Goal: Task Accomplishment & Management: Manage account settings

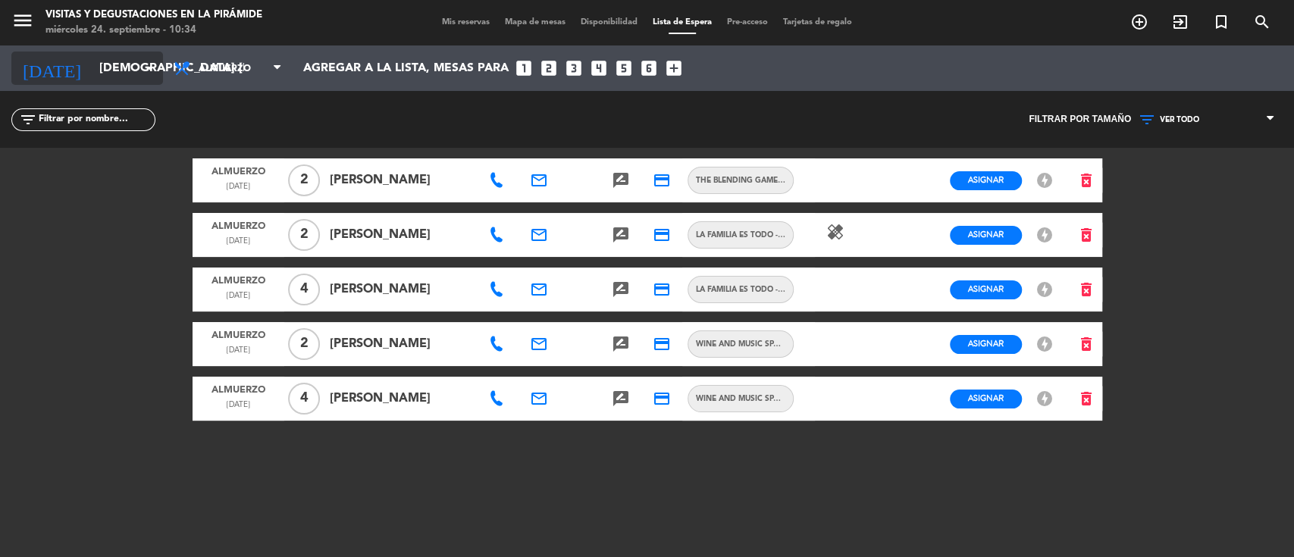
click at [111, 56] on input "[DEMOGRAPHIC_DATA] [DATE]" at bounding box center [172, 69] width 160 height 30
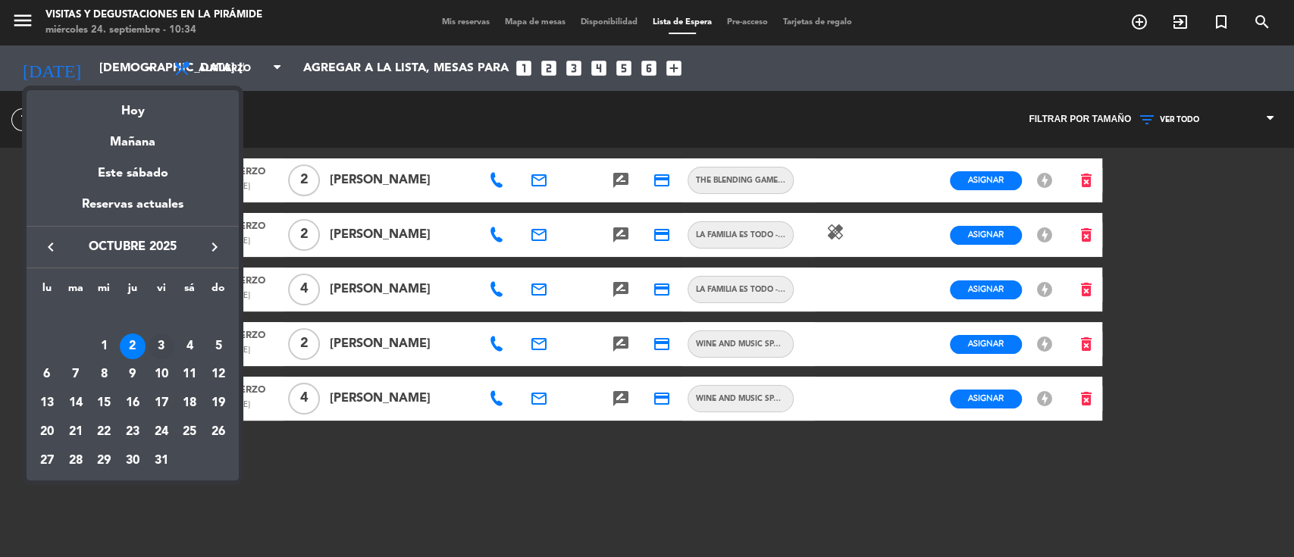
click at [165, 344] on div "3" at bounding box center [162, 347] width 26 height 26
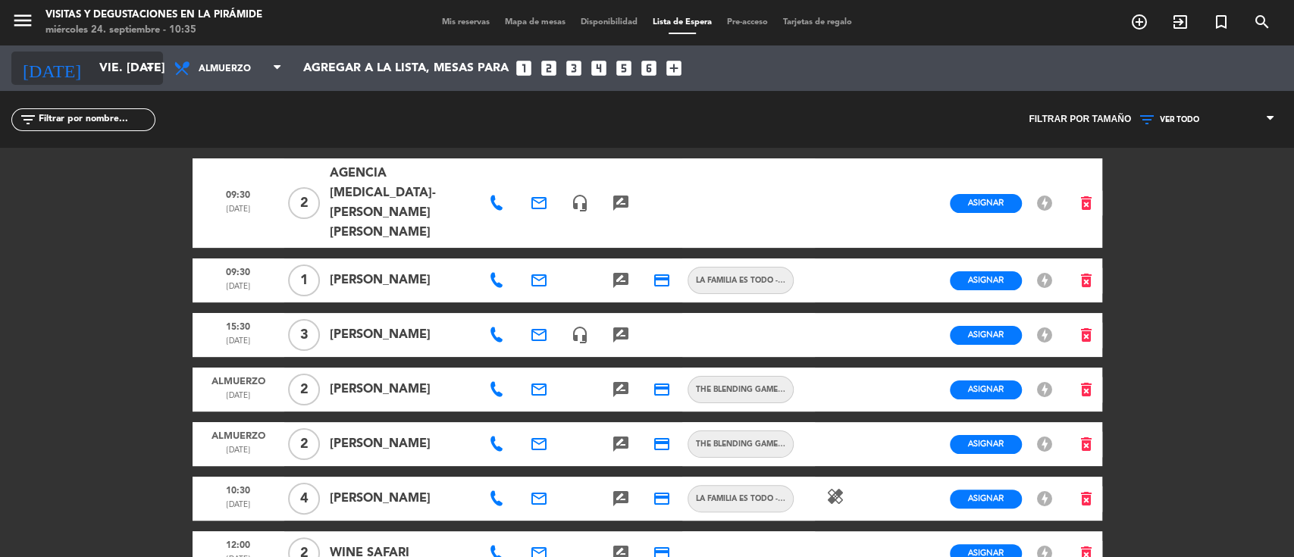
click at [92, 61] on input "vie. [DATE]" at bounding box center [172, 69] width 160 height 30
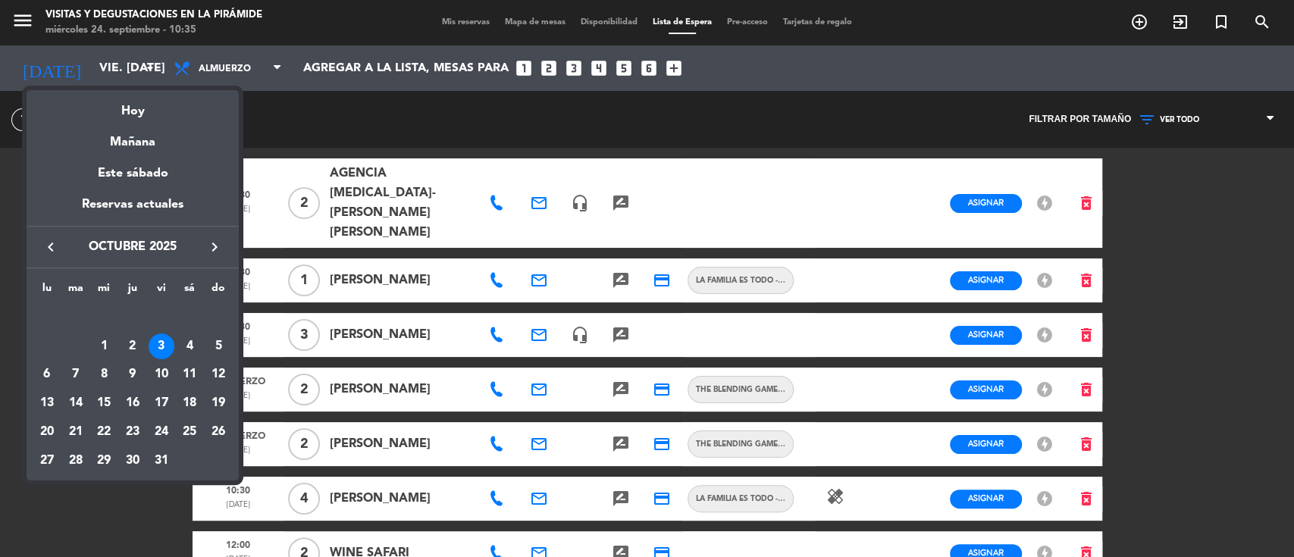
drag, startPoint x: 142, startPoint y: 343, endPoint x: 164, endPoint y: 262, distance: 84.0
click at [141, 342] on div "2" at bounding box center [133, 347] width 26 height 26
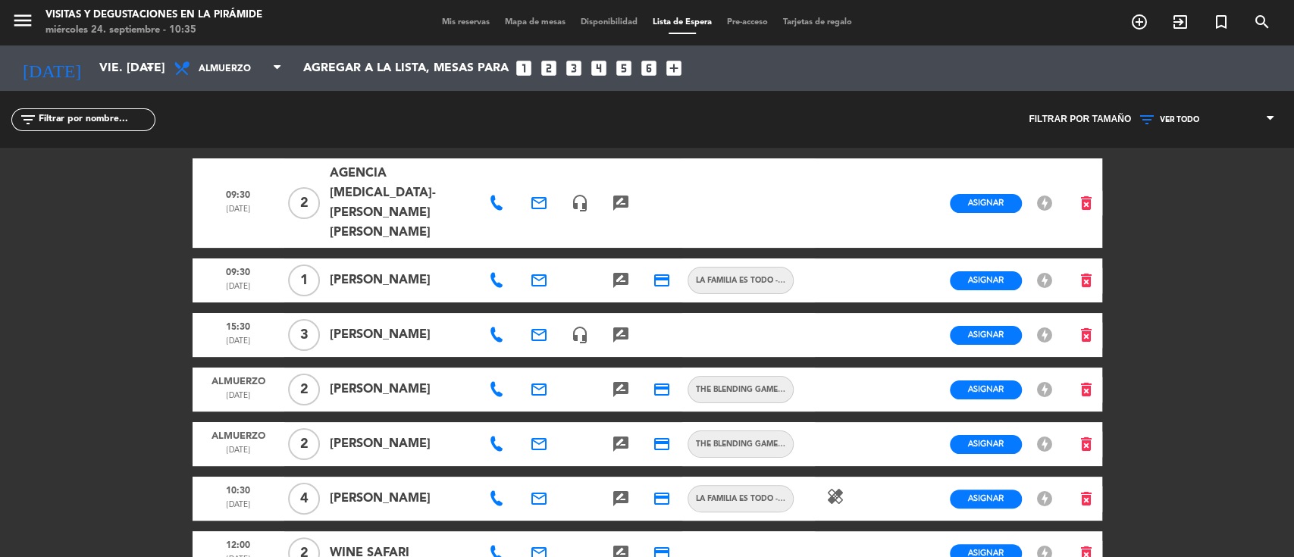
type input "[DEMOGRAPHIC_DATA] [DATE]"
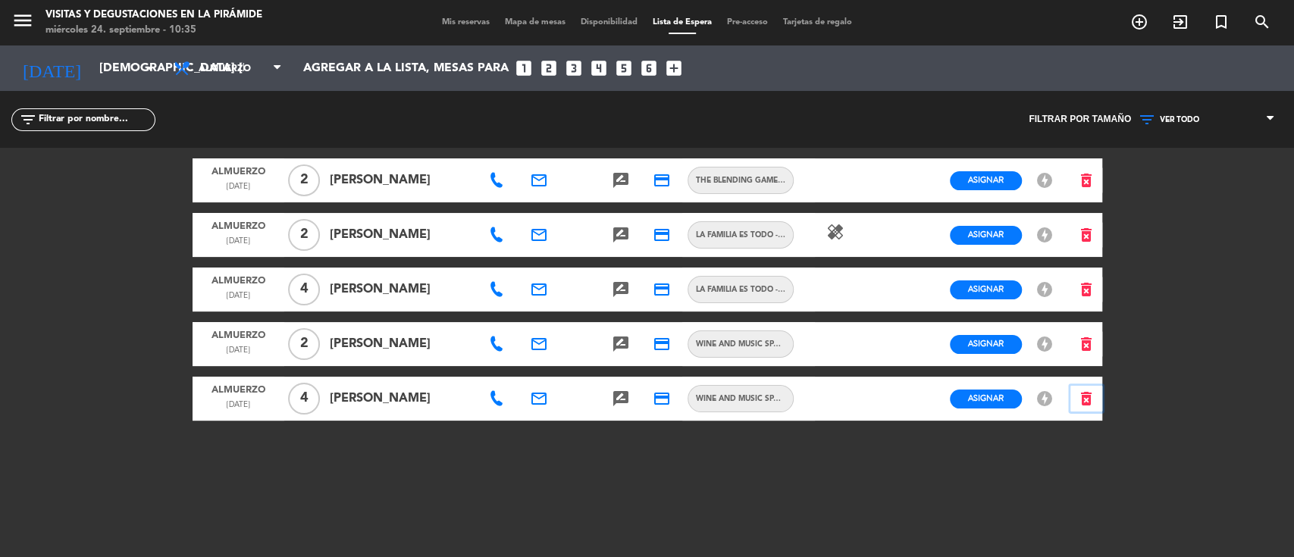
click at [1093, 398] on button "delete_forever" at bounding box center [1087, 399] width 32 height 27
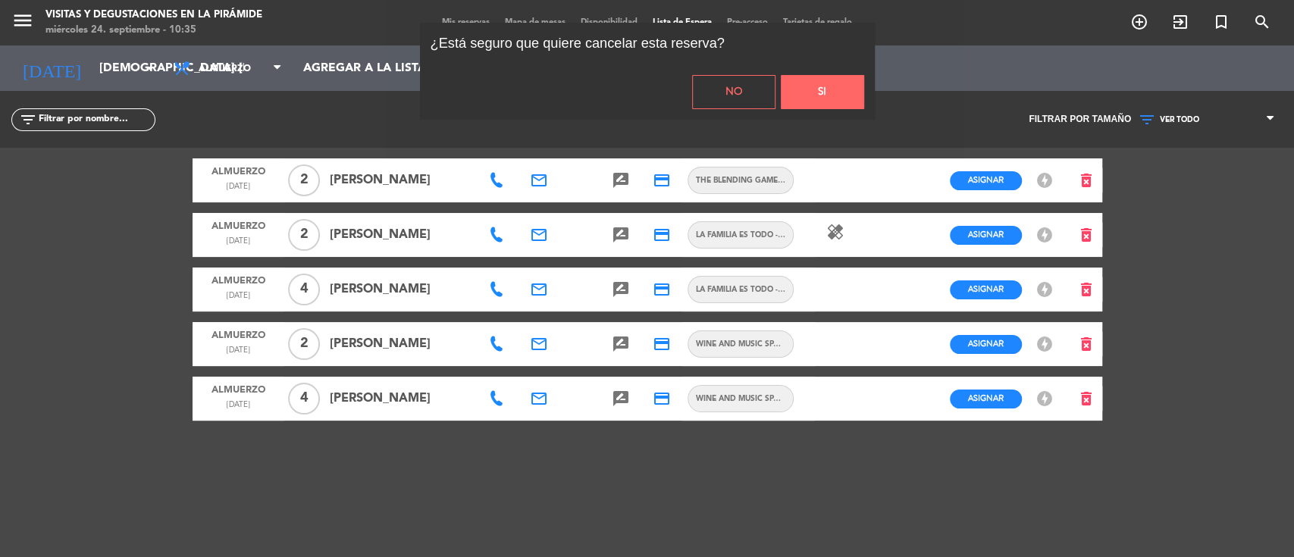
click at [840, 96] on button "Si" at bounding box center [822, 92] width 83 height 34
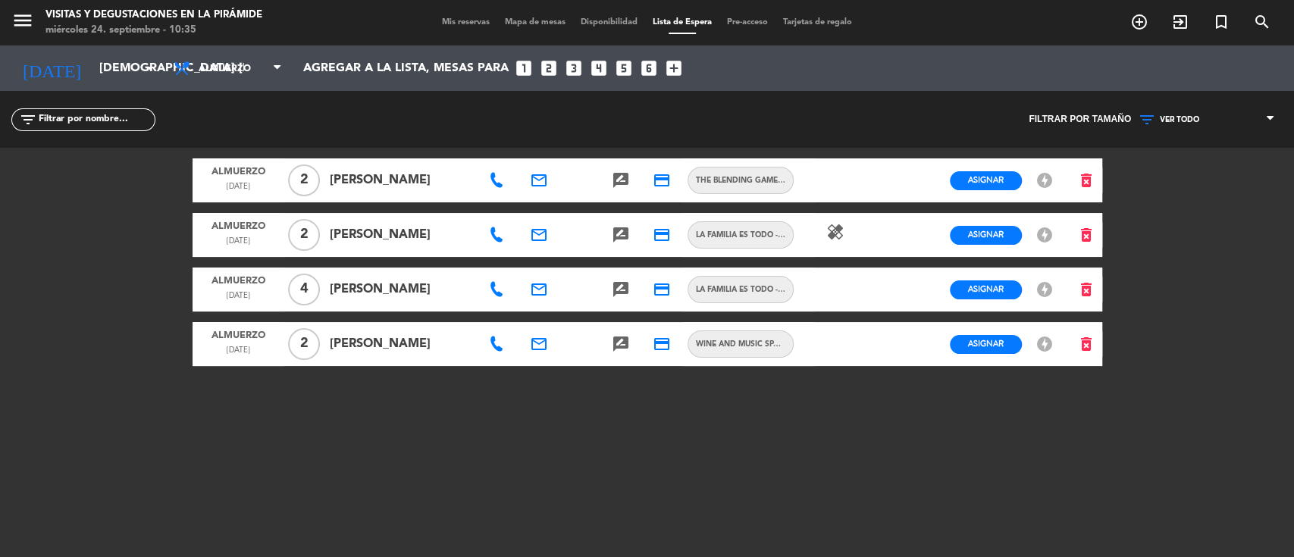
click at [497, 179] on icon at bounding box center [496, 180] width 15 height 15
click at [540, 179] on icon "email" at bounding box center [539, 180] width 18 height 18
click at [641, 152] on span "Copiar" at bounding box center [657, 152] width 32 height 16
click at [1262, 20] on icon "search" at bounding box center [1262, 22] width 18 height 18
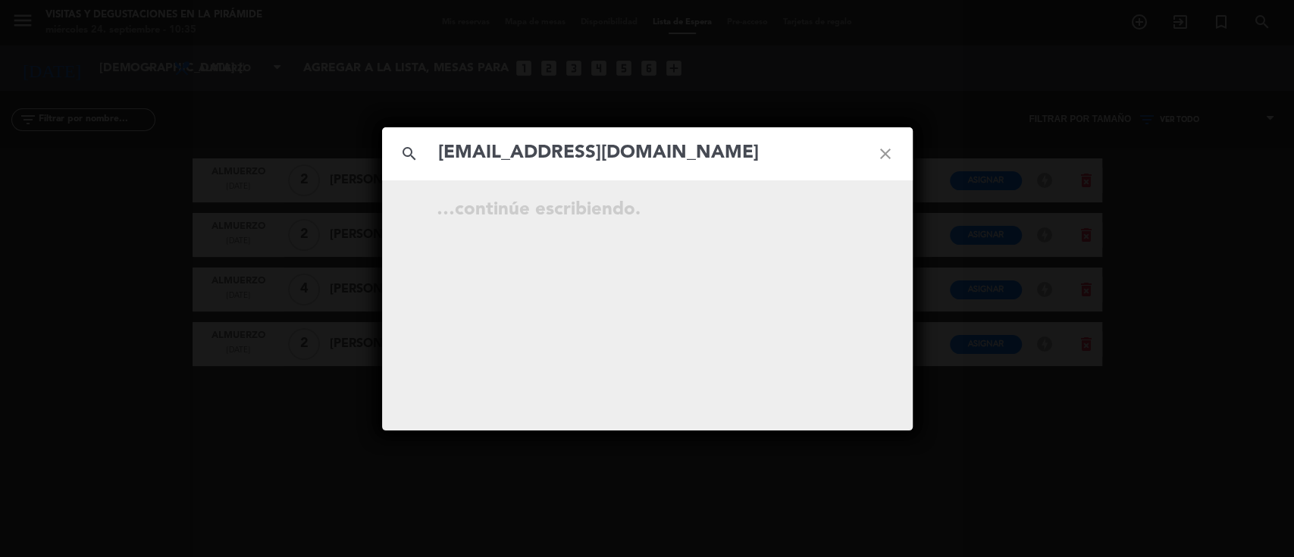
type input "[EMAIL_ADDRESS][DOMAIN_NAME]"
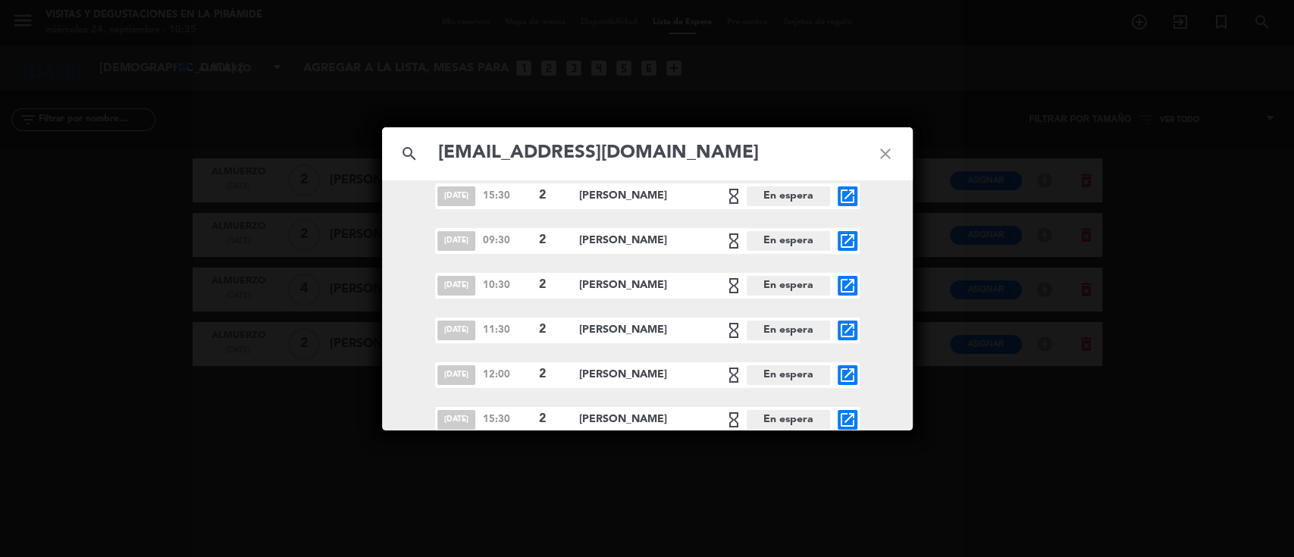
scroll to position [420, 0]
click at [886, 149] on icon "close" at bounding box center [885, 154] width 55 height 55
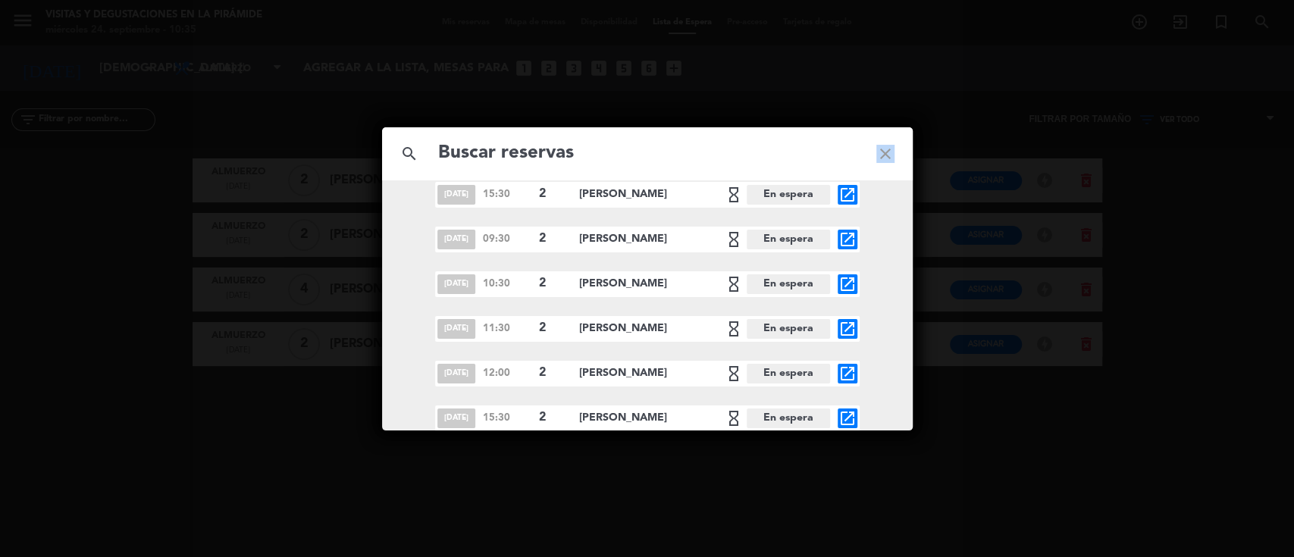
click at [886, 149] on icon "close" at bounding box center [885, 154] width 55 height 55
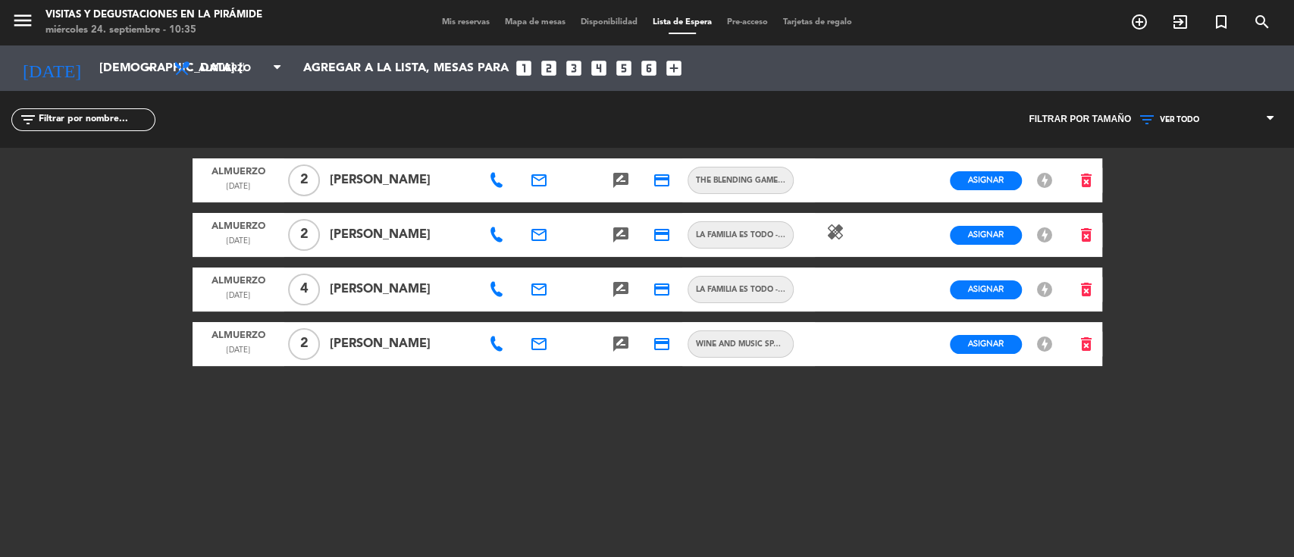
click at [496, 177] on icon at bounding box center [496, 180] width 15 height 15
click at [528, 155] on span "Copiar" at bounding box center [544, 154] width 32 height 16
click at [440, 20] on span "Mis reservas" at bounding box center [465, 22] width 63 height 8
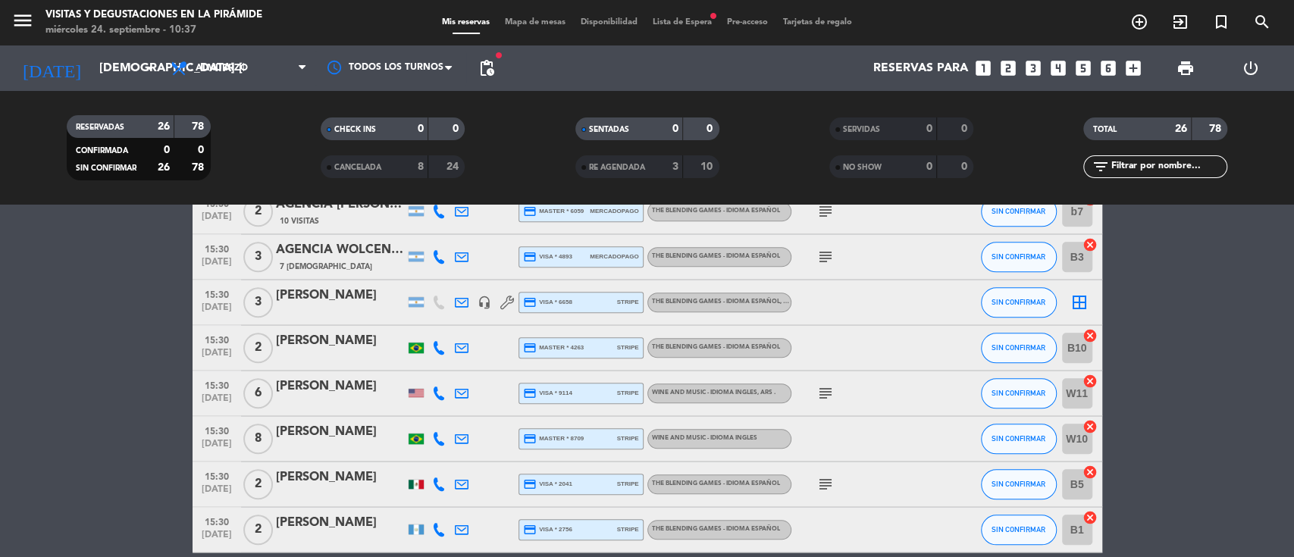
scroll to position [505, 0]
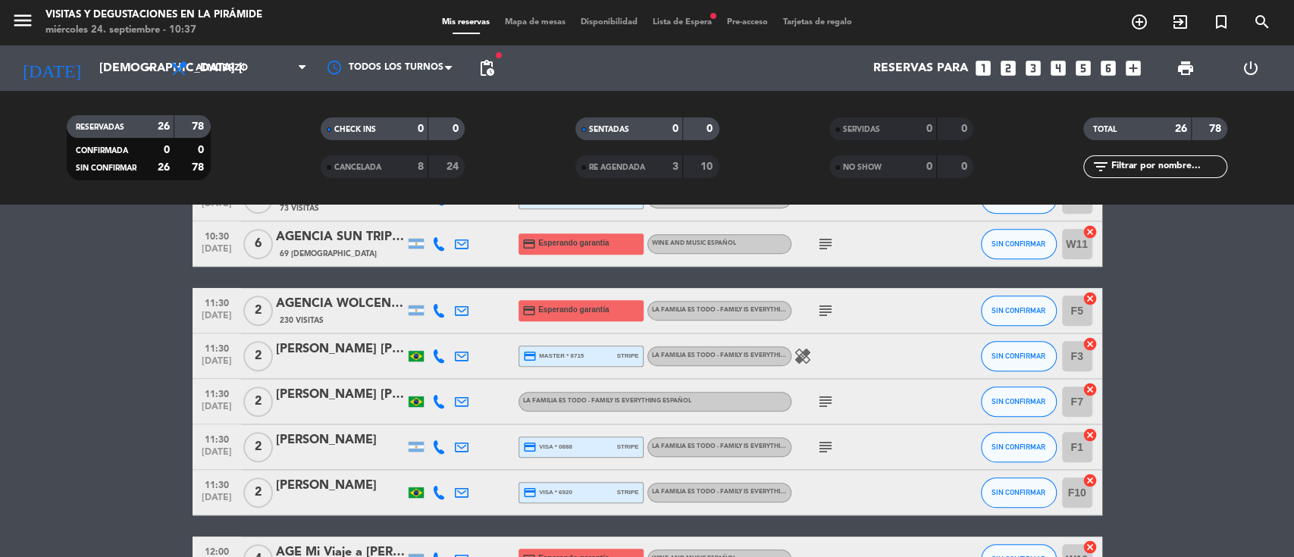
click at [684, 29] on div "Mis reservas Mapa de mesas Disponibilidad Lista de Espera fiber_manual_record P…" at bounding box center [646, 23] width 425 height 14
click at [684, 21] on span "Lista de Espera fiber_manual_record" at bounding box center [682, 22] width 74 height 8
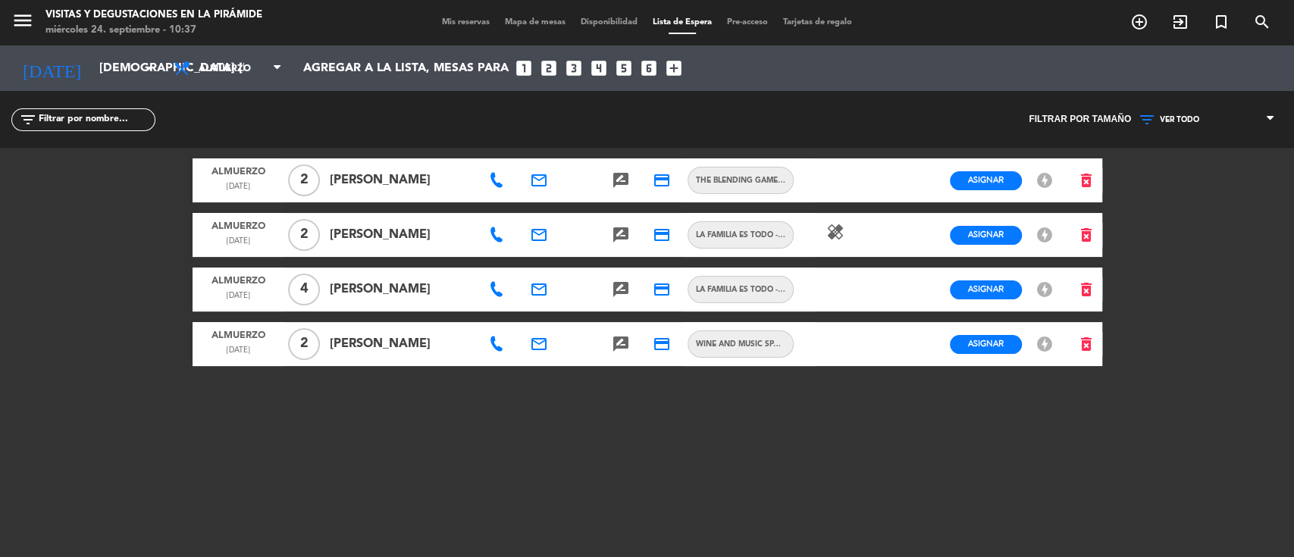
click at [500, 233] on icon at bounding box center [496, 234] width 15 height 15
click at [535, 242] on icon "email" at bounding box center [539, 235] width 18 height 18
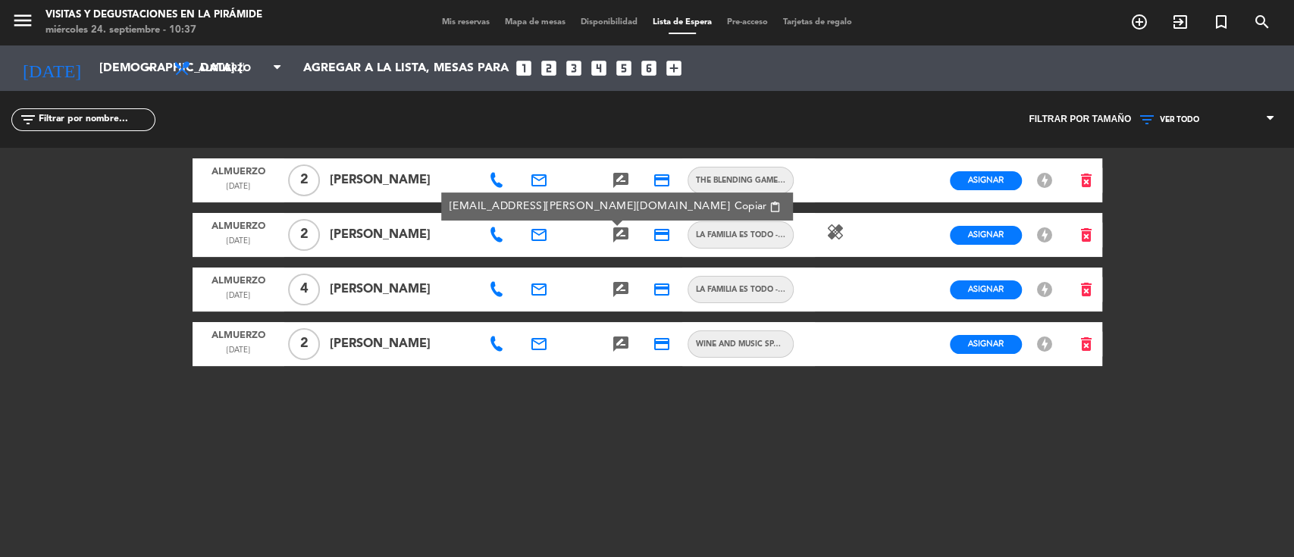
click at [735, 208] on span "Copiar" at bounding box center [751, 207] width 32 height 16
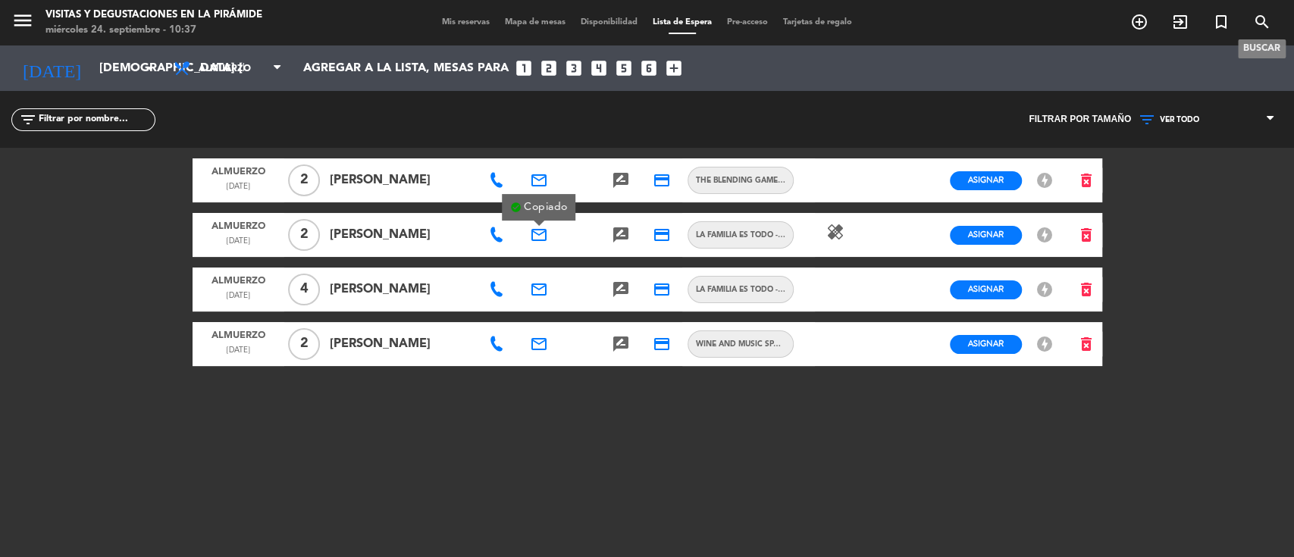
click at [1262, 17] on icon "search" at bounding box center [1262, 22] width 18 height 18
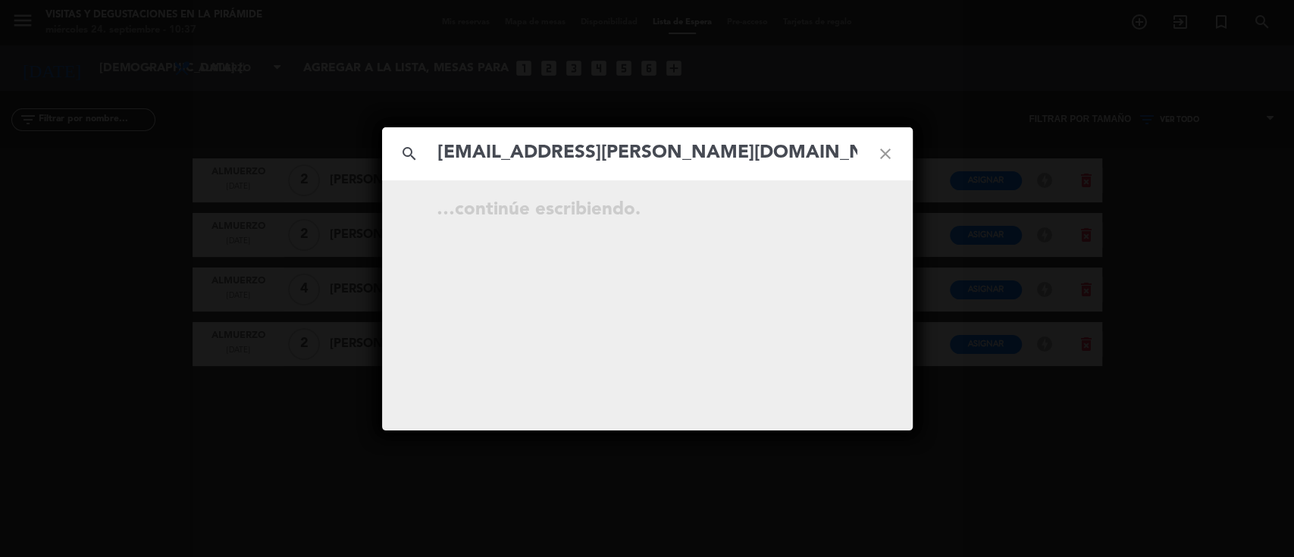
type input "[EMAIL_ADDRESS][PERSON_NAME][DOMAIN_NAME]"
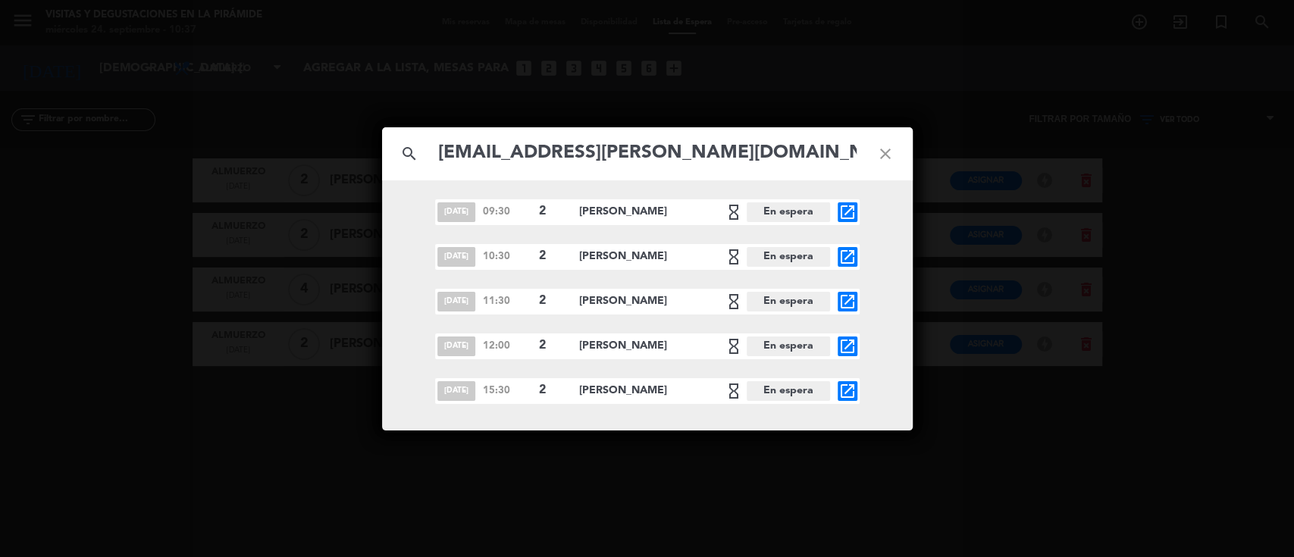
click at [883, 151] on icon "close" at bounding box center [885, 154] width 55 height 55
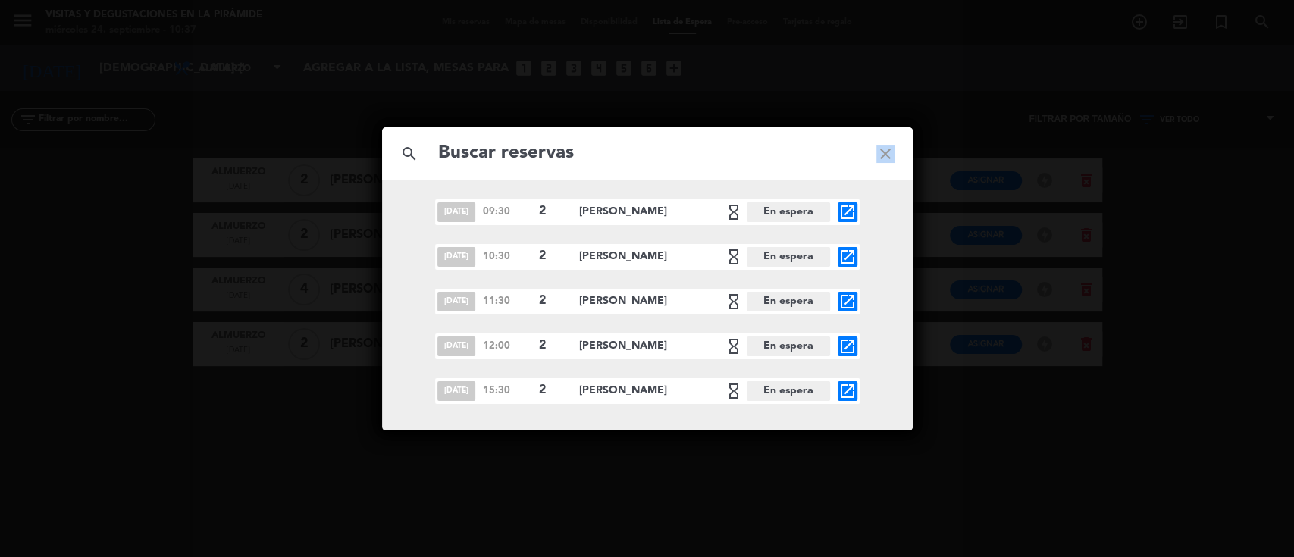
click at [883, 151] on icon "close" at bounding box center [885, 154] width 55 height 55
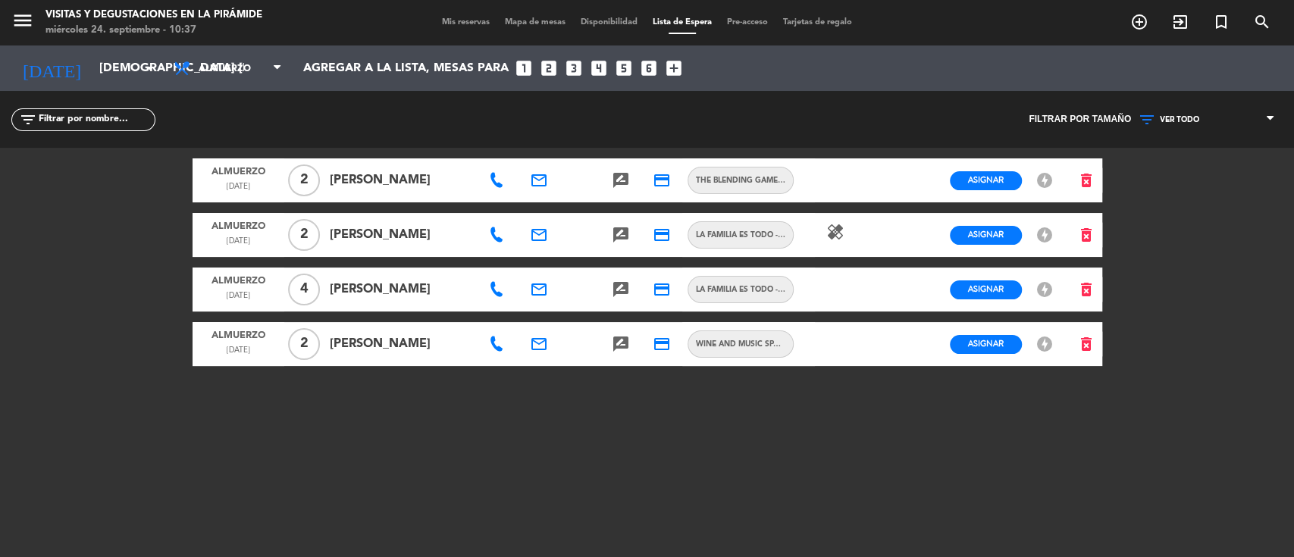
click at [500, 237] on icon at bounding box center [496, 234] width 15 height 15
click at [537, 210] on span "Copiar" at bounding box center [544, 208] width 32 height 16
click at [467, 24] on span "Mis reservas" at bounding box center [465, 22] width 63 height 8
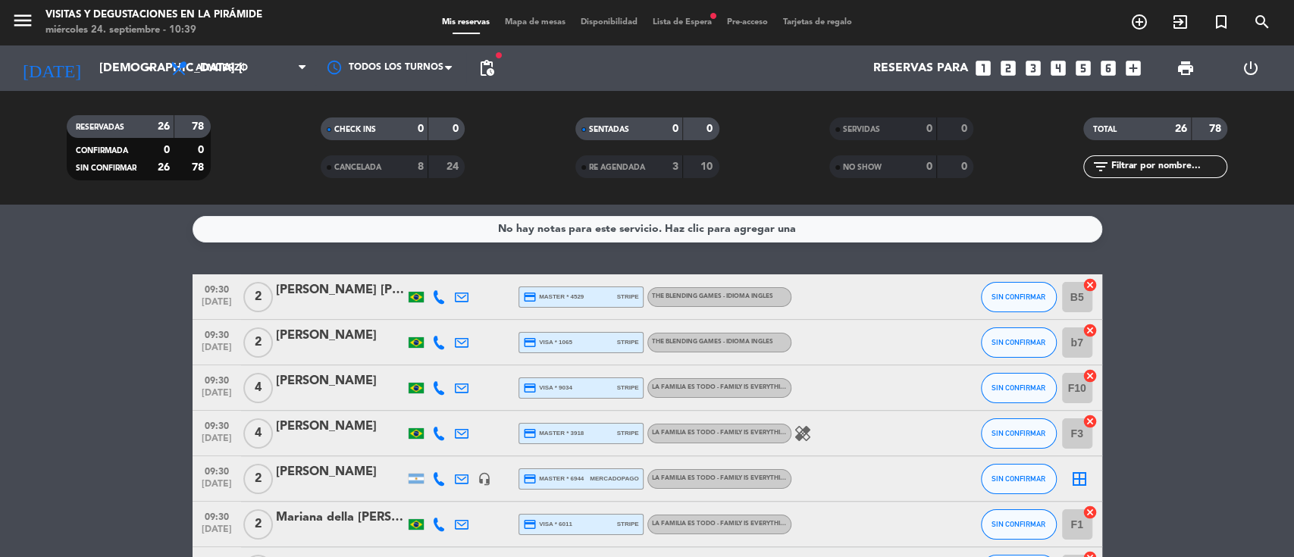
click at [709, 19] on span "Lista de Espera fiber_manual_record" at bounding box center [682, 22] width 74 height 8
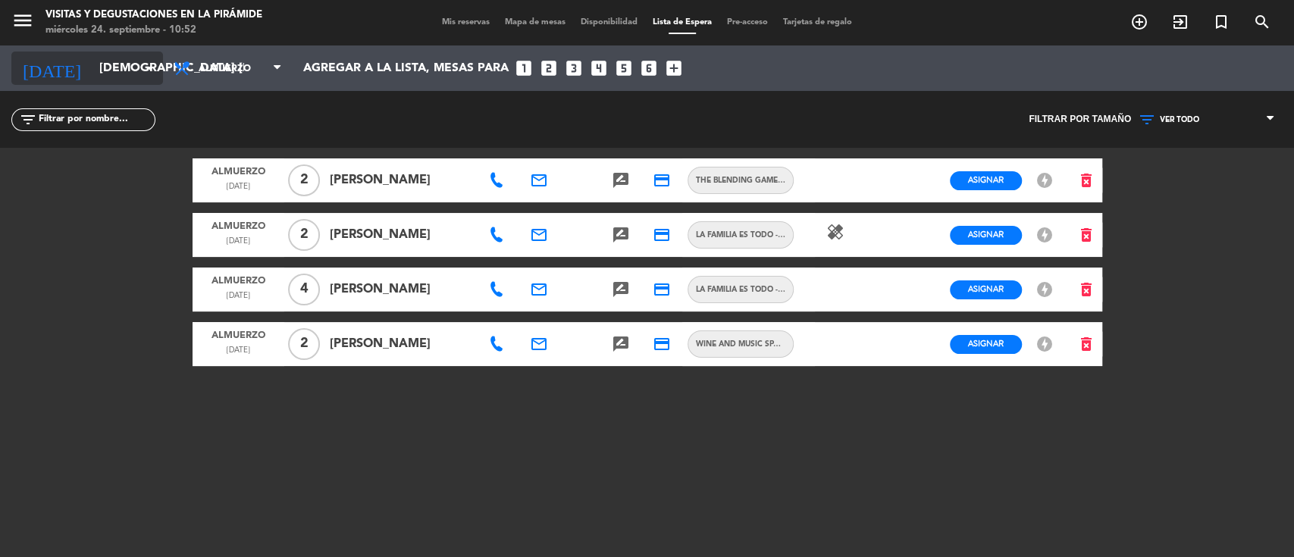
click at [113, 73] on input "[DEMOGRAPHIC_DATA] [DATE]" at bounding box center [172, 69] width 160 height 30
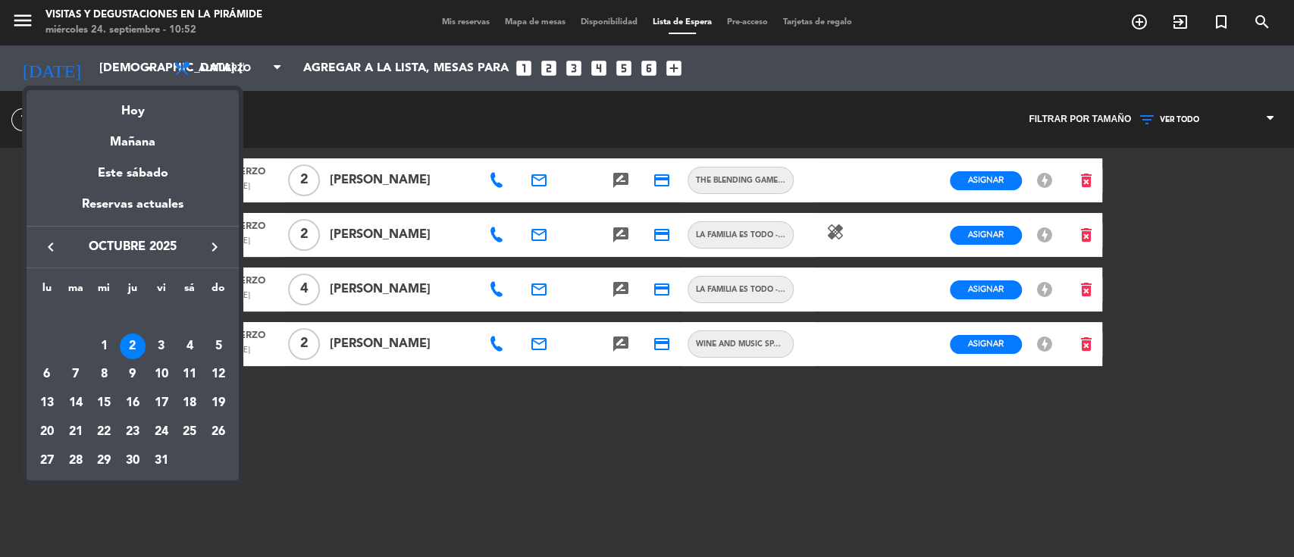
drag, startPoint x: 58, startPoint y: 250, endPoint x: 105, endPoint y: 315, distance: 80.4
click at [58, 250] on icon "keyboard_arrow_left" at bounding box center [51, 247] width 18 height 18
click at [162, 428] on div "26" at bounding box center [162, 432] width 26 height 26
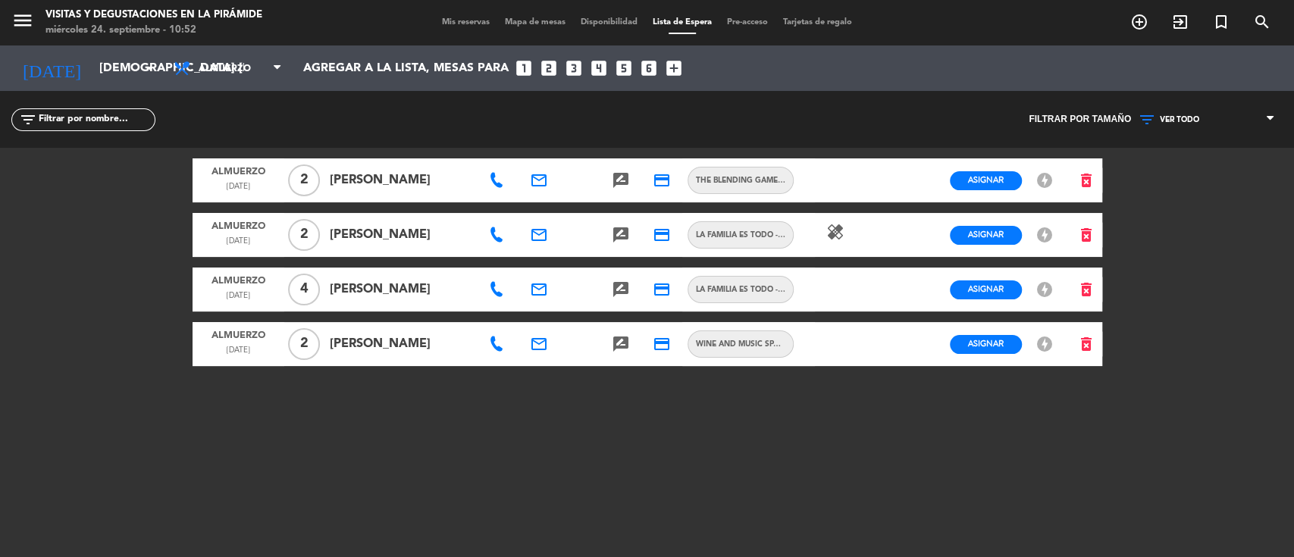
type input "vie. [DATE]"
click at [443, 21] on span "Mis reservas" at bounding box center [465, 22] width 63 height 8
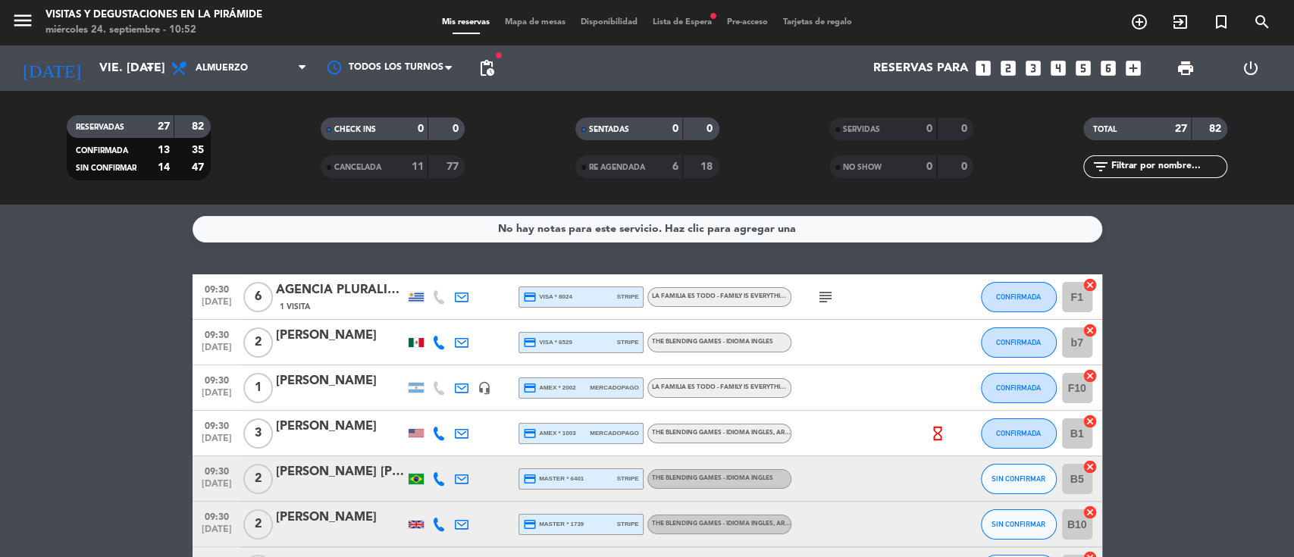
click at [659, 19] on span "Lista de Espera fiber_manual_record" at bounding box center [682, 22] width 74 height 8
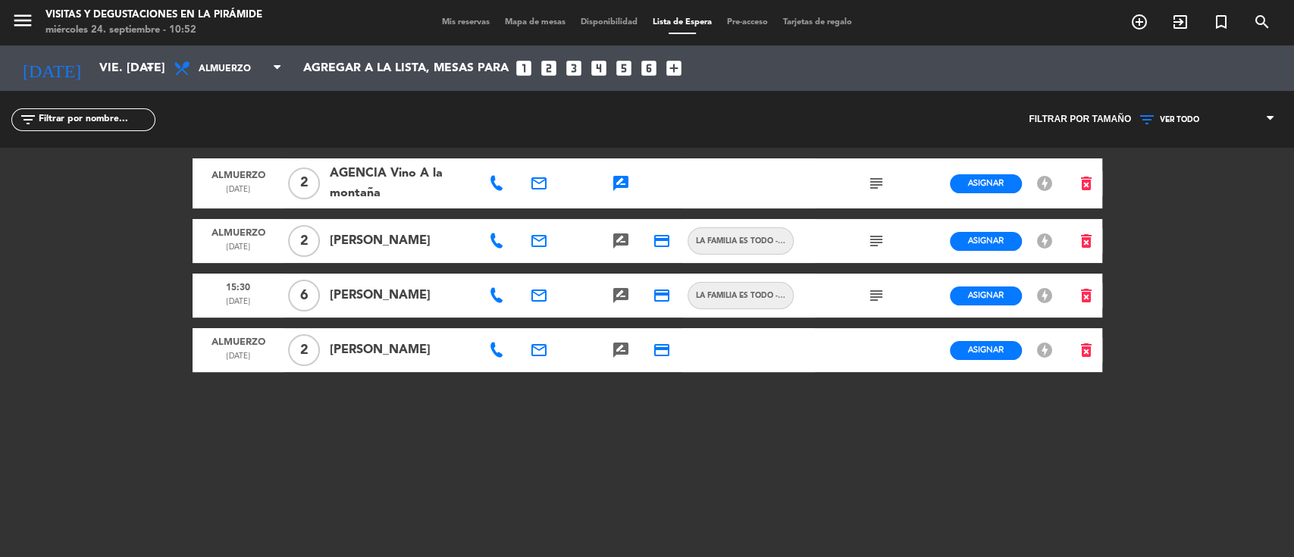
click at [460, 20] on span "Mis reservas" at bounding box center [465, 22] width 63 height 8
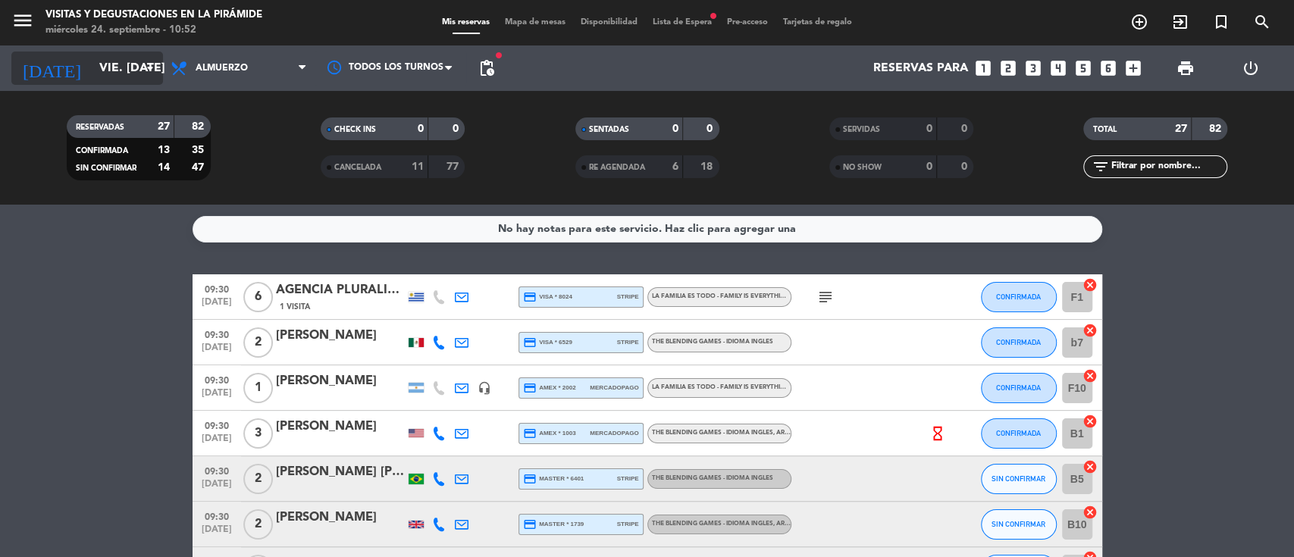
click at [121, 55] on input "vie. [DATE]" at bounding box center [172, 69] width 160 height 30
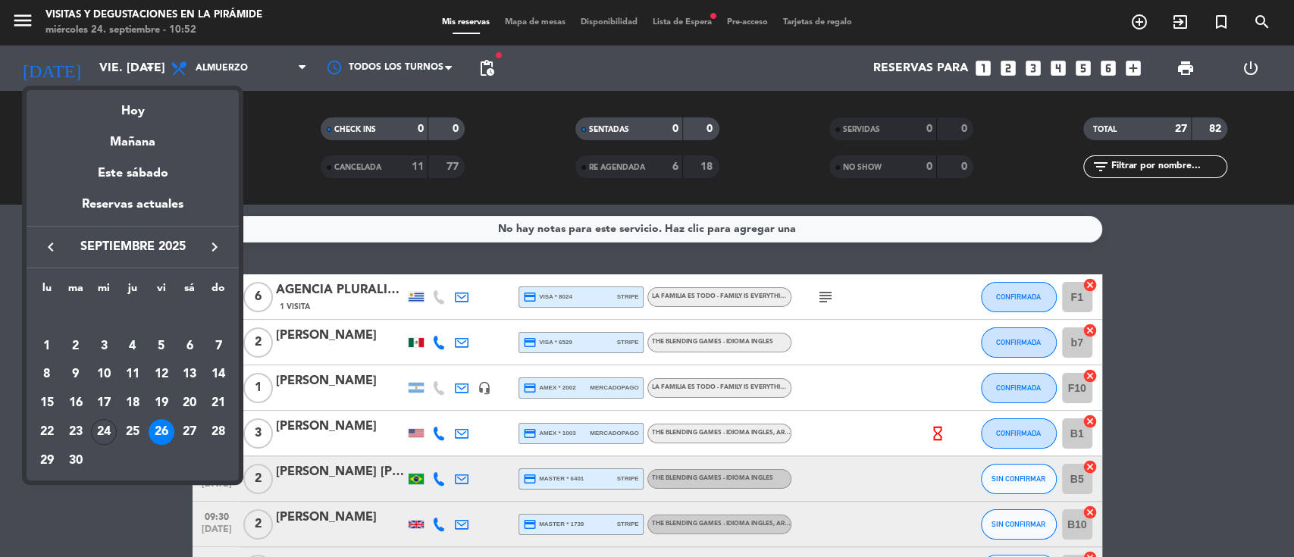
click at [0, 316] on div at bounding box center [647, 278] width 1294 height 557
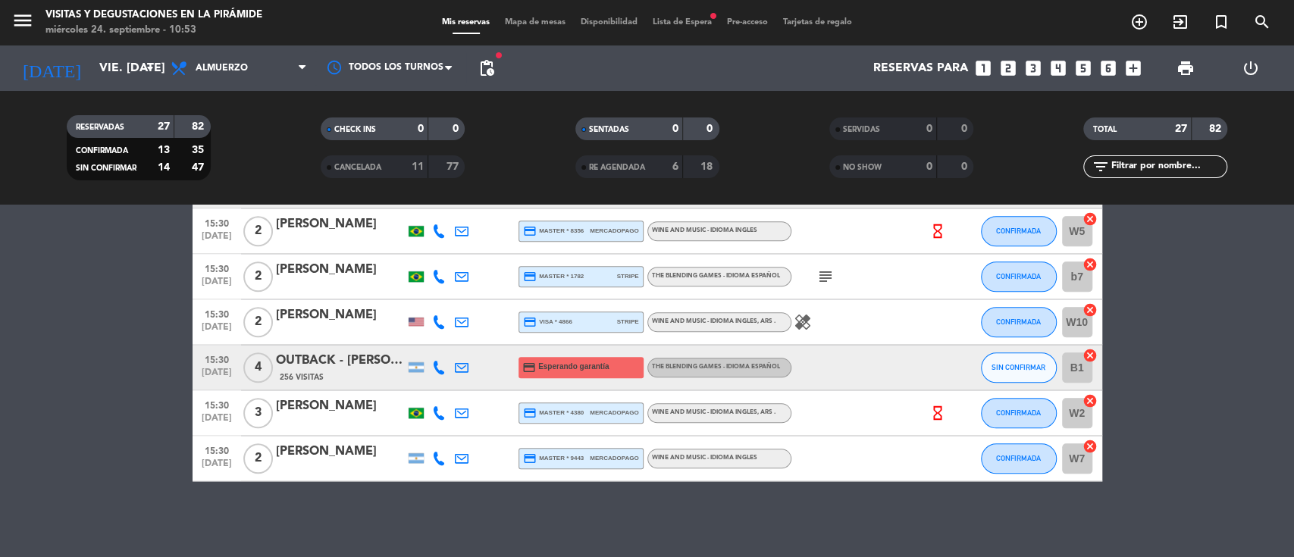
scroll to position [1026, 0]
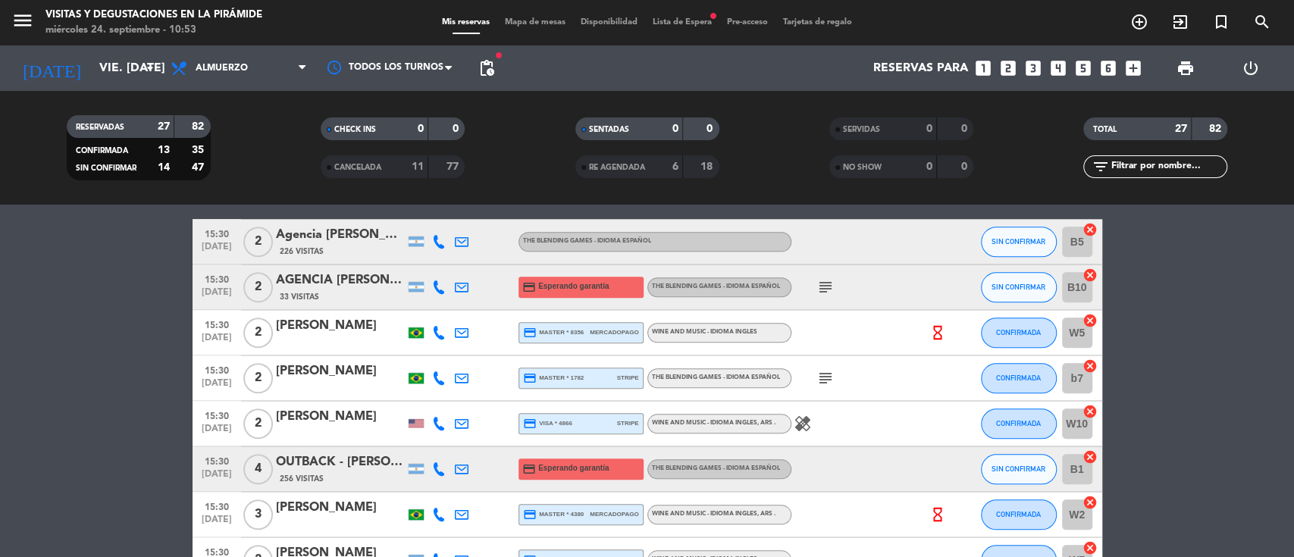
click at [667, 27] on span "Lista de Espera fiber_manual_record" at bounding box center [682, 22] width 74 height 8
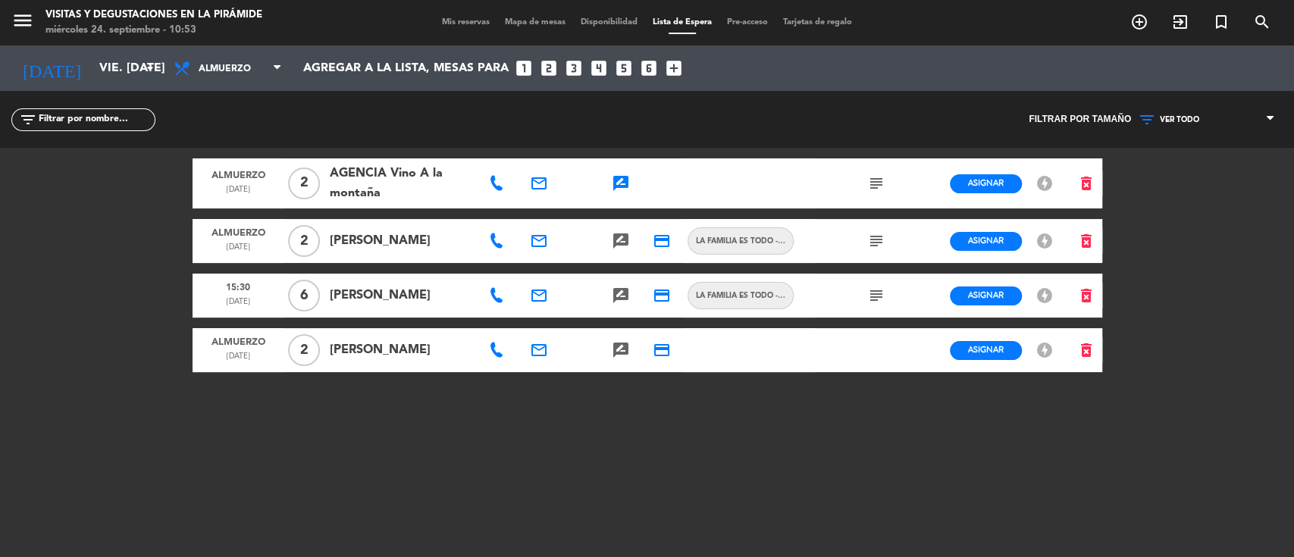
click at [501, 239] on icon at bounding box center [496, 241] width 15 height 15
click at [873, 251] on div "subject" at bounding box center [876, 241] width 41 height 44
click at [873, 245] on icon "subject" at bounding box center [876, 241] width 18 height 18
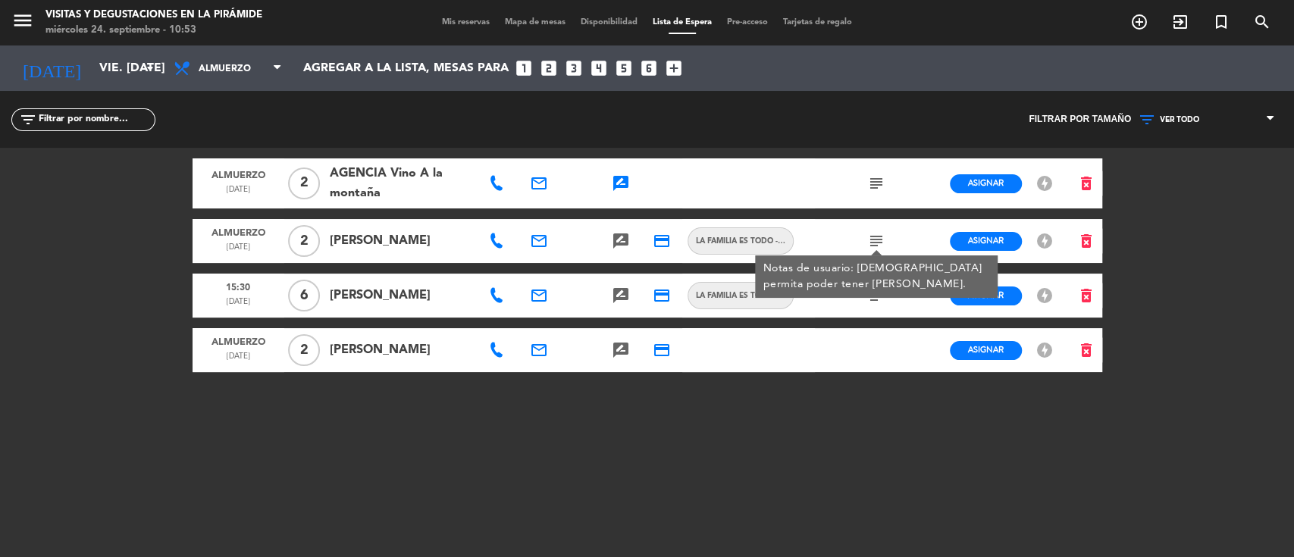
drag, startPoint x: 765, startPoint y: 131, endPoint x: 737, endPoint y: 139, distance: 29.1
click at [766, 132] on div "Filtrar por tamaño VER TODO 1 2 3 4 5 6 7 8+ VER TODO VER TODO 1 2 3 4 5 6 7 8+" at bounding box center [970, 119] width 647 height 57
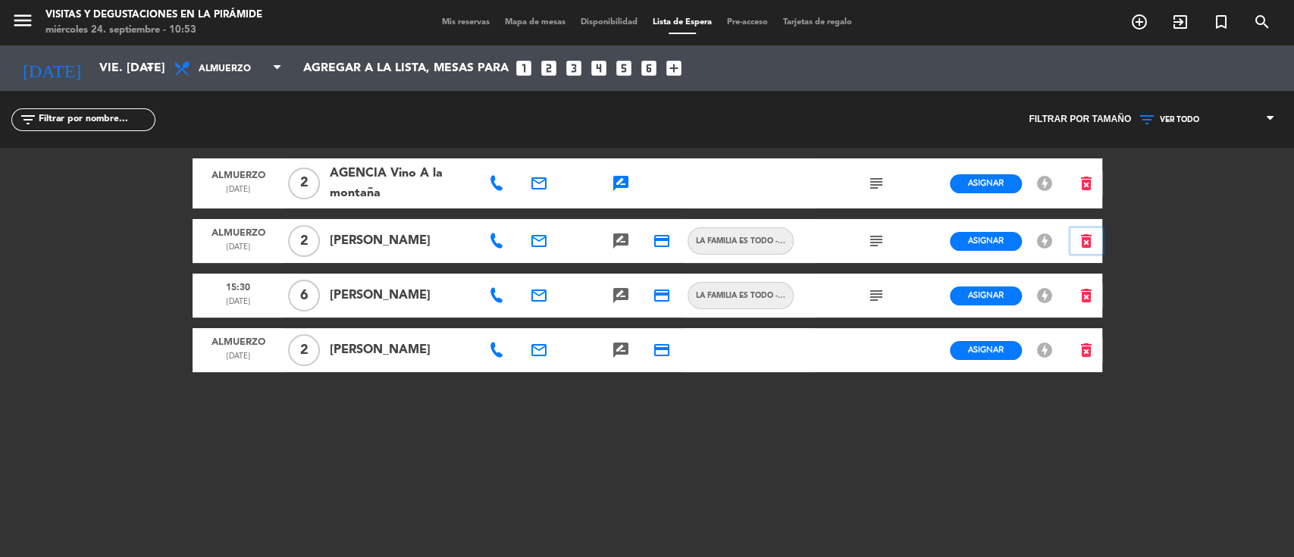
click at [1089, 236] on icon "delete_forever" at bounding box center [1086, 241] width 18 height 18
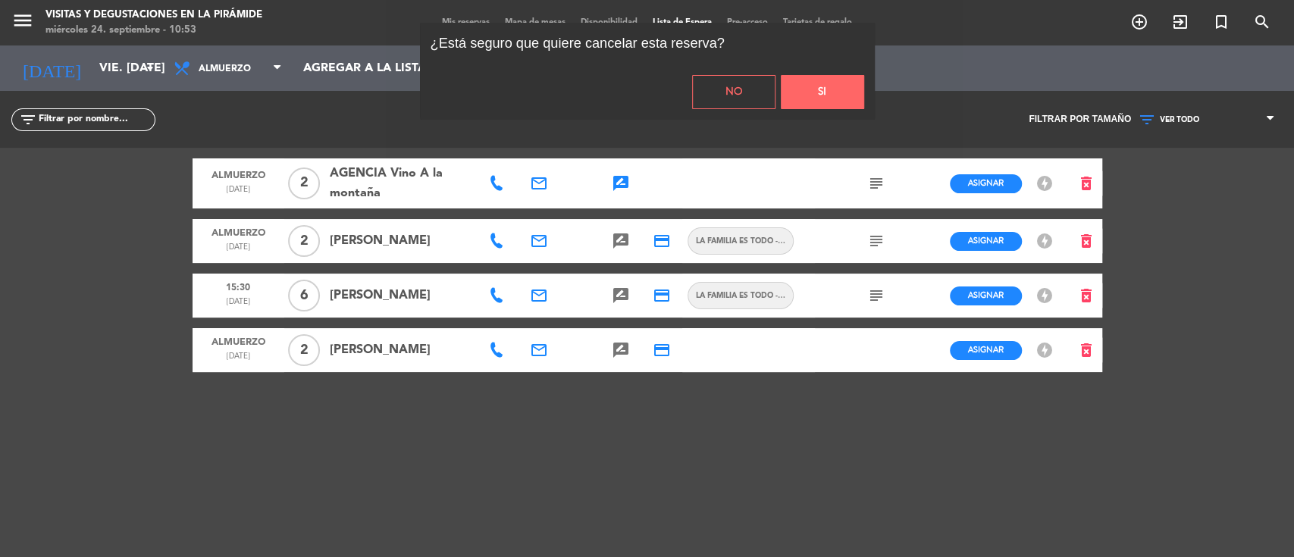
click at [783, 92] on button "Si" at bounding box center [822, 92] width 83 height 34
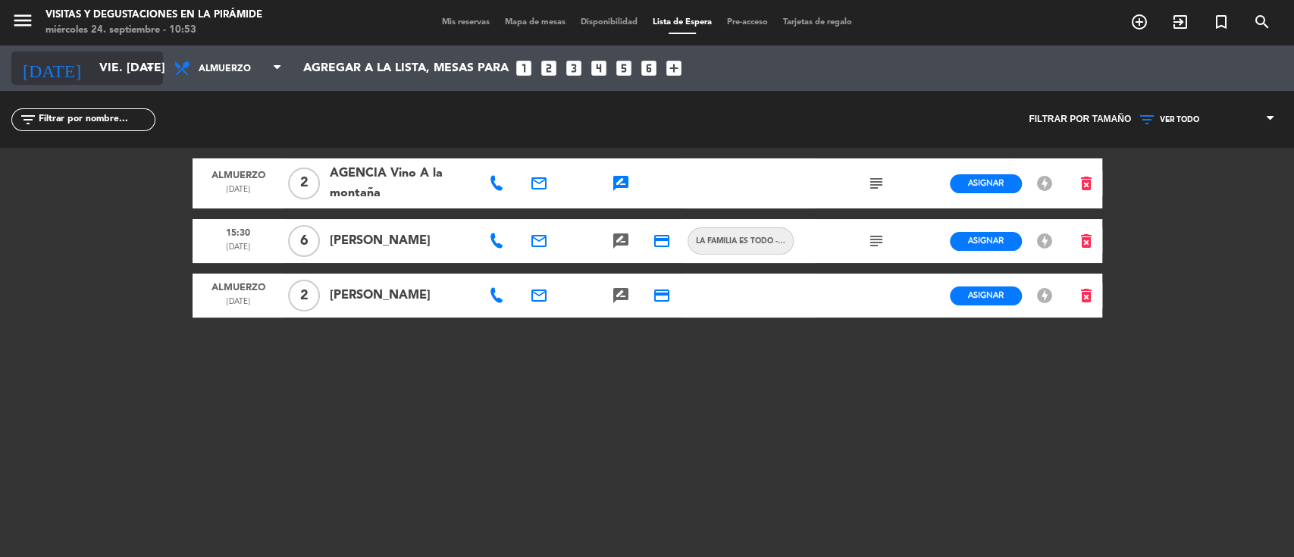
click at [108, 66] on input "vie. [DATE]" at bounding box center [172, 69] width 160 height 30
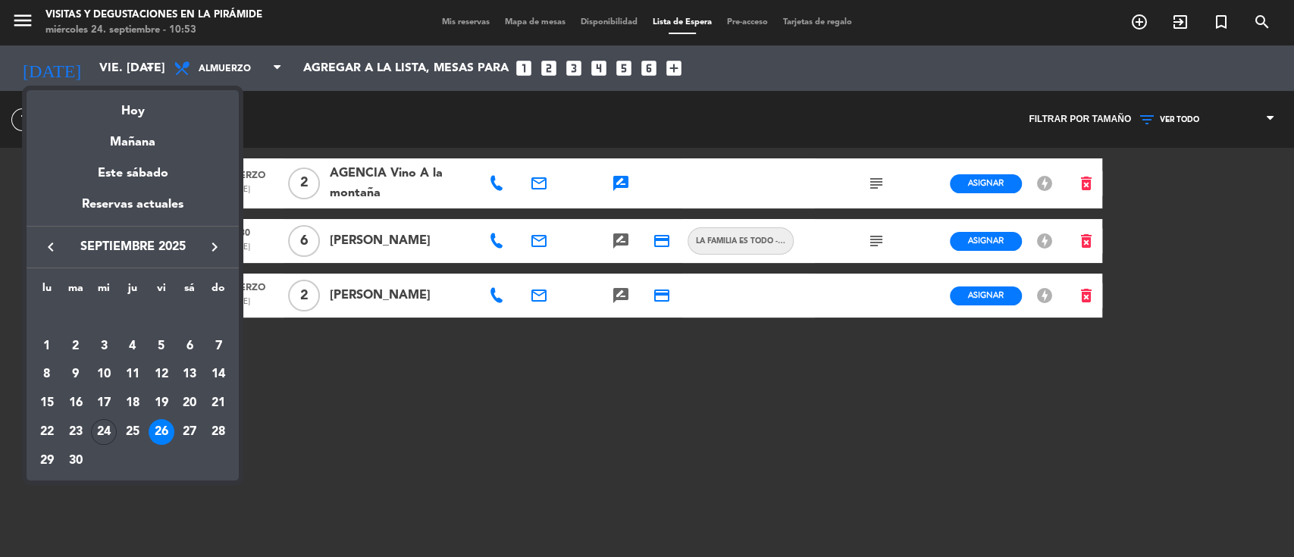
click at [188, 432] on div "27" at bounding box center [190, 432] width 26 height 26
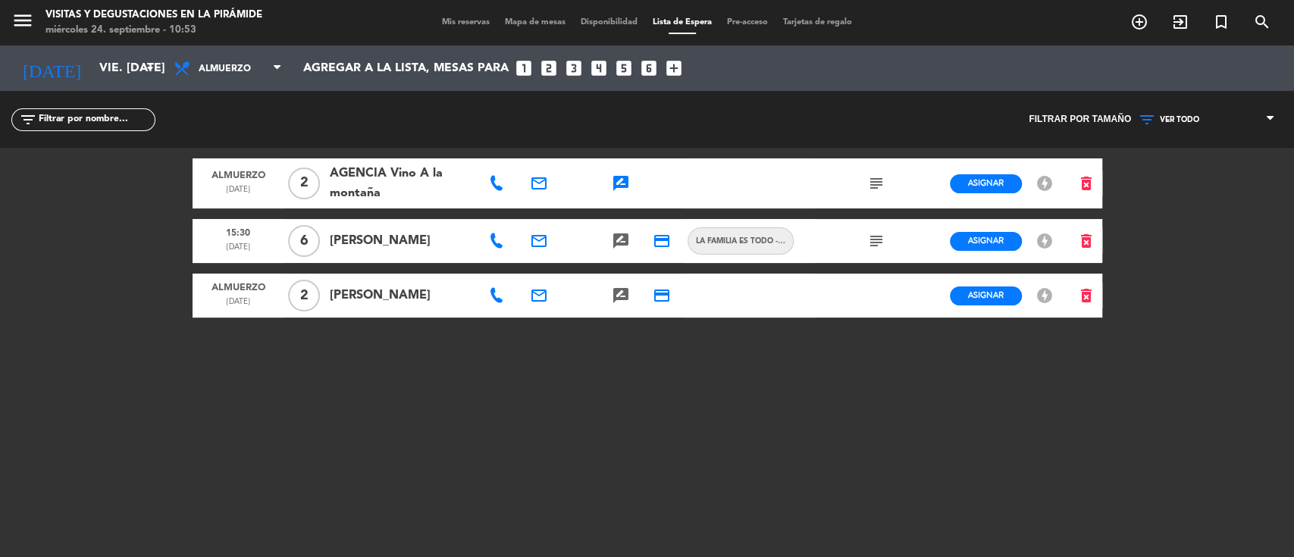
type input "sáb. [DATE]"
click at [481, 18] on span "Mis reservas" at bounding box center [465, 22] width 63 height 8
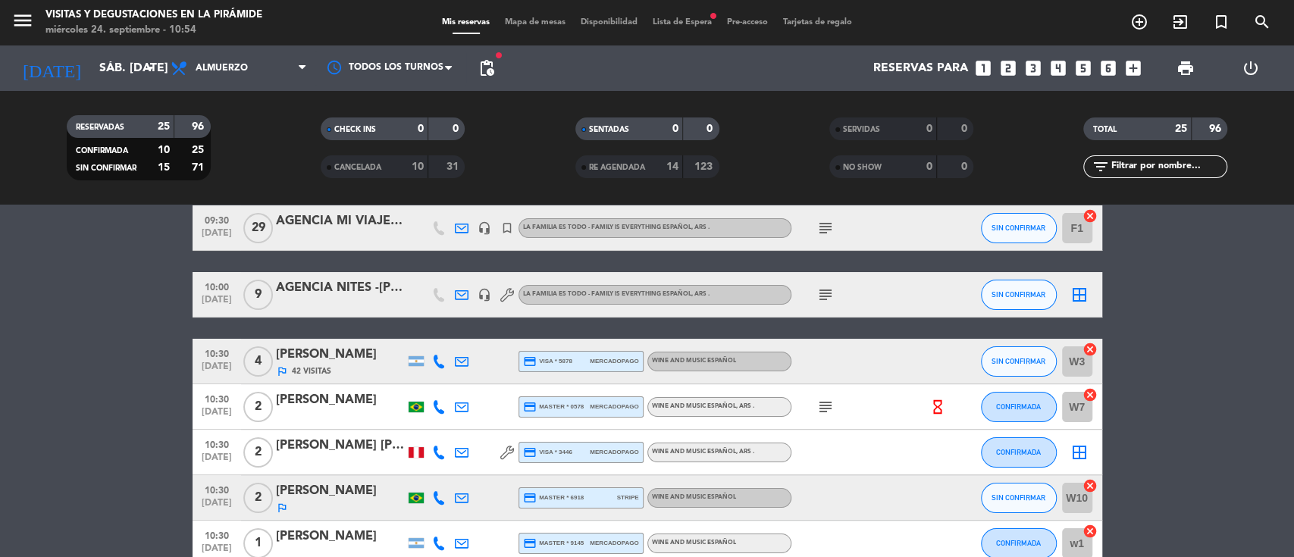
scroll to position [101, 0]
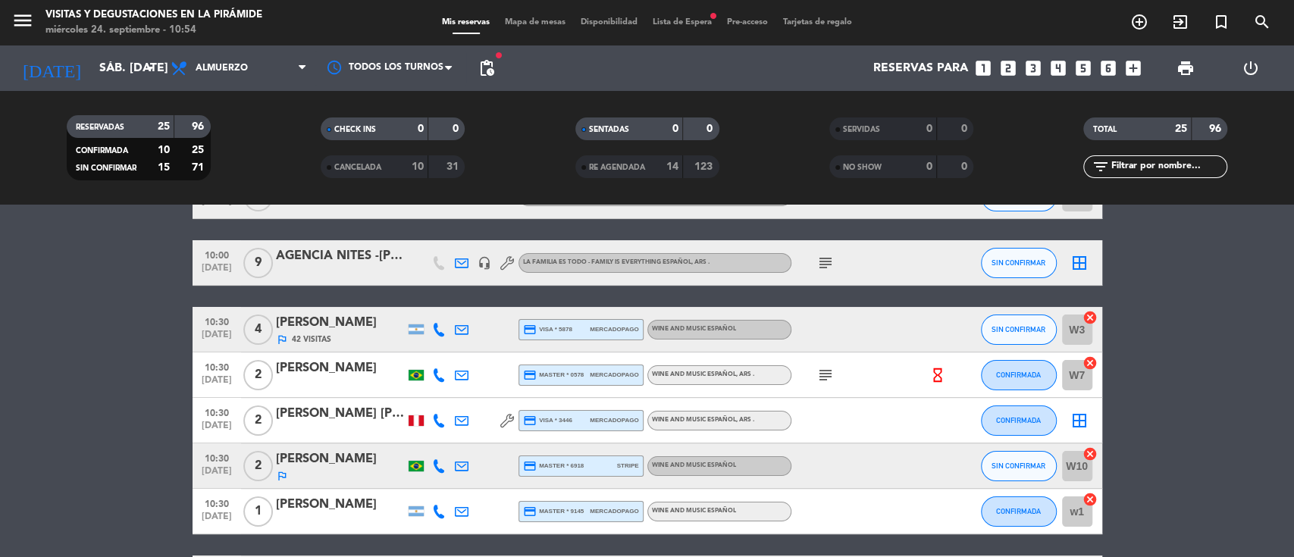
click at [825, 380] on icon "subject" at bounding box center [826, 375] width 18 height 18
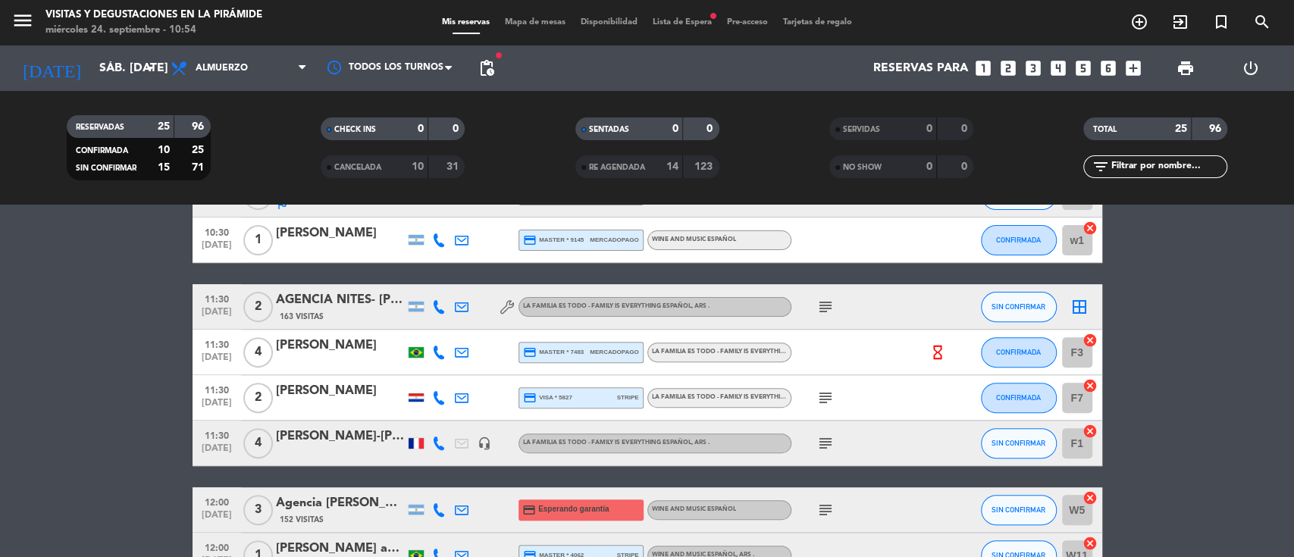
scroll to position [404, 0]
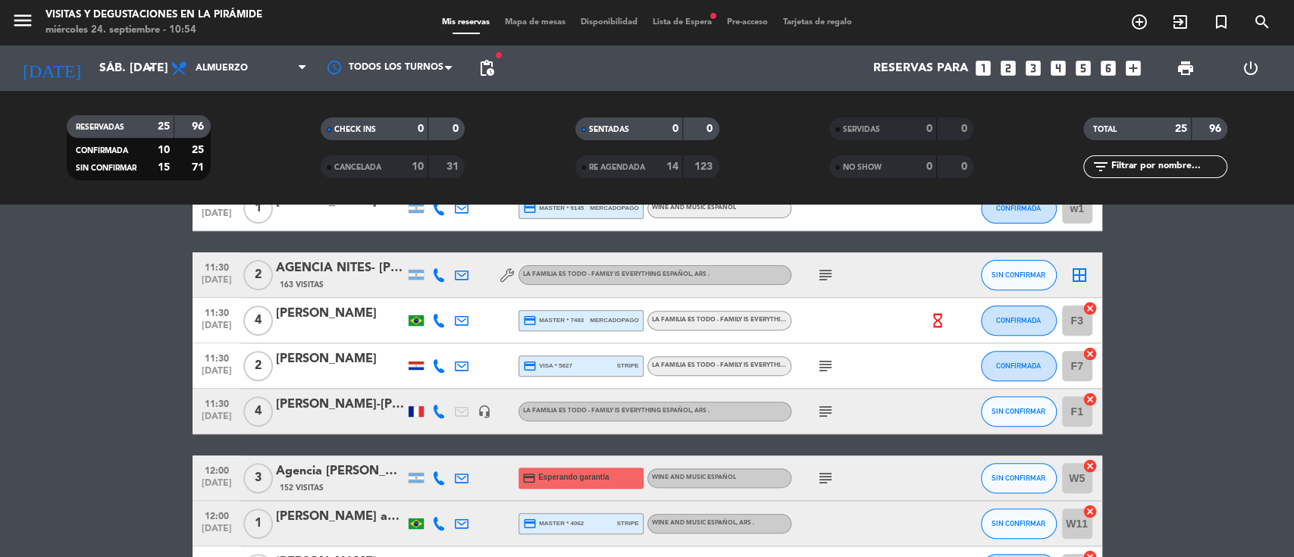
click at [669, 16] on div "Mis reservas Mapa de mesas Disponibilidad Lista de Espera fiber_manual_record P…" at bounding box center [646, 23] width 425 height 14
click at [672, 19] on span "Lista de Espera fiber_manual_record" at bounding box center [682, 22] width 74 height 8
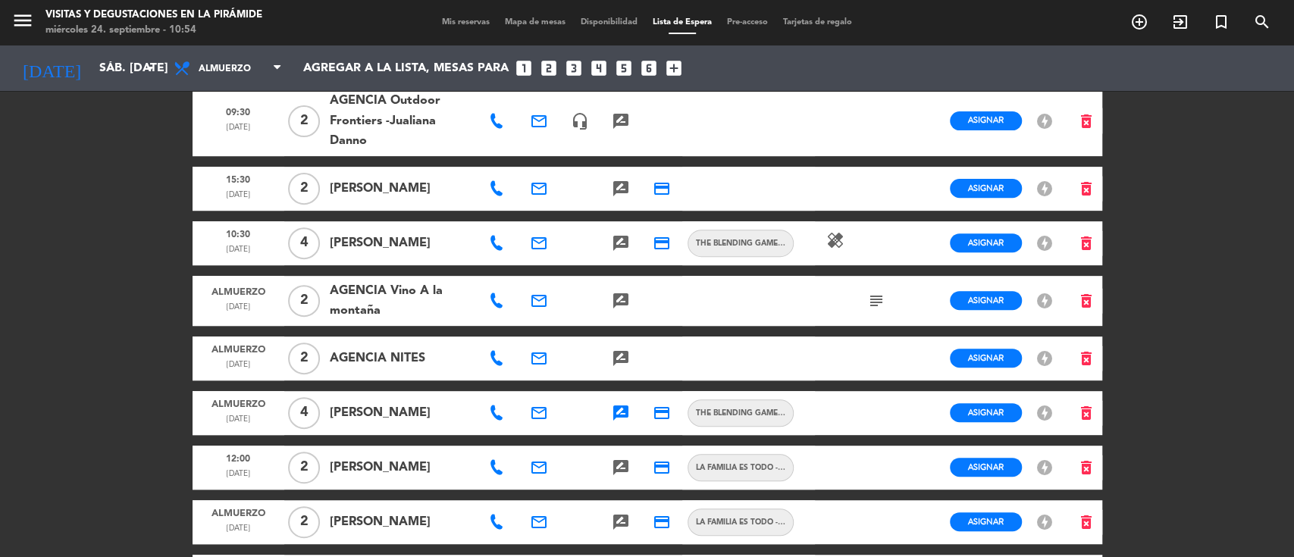
scroll to position [404, 0]
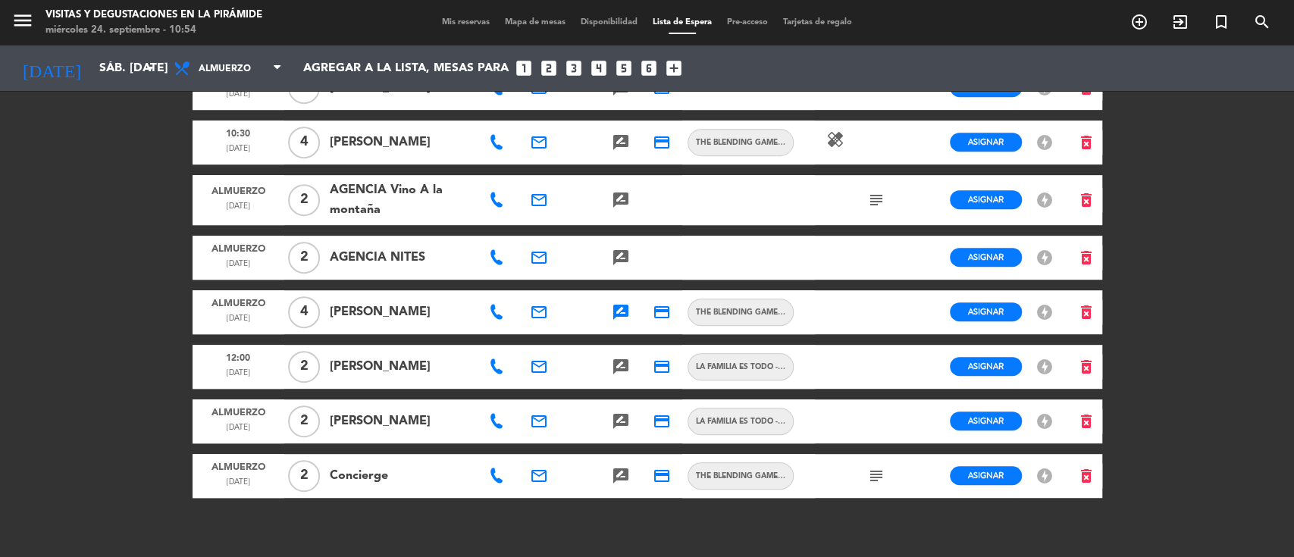
click at [622, 308] on icon "rate_review" at bounding box center [621, 312] width 18 height 18
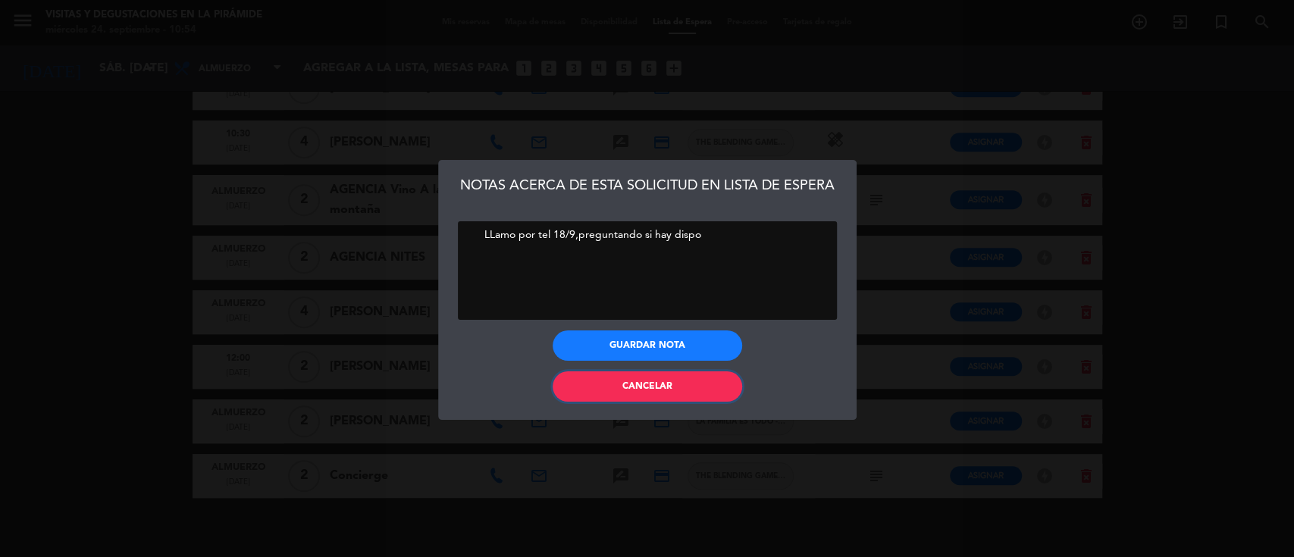
click at [617, 387] on button "Cancelar" at bounding box center [648, 386] width 190 height 30
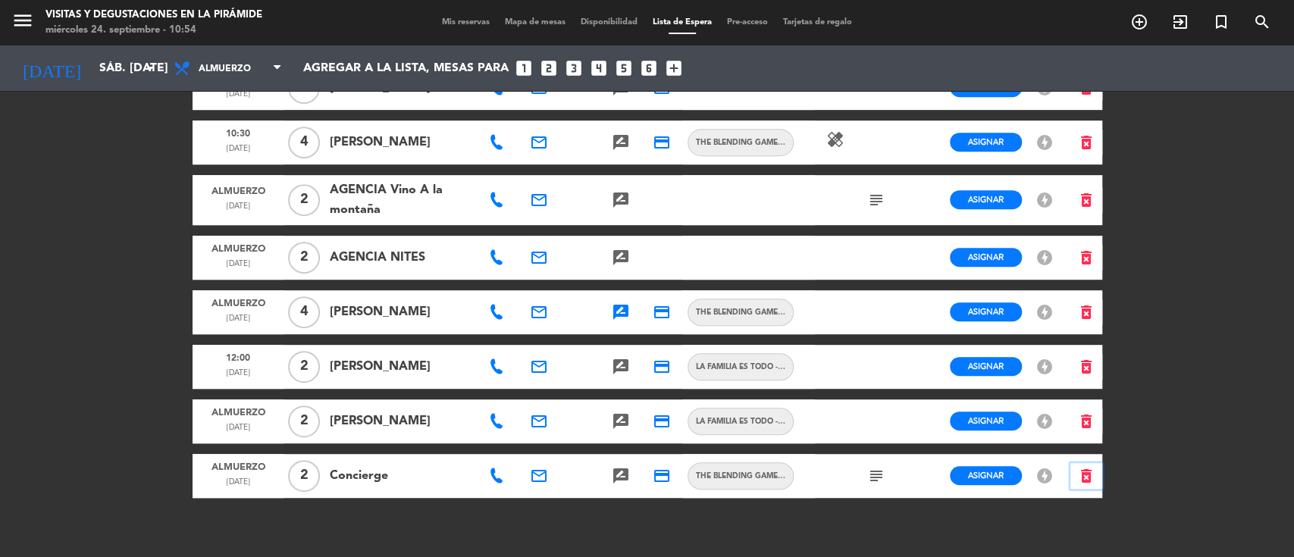
click at [1089, 472] on icon "delete_forever" at bounding box center [1086, 476] width 18 height 18
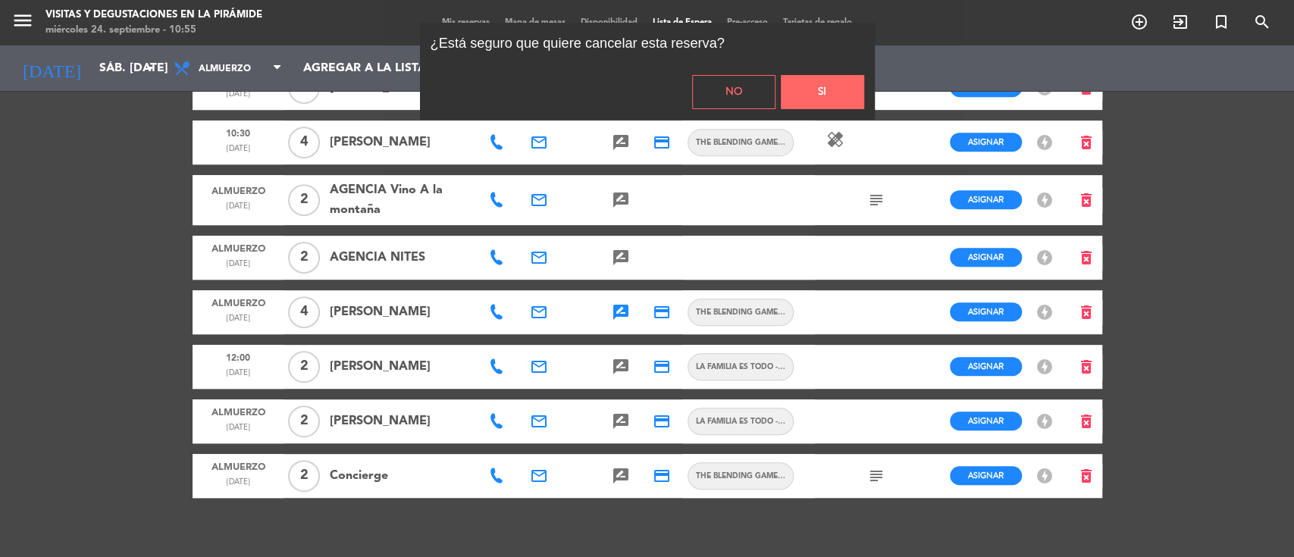
click at [740, 85] on button "No" at bounding box center [733, 92] width 83 height 34
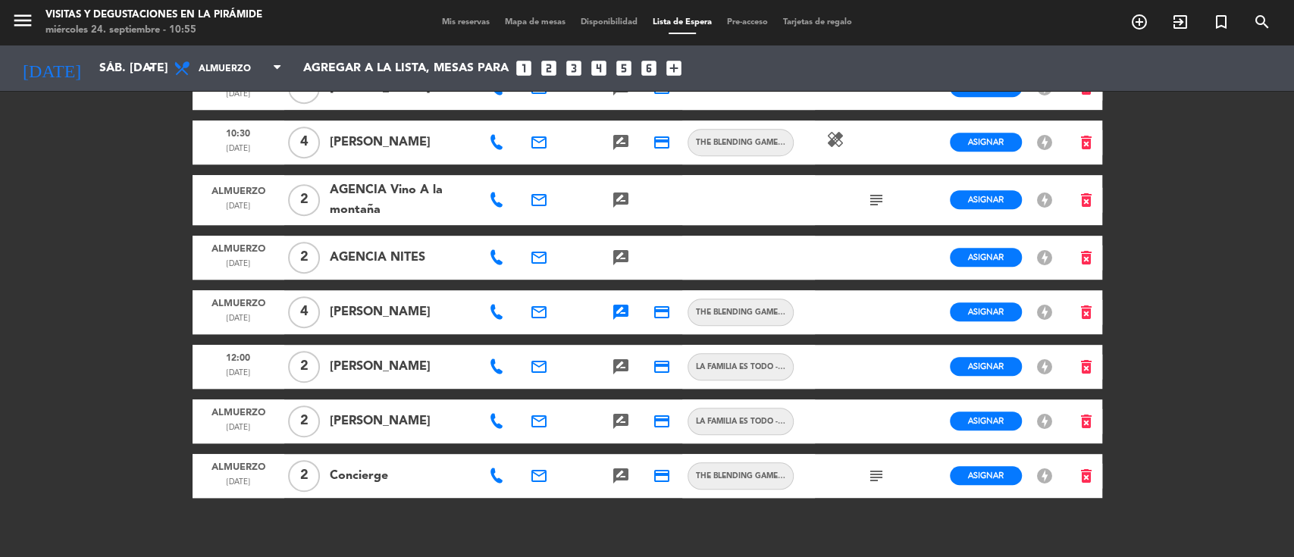
click at [443, 20] on span "Mis reservas" at bounding box center [465, 22] width 63 height 8
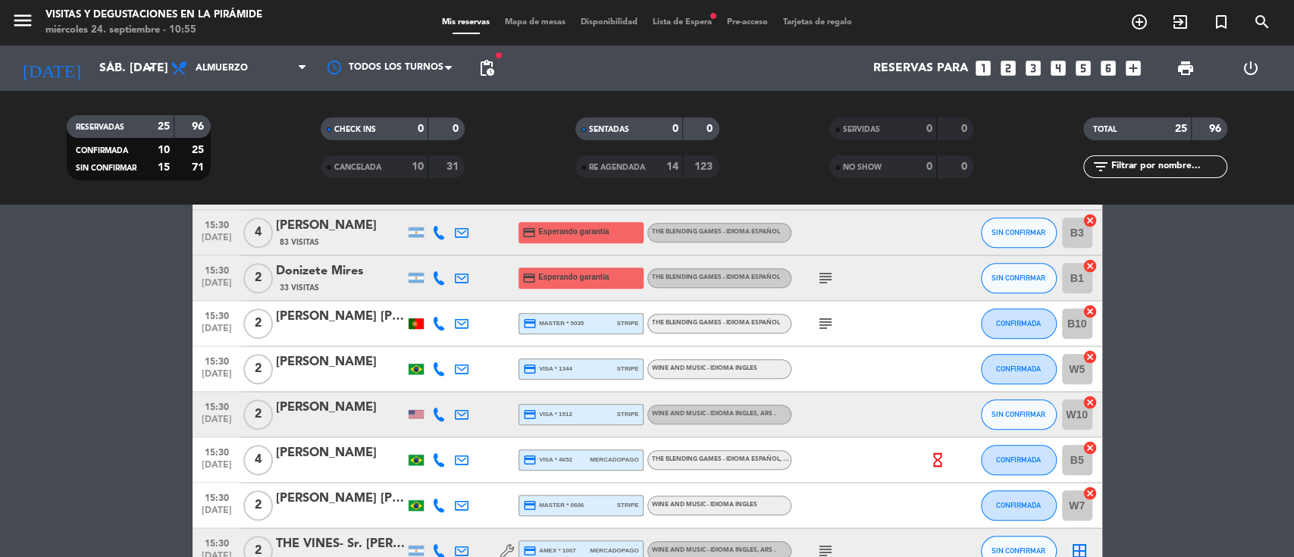
scroll to position [1036, 0]
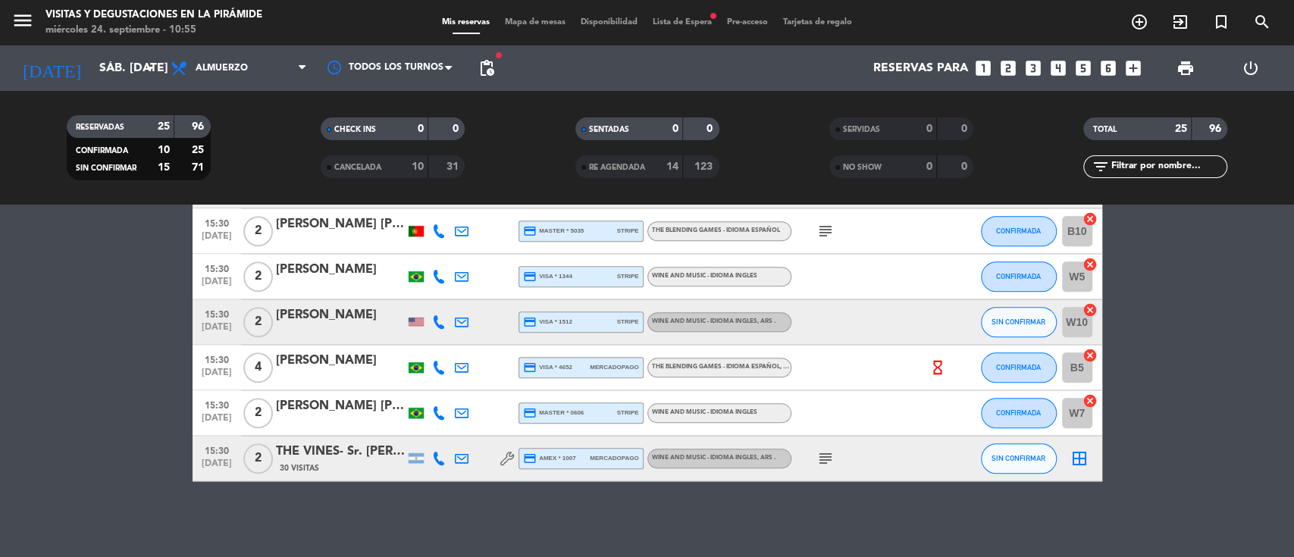
click at [696, 26] on span "Lista de Espera fiber_manual_record" at bounding box center [682, 22] width 74 height 8
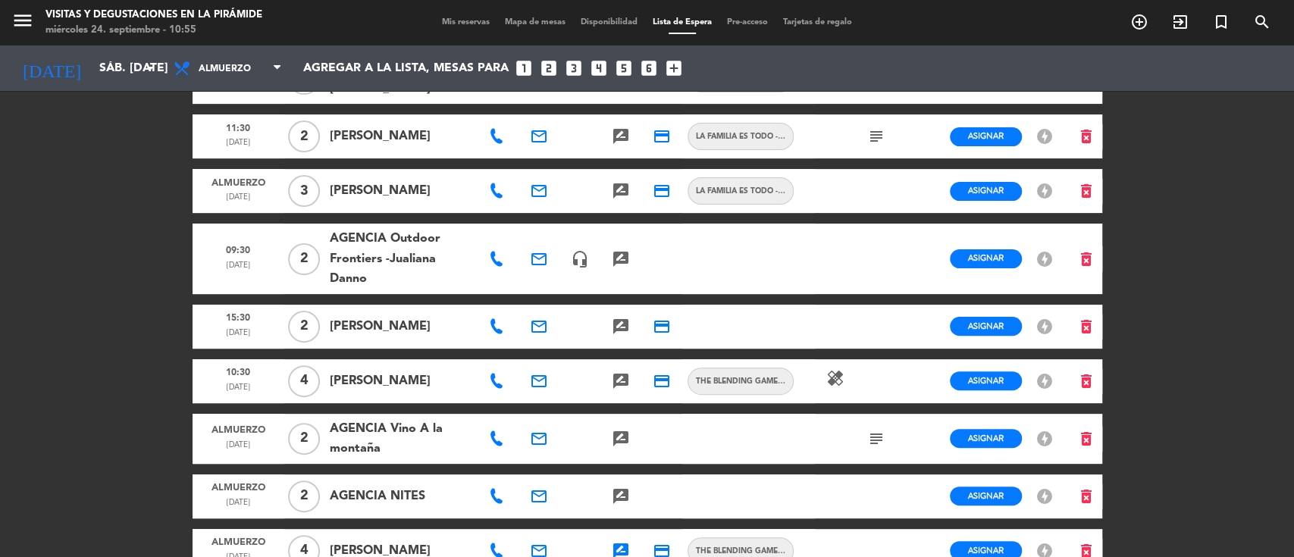
scroll to position [431, 0]
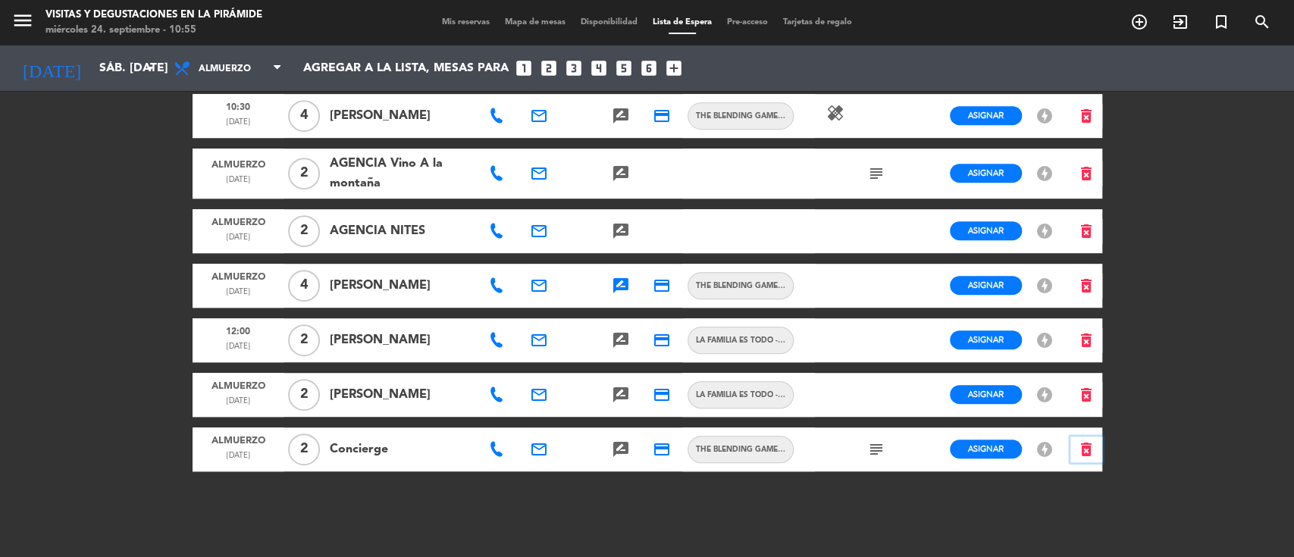
click at [1089, 448] on icon "delete_forever" at bounding box center [1086, 449] width 18 height 18
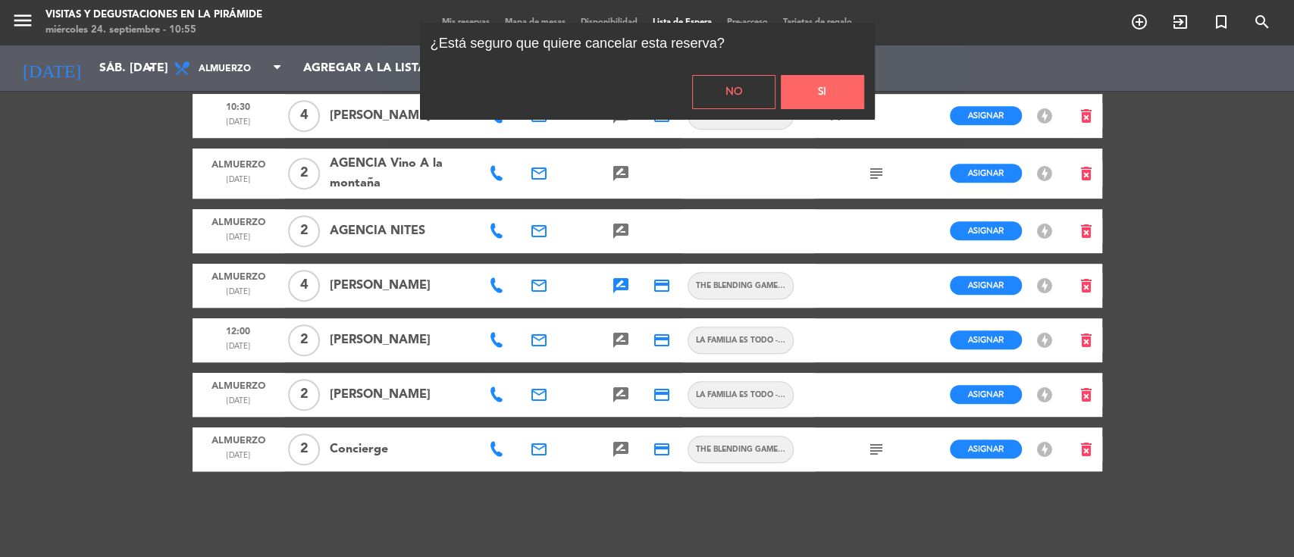
click at [825, 70] on div "No Si" at bounding box center [647, 91] width 455 height 55
click at [826, 99] on button "Si" at bounding box center [822, 92] width 83 height 34
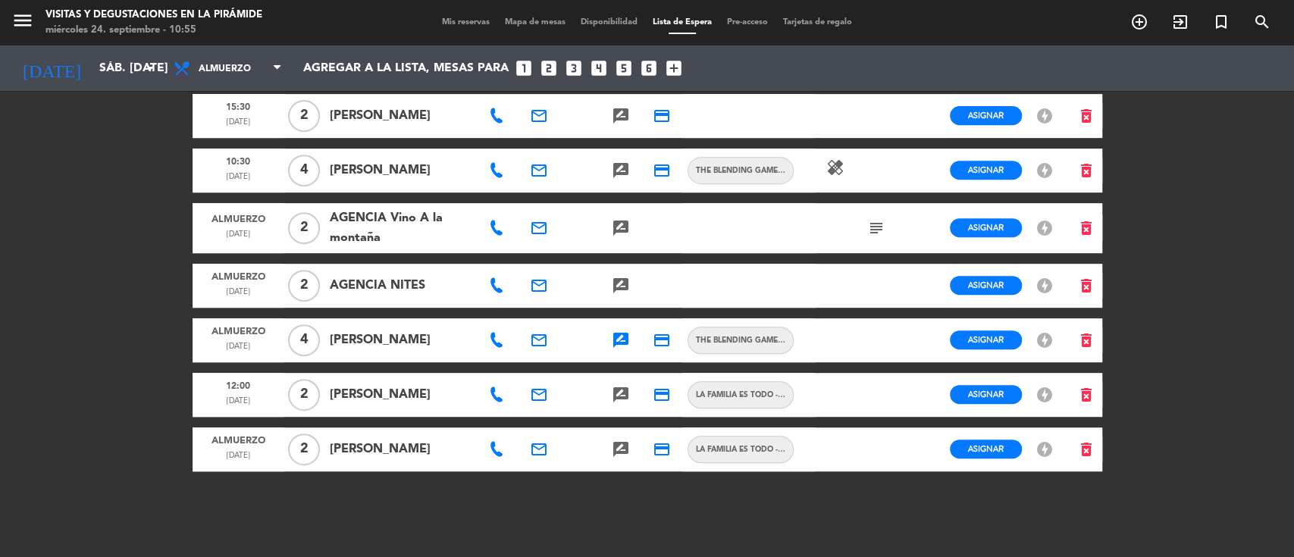
scroll to position [275, 0]
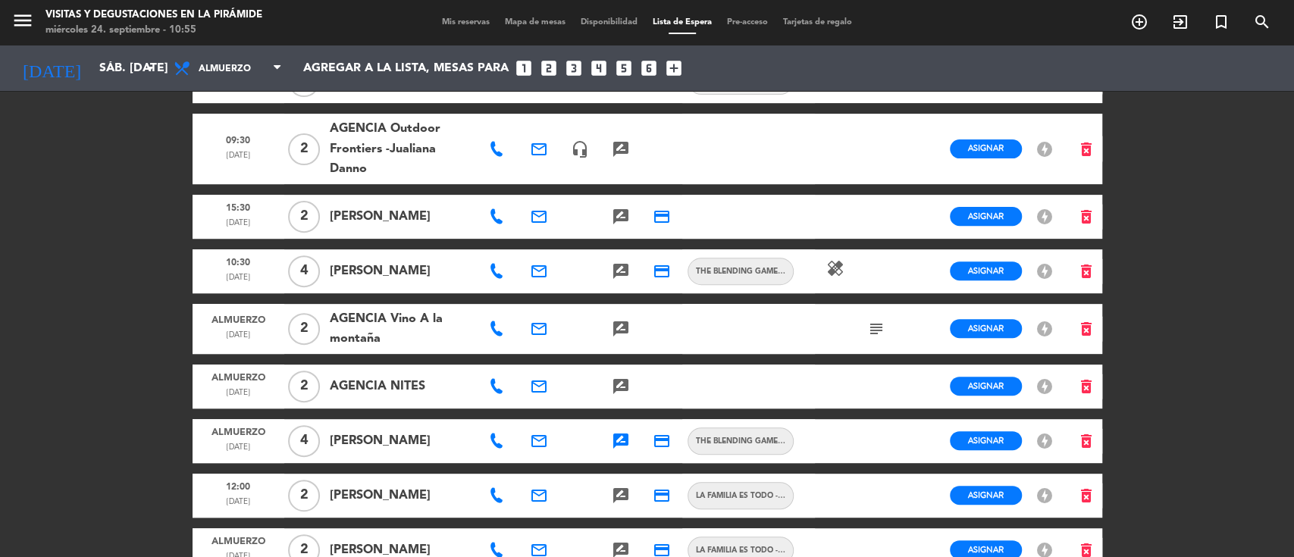
click at [460, 24] on span "Mis reservas" at bounding box center [465, 22] width 63 height 8
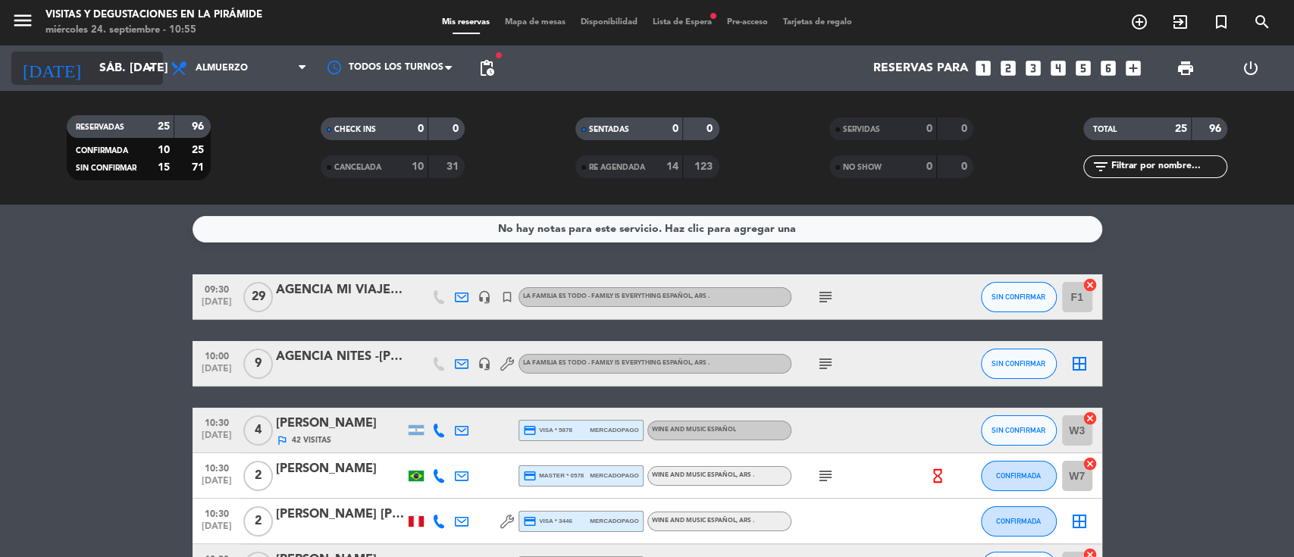
click at [92, 67] on input "sáb. [DATE]" at bounding box center [172, 69] width 160 height 30
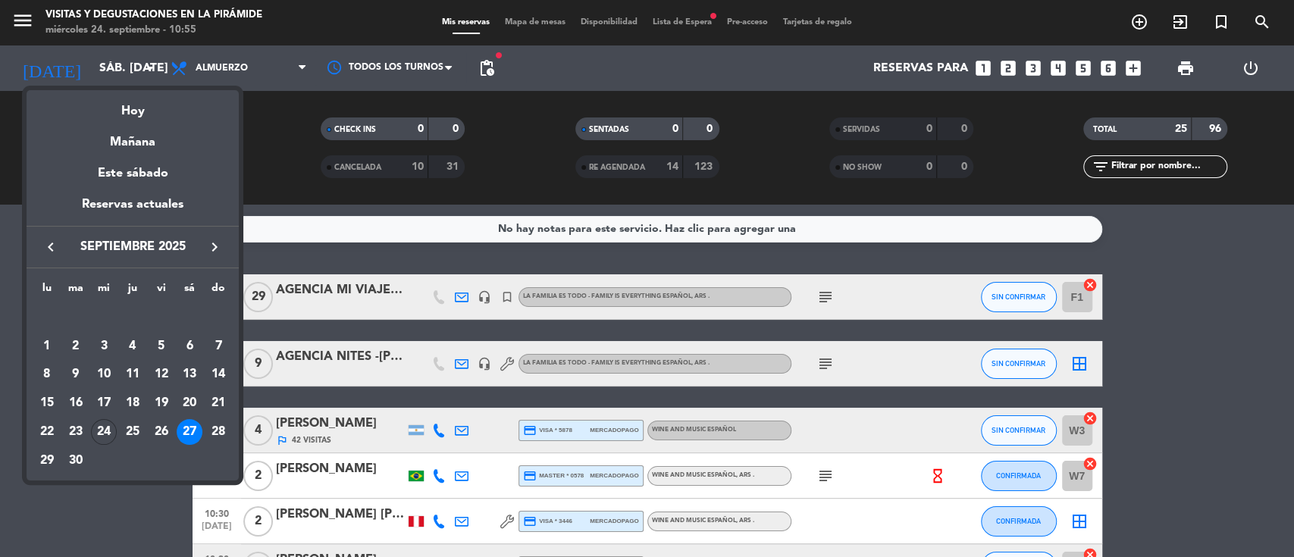
click at [297, 165] on div at bounding box center [647, 278] width 1294 height 557
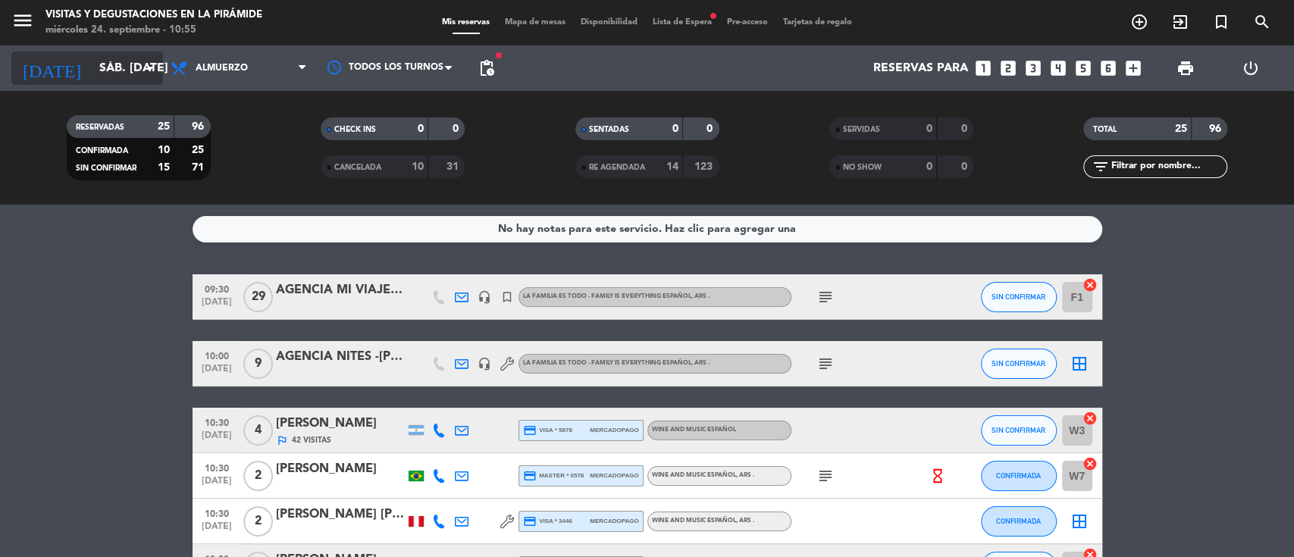
click at [92, 64] on input "sáb. [DATE]" at bounding box center [172, 69] width 160 height 30
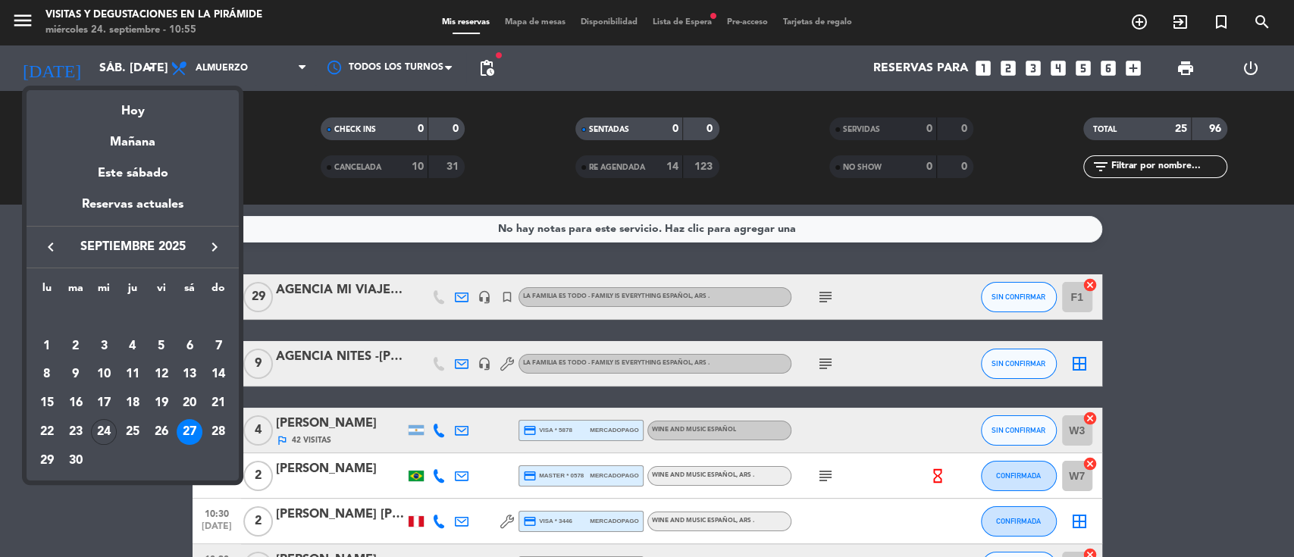
drag, startPoint x: 205, startPoint y: 246, endPoint x: 205, endPoint y: 275, distance: 29.6
click at [206, 246] on icon "keyboard_arrow_right" at bounding box center [214, 247] width 18 height 18
click at [188, 348] on div "4" at bounding box center [190, 347] width 26 height 26
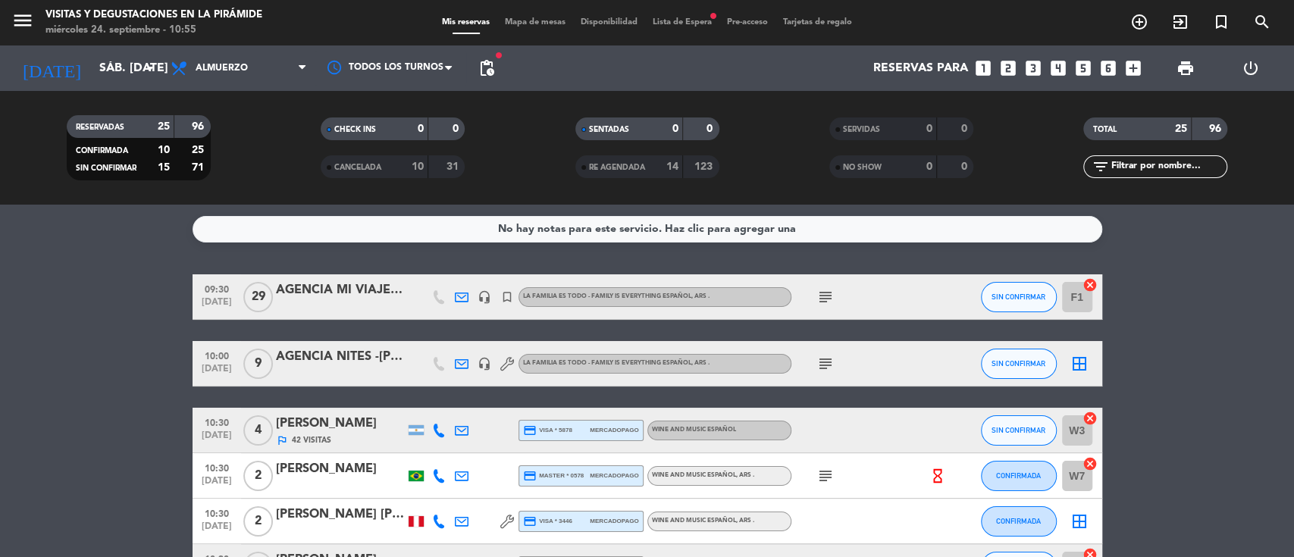
type input "sáb. [DATE]"
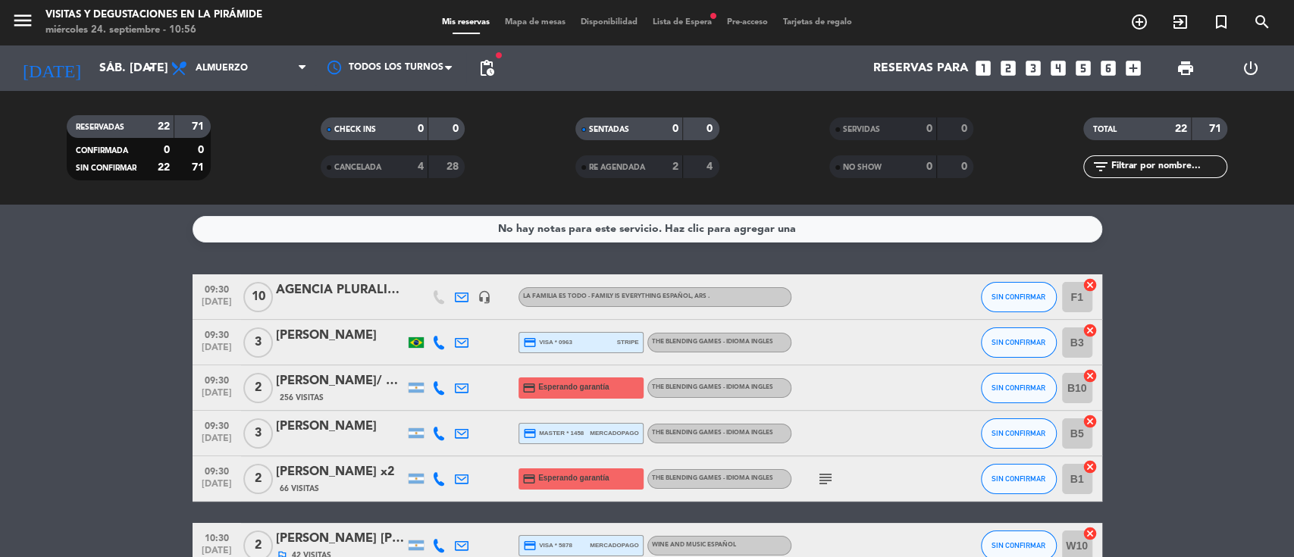
click at [479, 72] on span "pending_actions" at bounding box center [487, 68] width 18 height 18
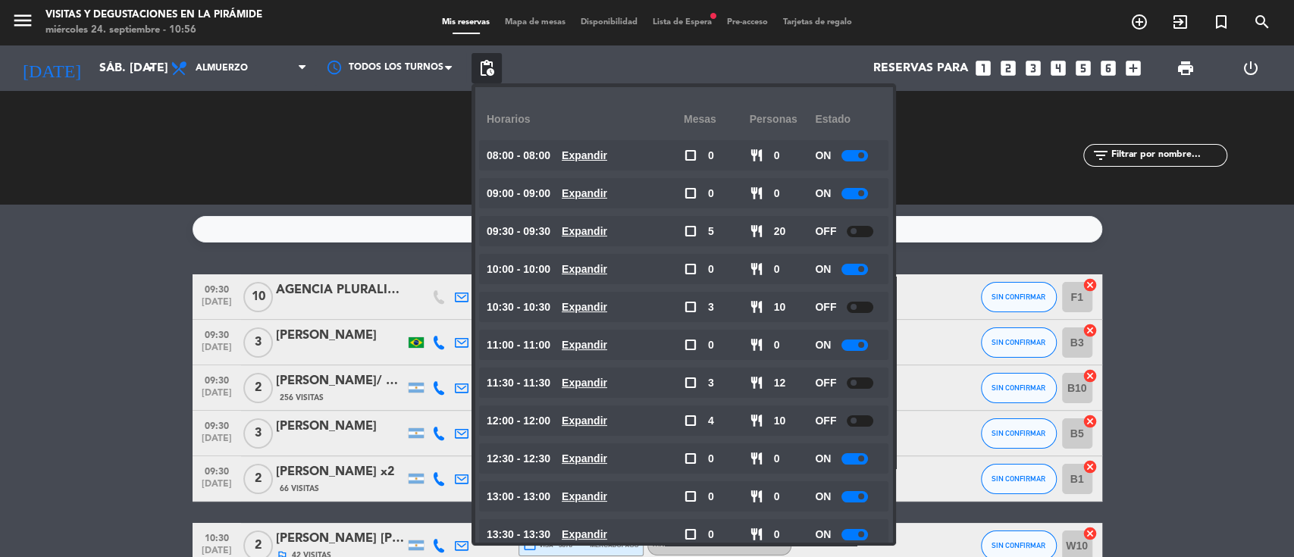
click at [0, 244] on div "No hay notas para este servicio. Haz clic para agregar una 09:30 [DATE] AGENCIA…" at bounding box center [647, 381] width 1294 height 353
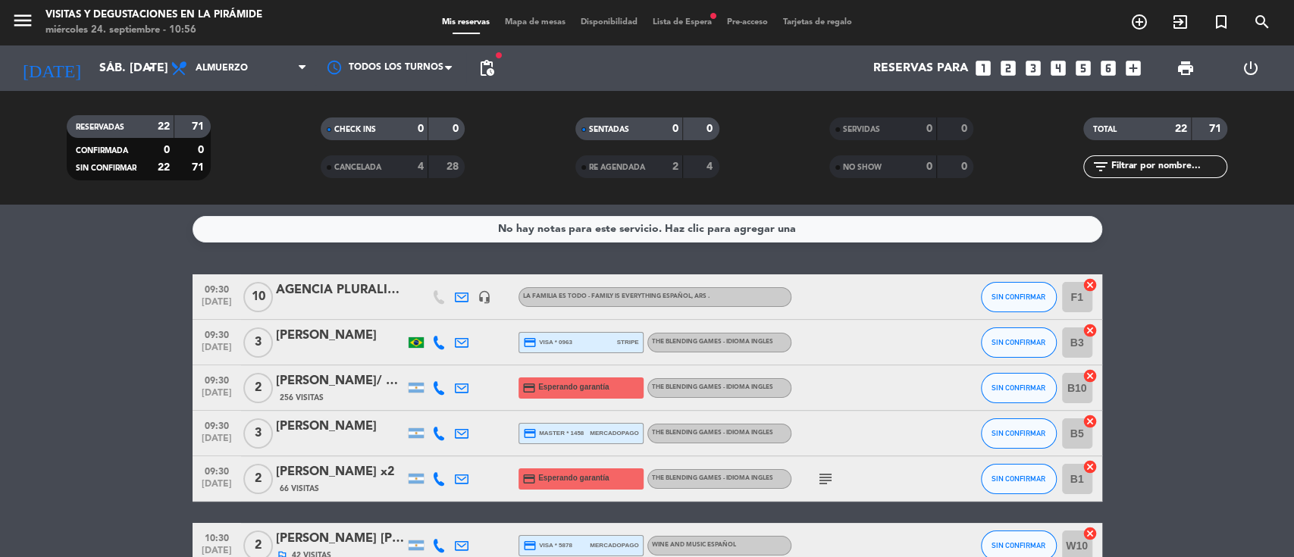
click at [321, 288] on div "AGENCIA PLURALIS Dirty [PERSON_NAME]" at bounding box center [340, 291] width 129 height 20
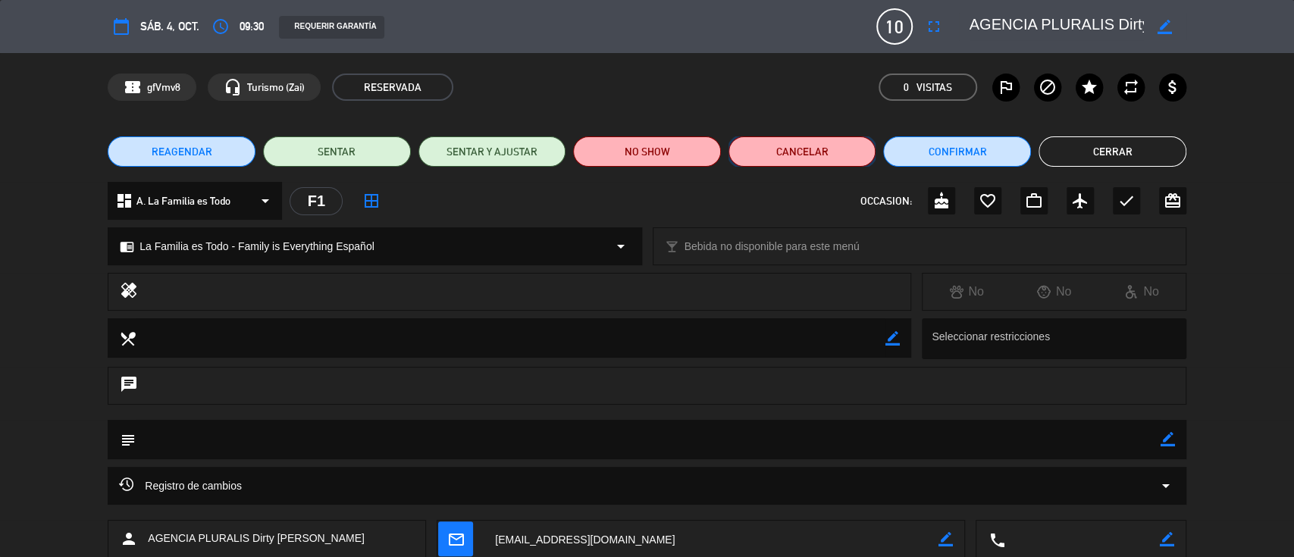
click at [795, 156] on button "Cancelar" at bounding box center [803, 151] width 148 height 30
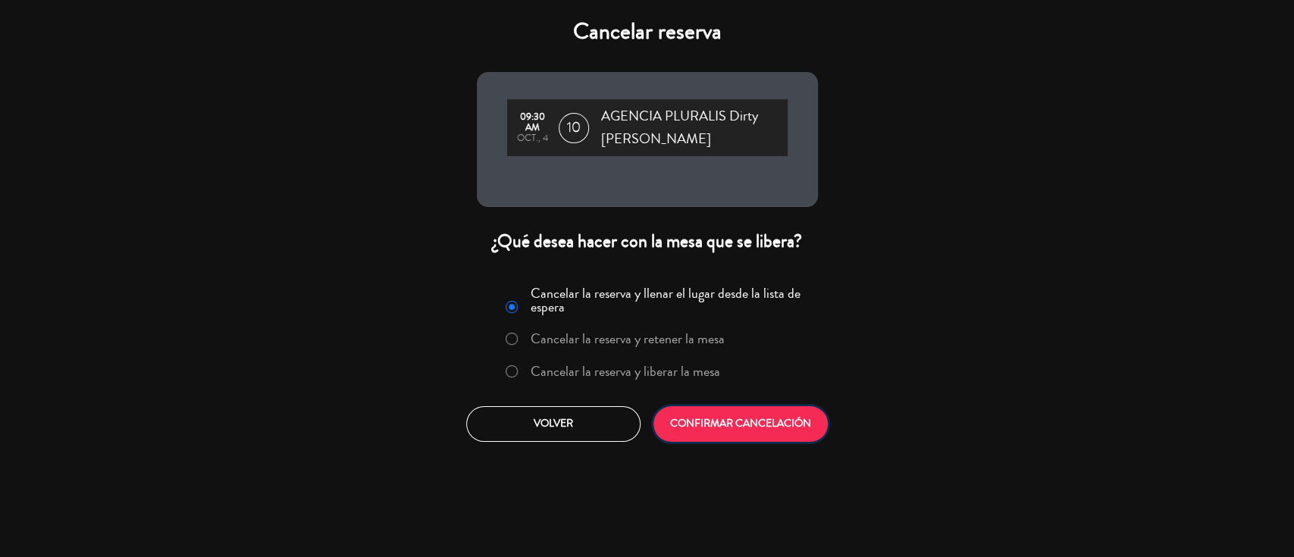
click at [696, 425] on button "CONFIRMAR CANCELACIÓN" at bounding box center [741, 424] width 174 height 36
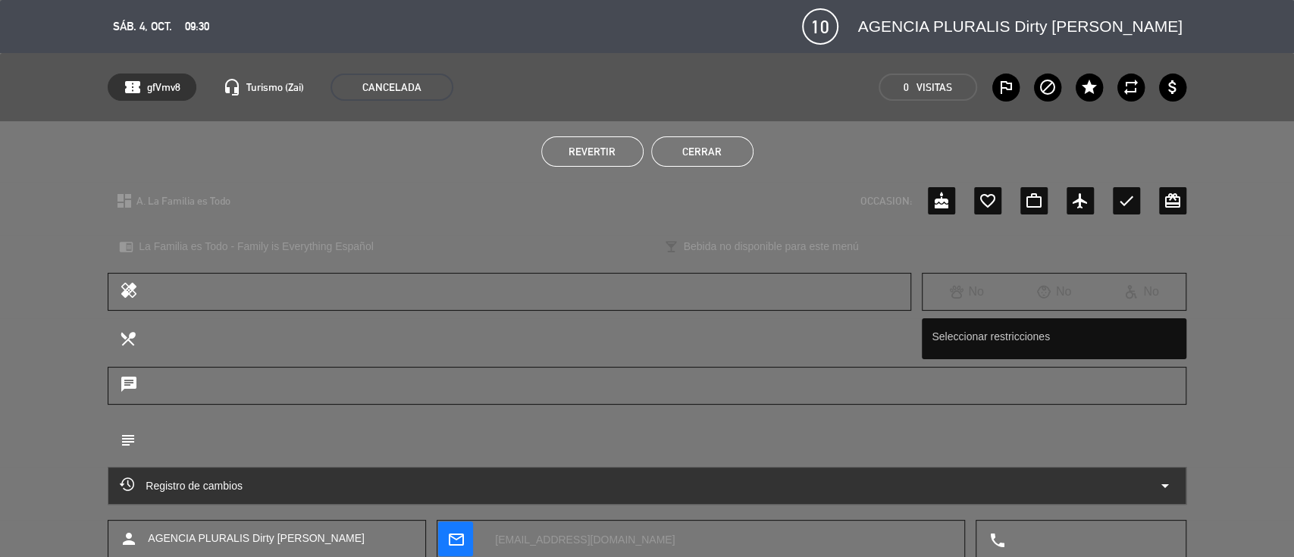
click at [713, 143] on button "Cerrar" at bounding box center [702, 151] width 102 height 30
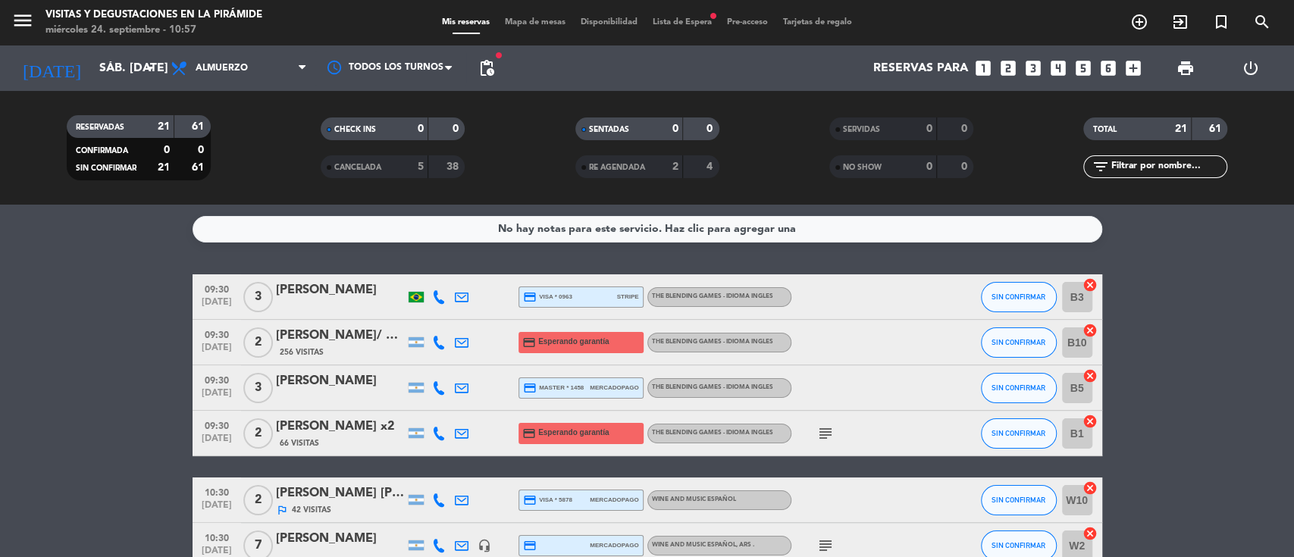
click at [699, 26] on span "Lista de Espera fiber_manual_record" at bounding box center [682, 22] width 74 height 8
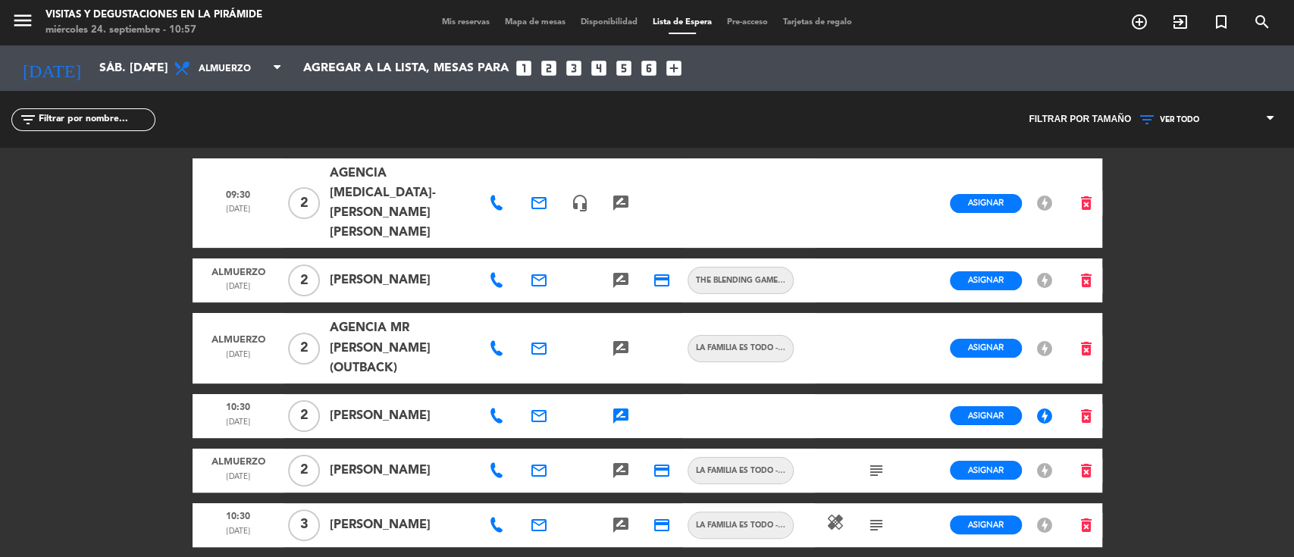
click at [625, 407] on icon "rate_review" at bounding box center [621, 416] width 18 height 18
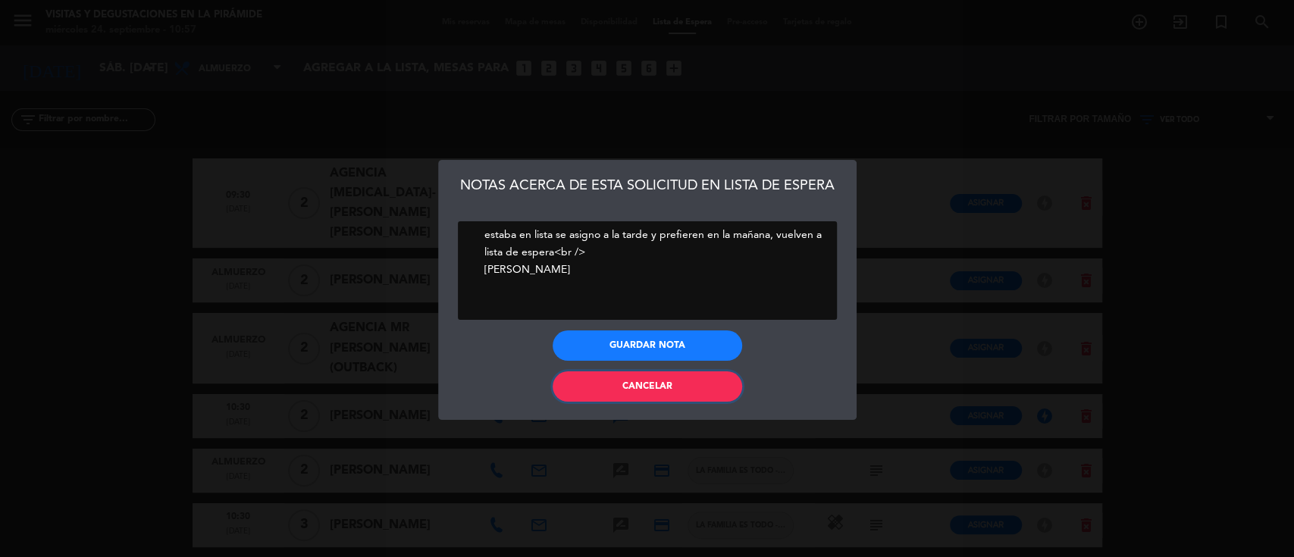
click at [625, 383] on span "Cancelar" at bounding box center [647, 386] width 50 height 9
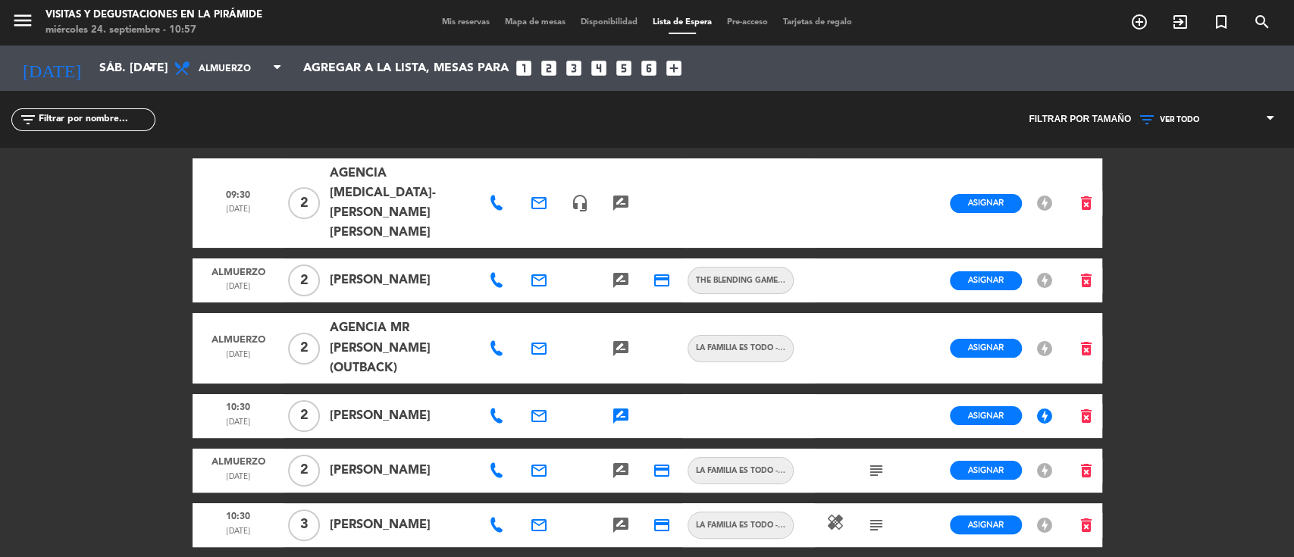
click at [1183, 121] on span "VER TODO" at bounding box center [1179, 119] width 39 height 9
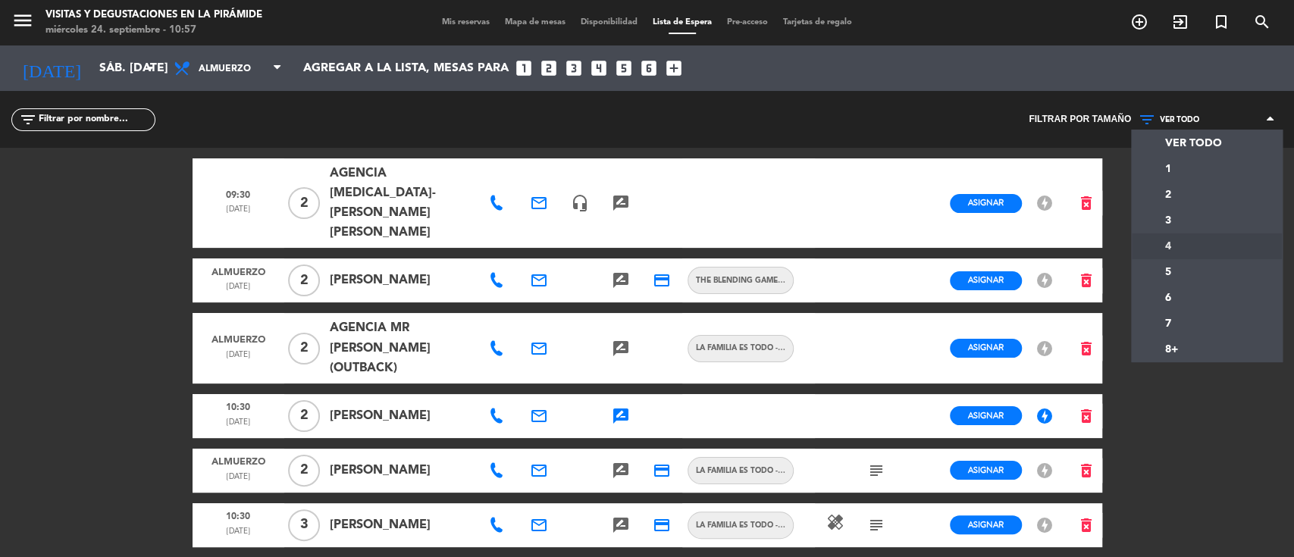
click at [1167, 246] on div "menu Visitas y degustaciones en La Pirámide miércoles 24. septiembre - 10:57 Mi…" at bounding box center [647, 278] width 1294 height 557
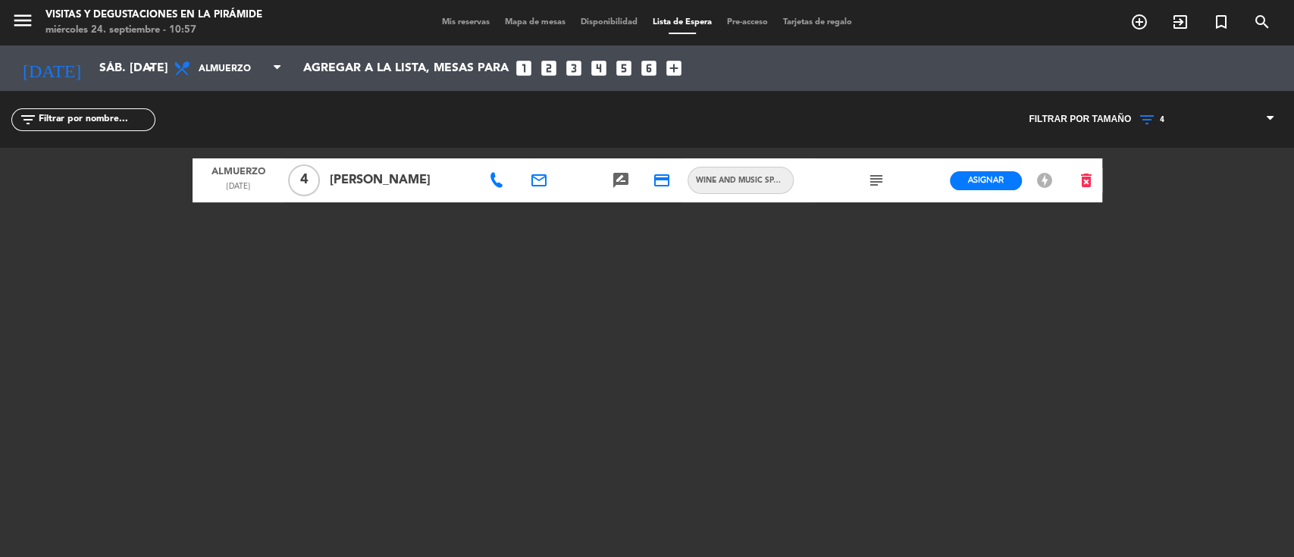
click at [881, 181] on icon "subject" at bounding box center [876, 180] width 18 height 18
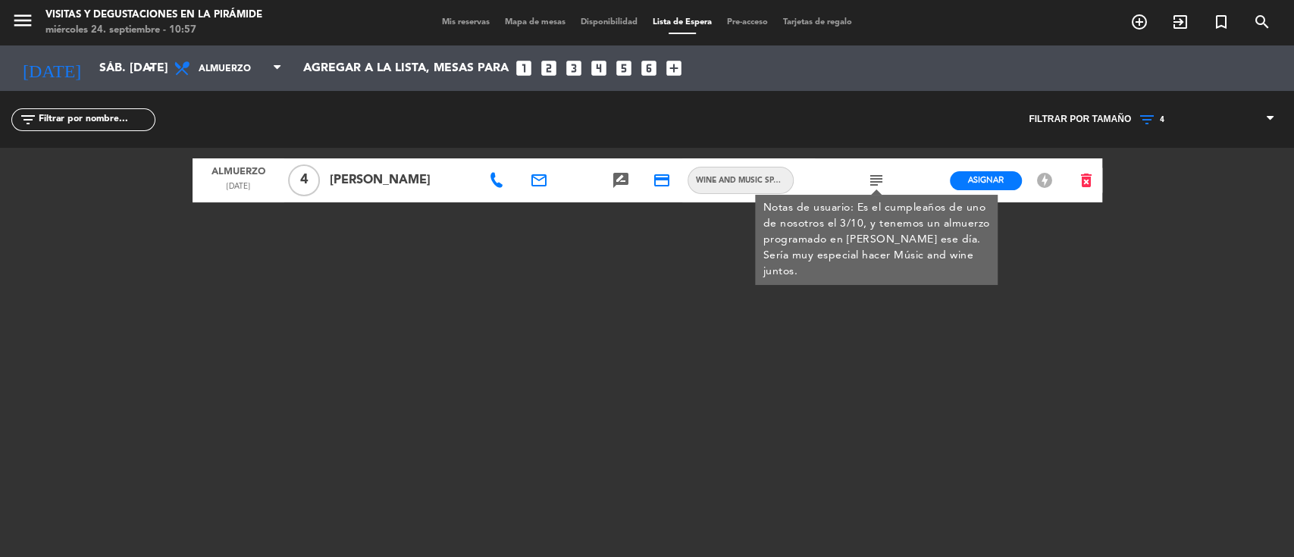
click at [879, 103] on div "Filtrar por tamaño VER TODO 1 2 3 4 5 6 7 8+ 4 VER TODO 1 2 3 4 5 6 7 8+" at bounding box center [970, 119] width 647 height 57
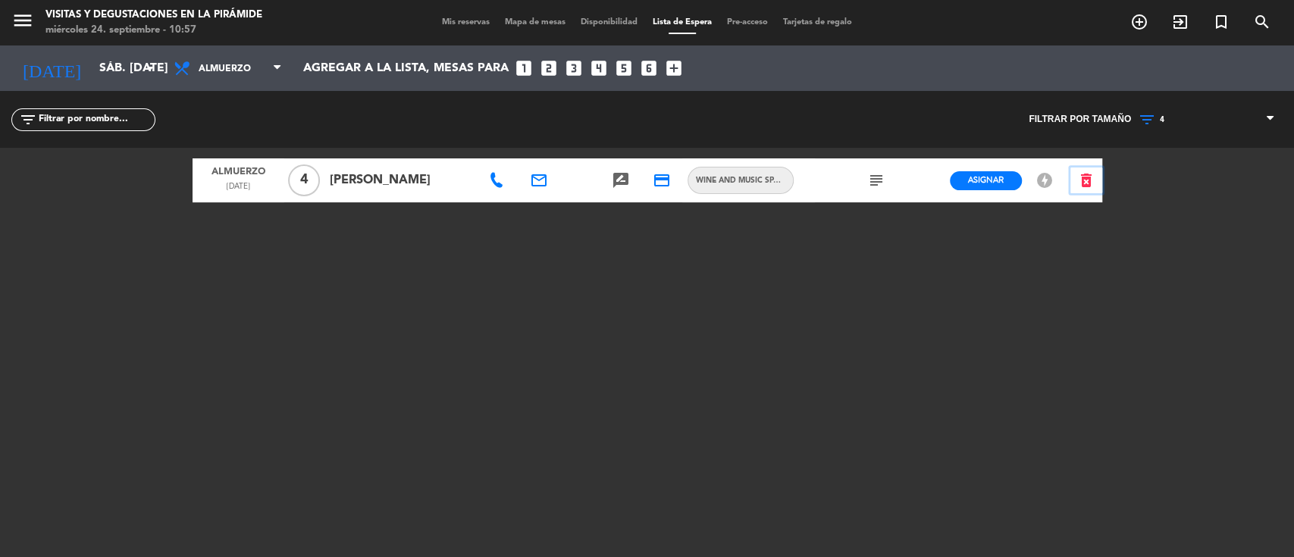
click at [1094, 178] on icon "delete_forever" at bounding box center [1086, 180] width 18 height 18
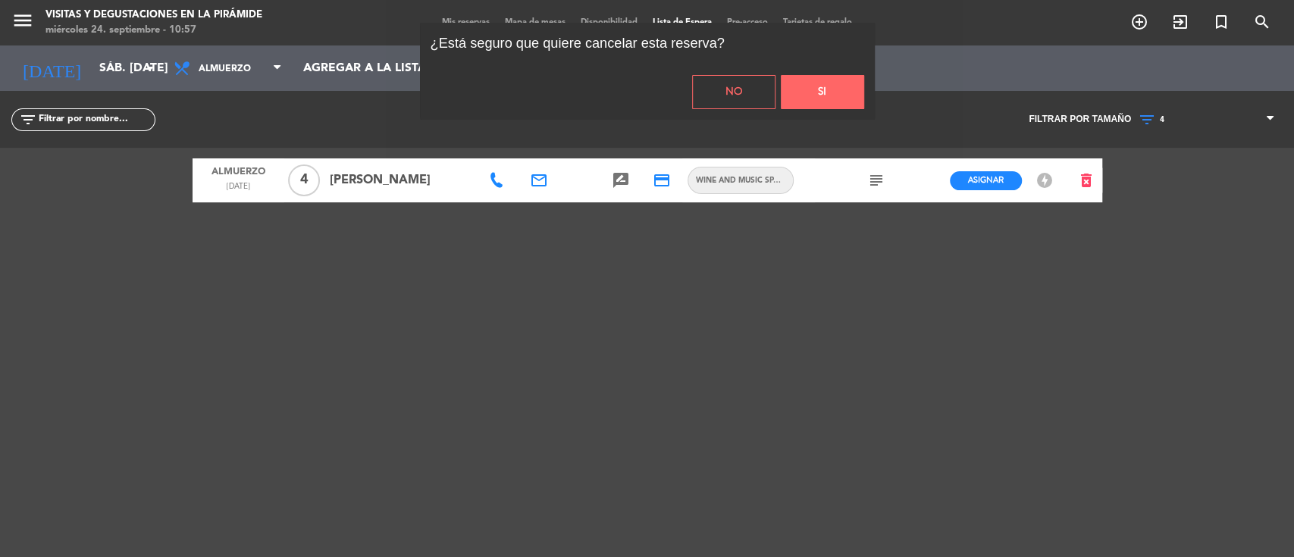
click at [842, 92] on button "Si" at bounding box center [822, 92] width 83 height 34
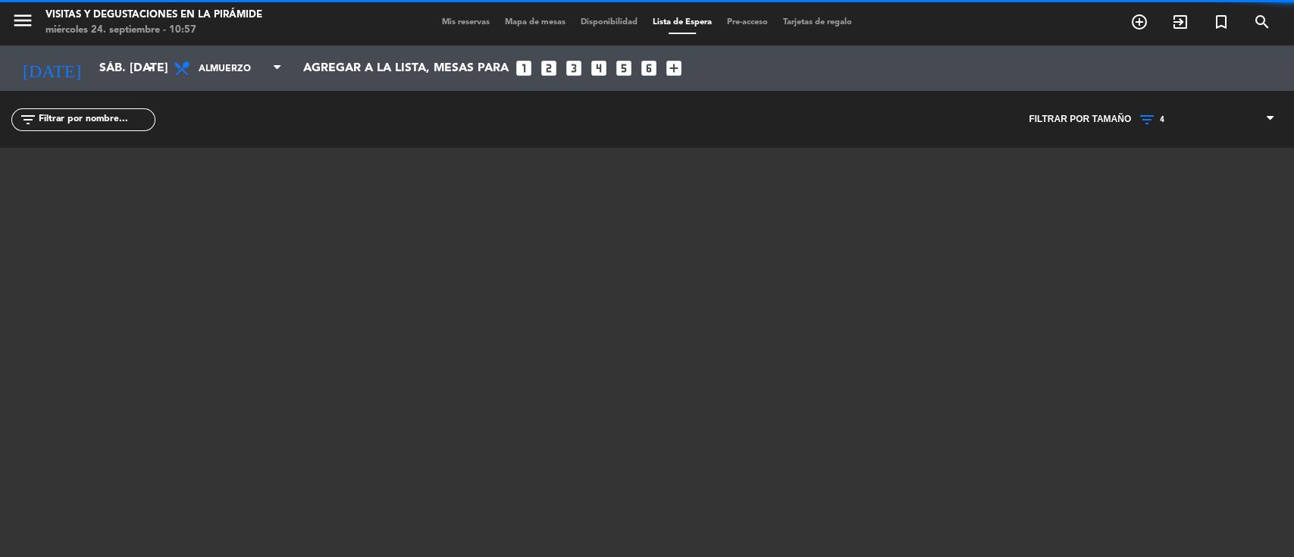
drag, startPoint x: 1166, startPoint y: 116, endPoint x: 1168, endPoint y: 127, distance: 10.9
click at [1167, 116] on span "4" at bounding box center [1207, 120] width 152 height 20
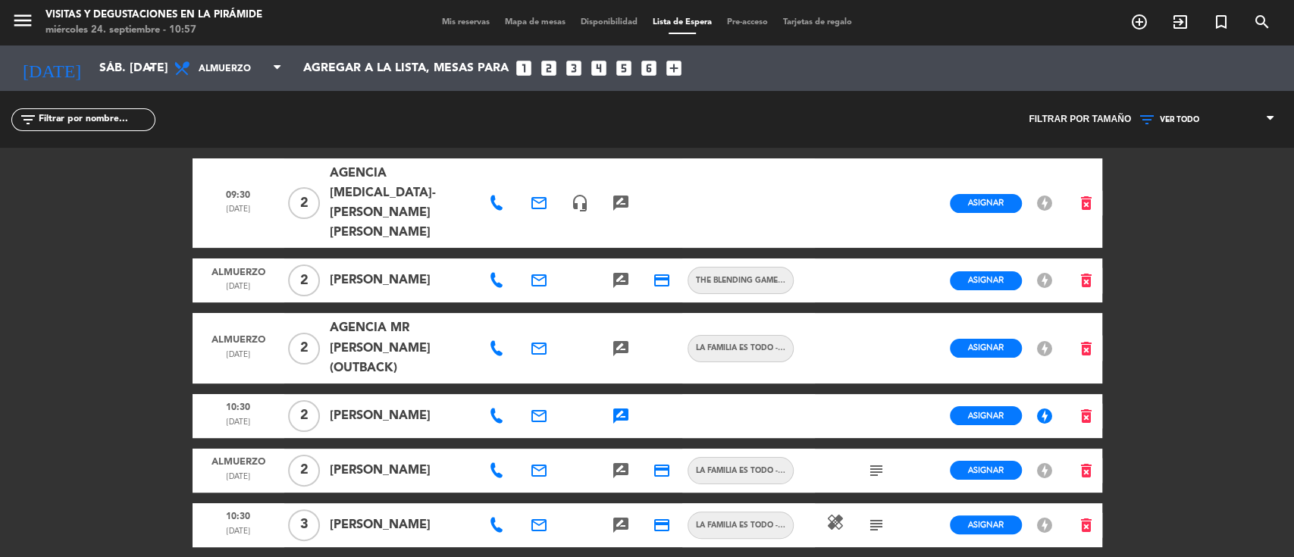
click at [1171, 143] on div "VER TODO 1 2 3 4 5 6 7 8+ VER TODO VER TODO 1 2 3 4 5 6 7 8+" at bounding box center [1207, 119] width 152 height 57
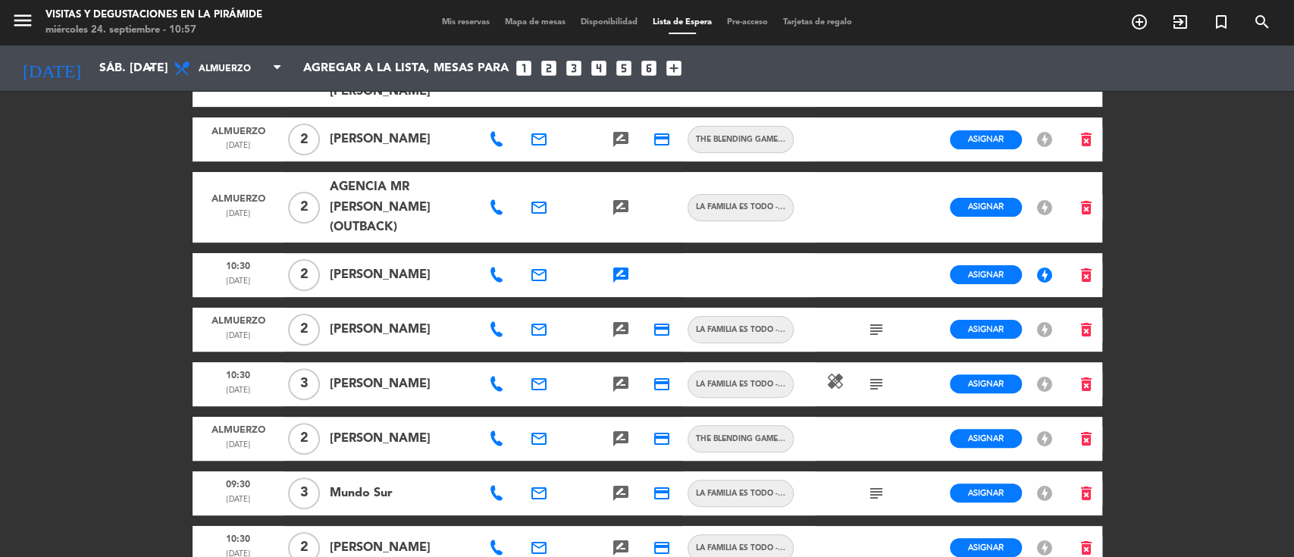
scroll to position [202, 0]
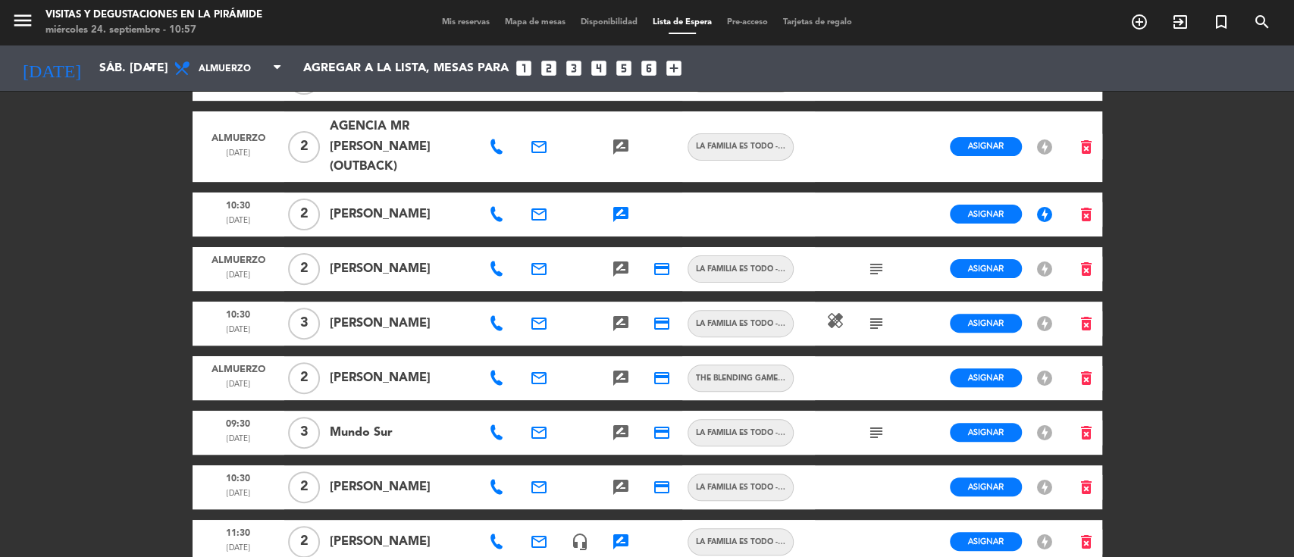
drag, startPoint x: 493, startPoint y: 264, endPoint x: 503, endPoint y: 264, distance: 10.6
click at [494, 316] on icon at bounding box center [496, 323] width 15 height 15
click at [873, 315] on icon "subject" at bounding box center [876, 324] width 18 height 18
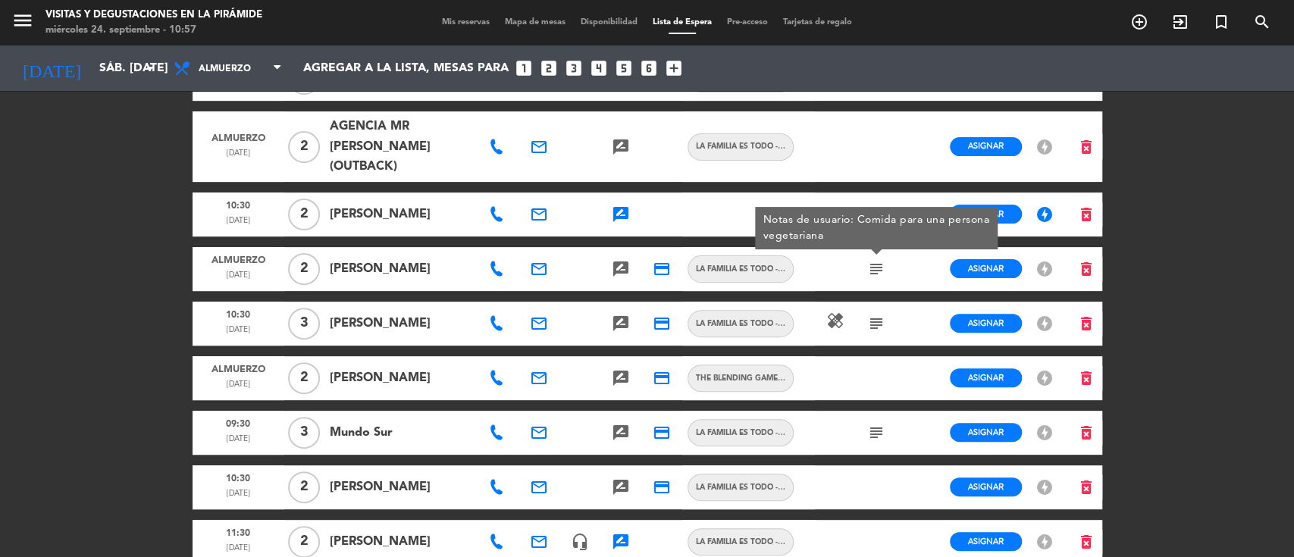
click at [552, 302] on div "email" at bounding box center [539, 324] width 41 height 44
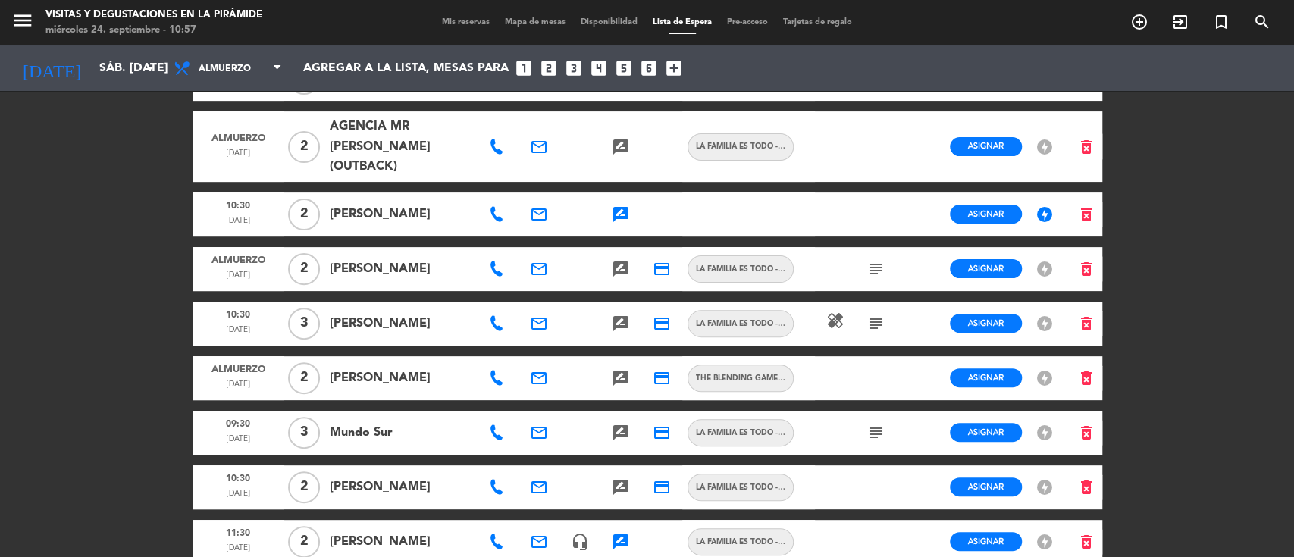
drag, startPoint x: 542, startPoint y: 258, endPoint x: 552, endPoint y: 257, distance: 9.9
click at [541, 315] on icon "email" at bounding box center [539, 324] width 18 height 18
drag, startPoint x: 599, startPoint y: 237, endPoint x: 895, endPoint y: 166, distance: 304.0
click at [629, 237] on span "Copiar" at bounding box center [645, 235] width 32 height 16
click at [1256, 15] on icon "search" at bounding box center [1262, 22] width 18 height 18
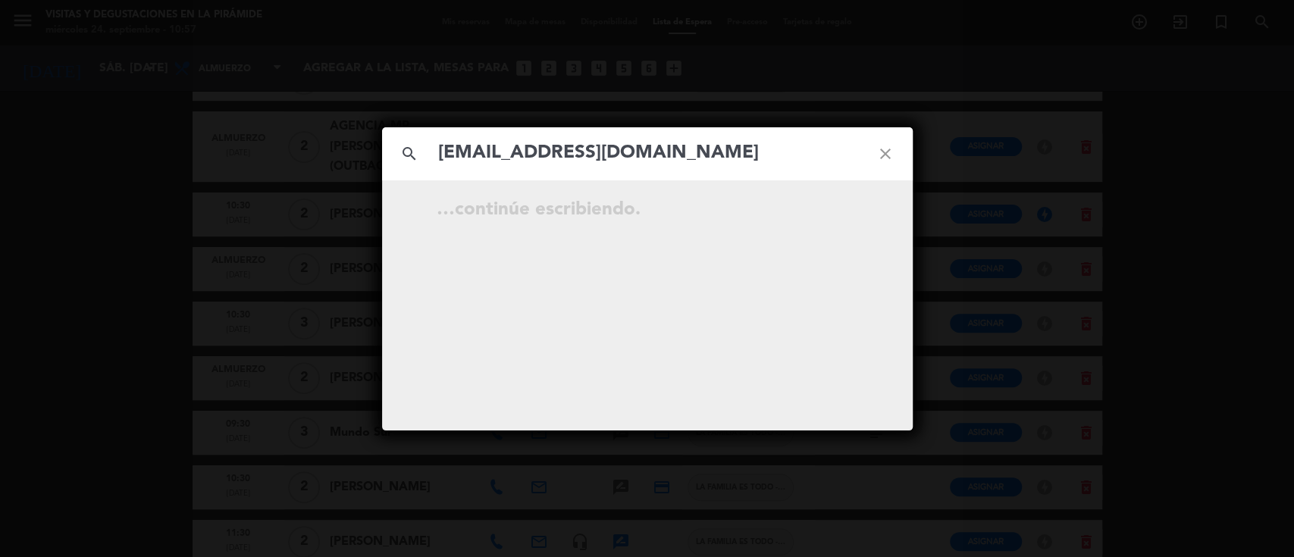
type input "[EMAIL_ADDRESS][DOMAIN_NAME]"
click at [893, 155] on icon "close" at bounding box center [885, 154] width 55 height 55
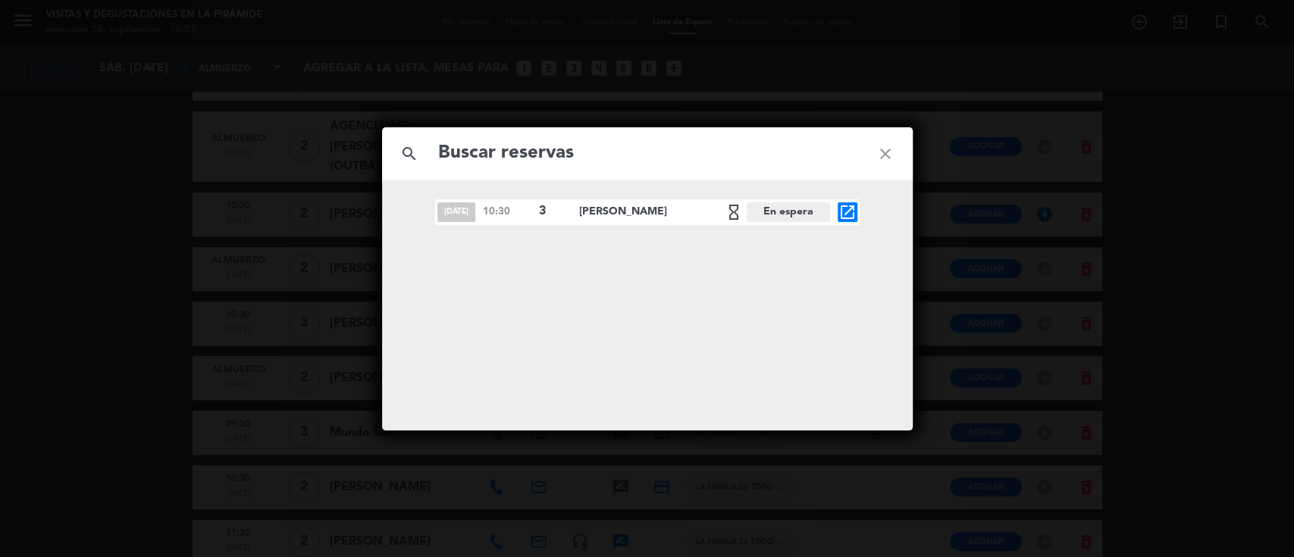
click at [886, 148] on icon "close" at bounding box center [885, 154] width 55 height 55
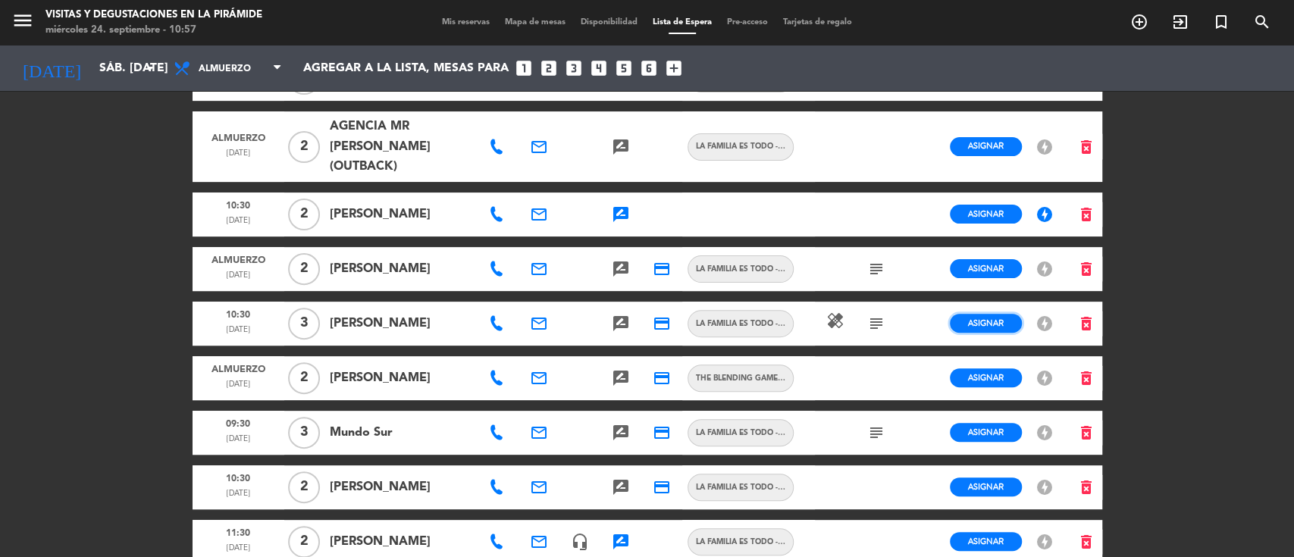
click at [1002, 318] on span "Asignar" at bounding box center [986, 323] width 36 height 11
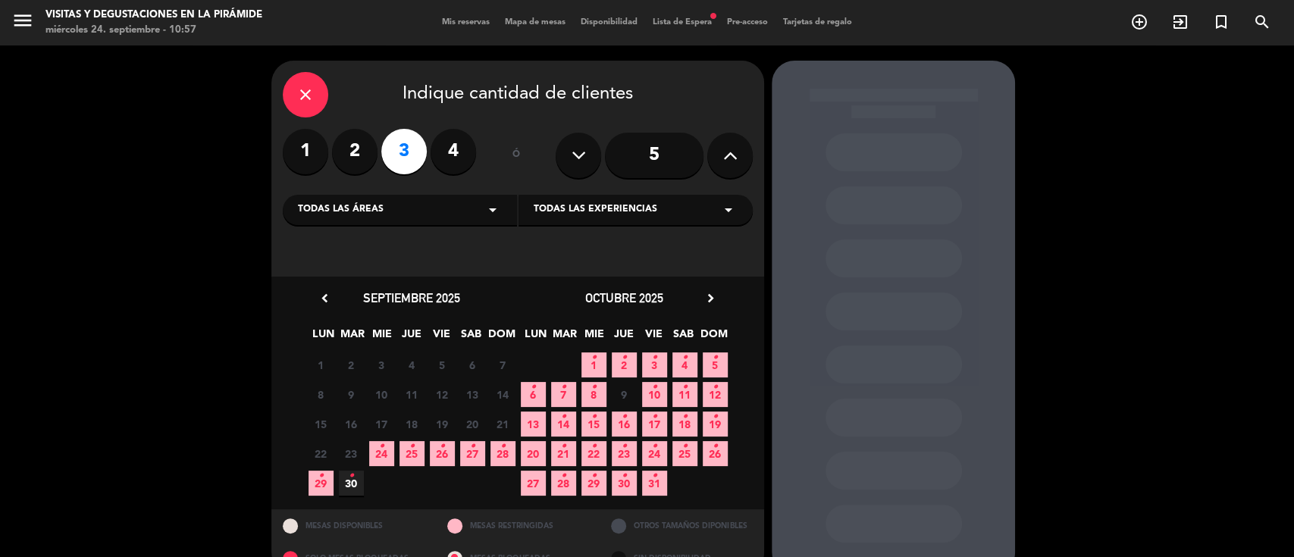
click at [679, 365] on span "4 •" at bounding box center [684, 365] width 25 height 25
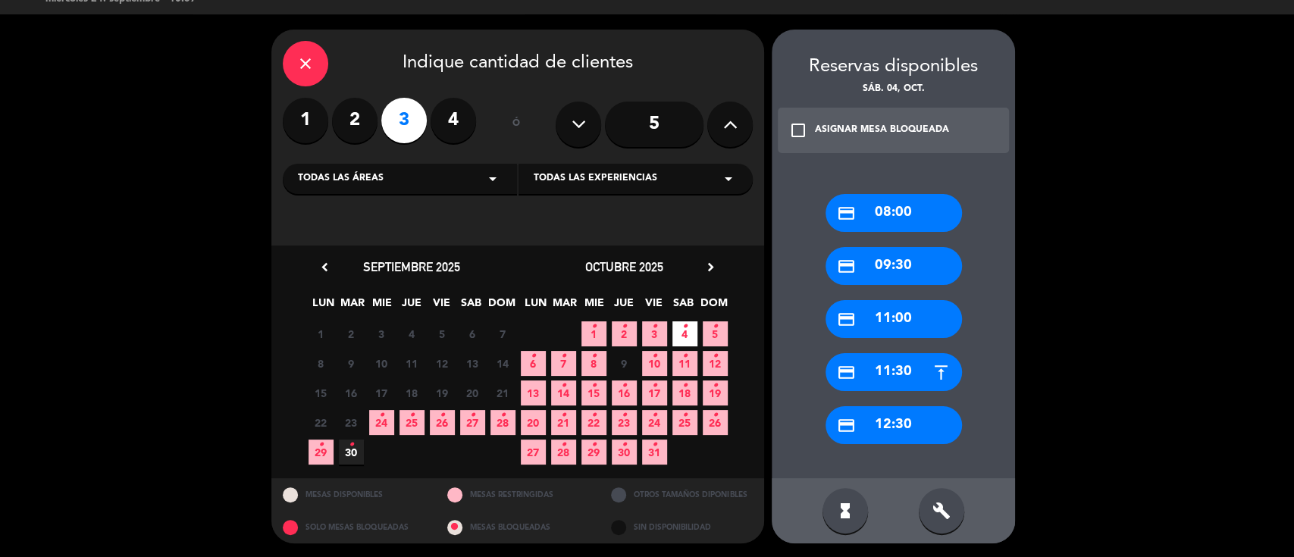
click at [887, 270] on div "credit_card 09:30" at bounding box center [894, 266] width 136 height 38
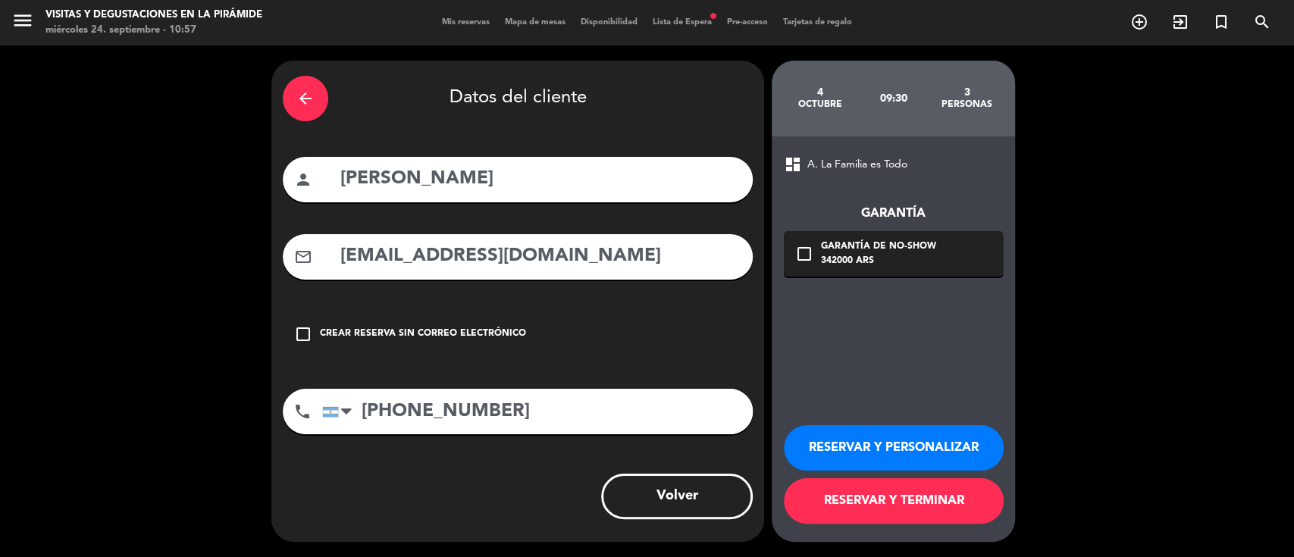
click at [808, 448] on button "RESERVAR Y PERSONALIZAR" at bounding box center [894, 447] width 220 height 45
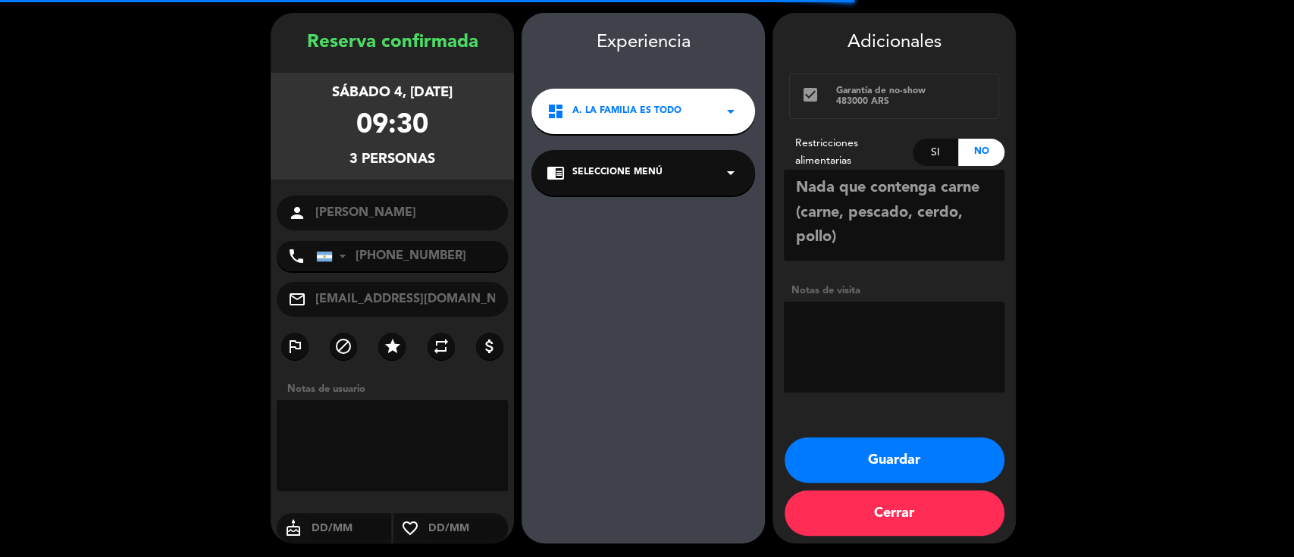
scroll to position [49, 0]
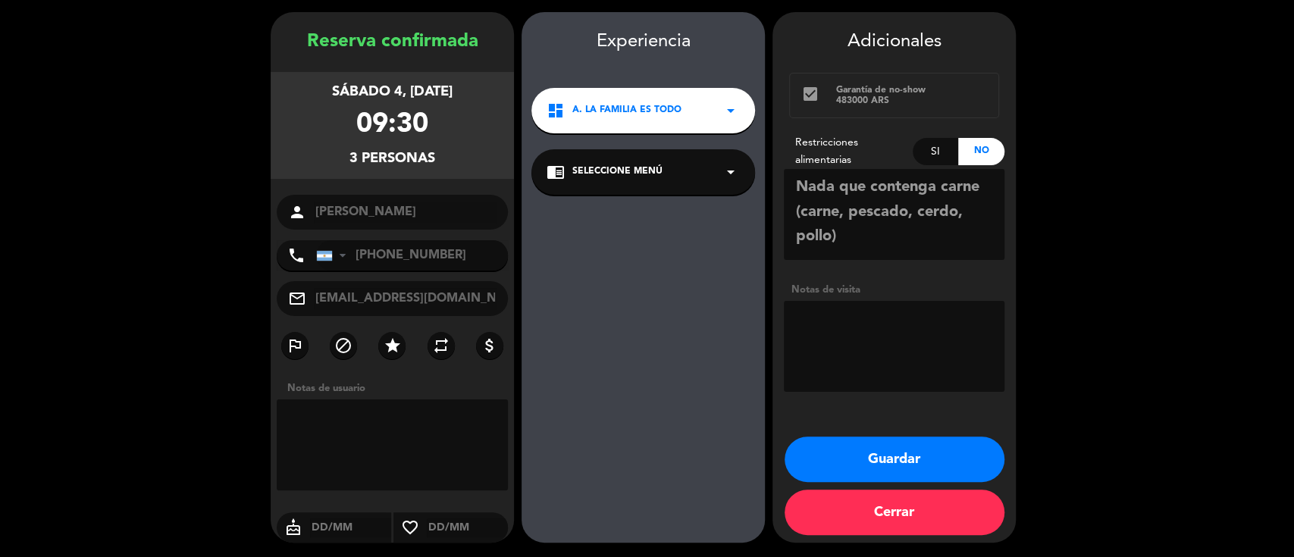
click at [624, 177] on span "Seleccione Menú" at bounding box center [617, 172] width 90 height 15
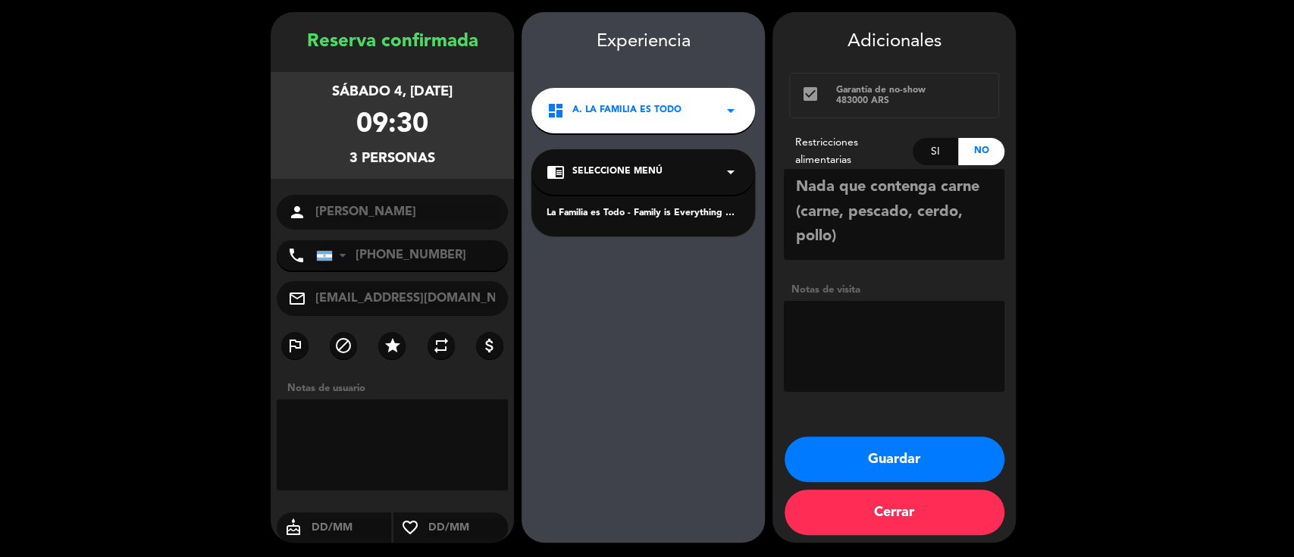
click at [629, 213] on div "La Familia es Todo - Family is Everything Español" at bounding box center [643, 213] width 193 height 15
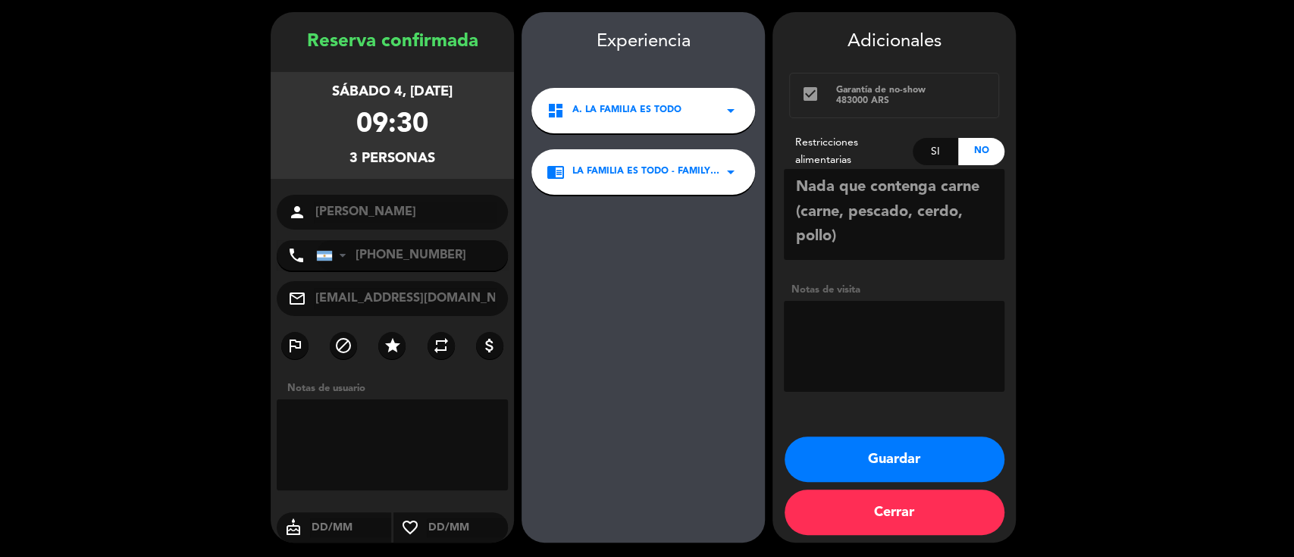
click at [873, 324] on textarea at bounding box center [894, 346] width 221 height 91
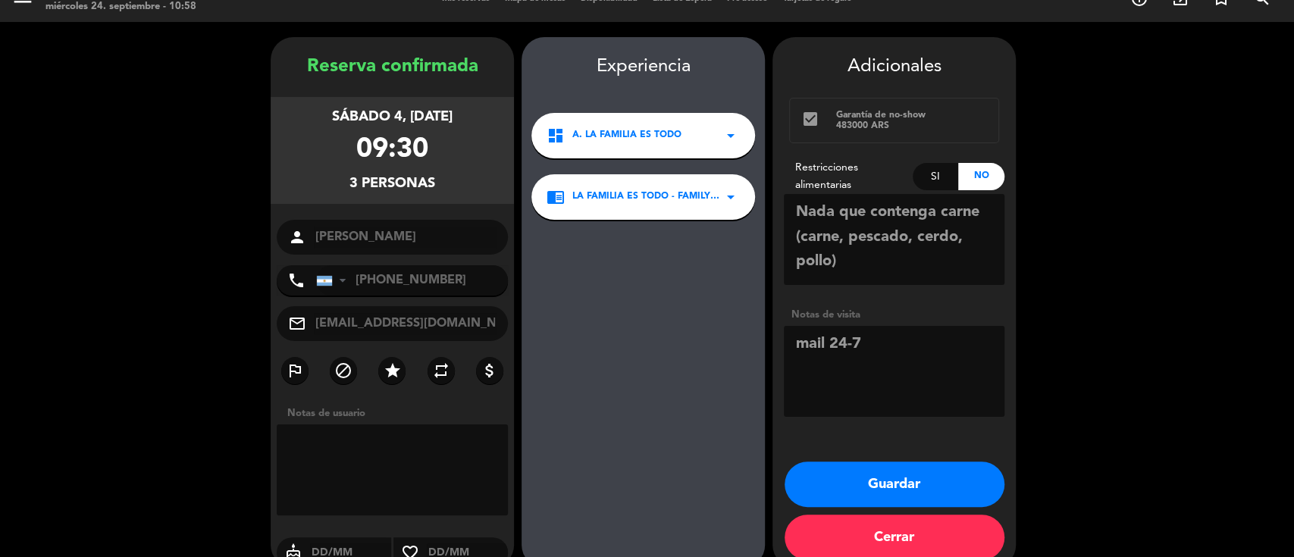
scroll to position [0, 0]
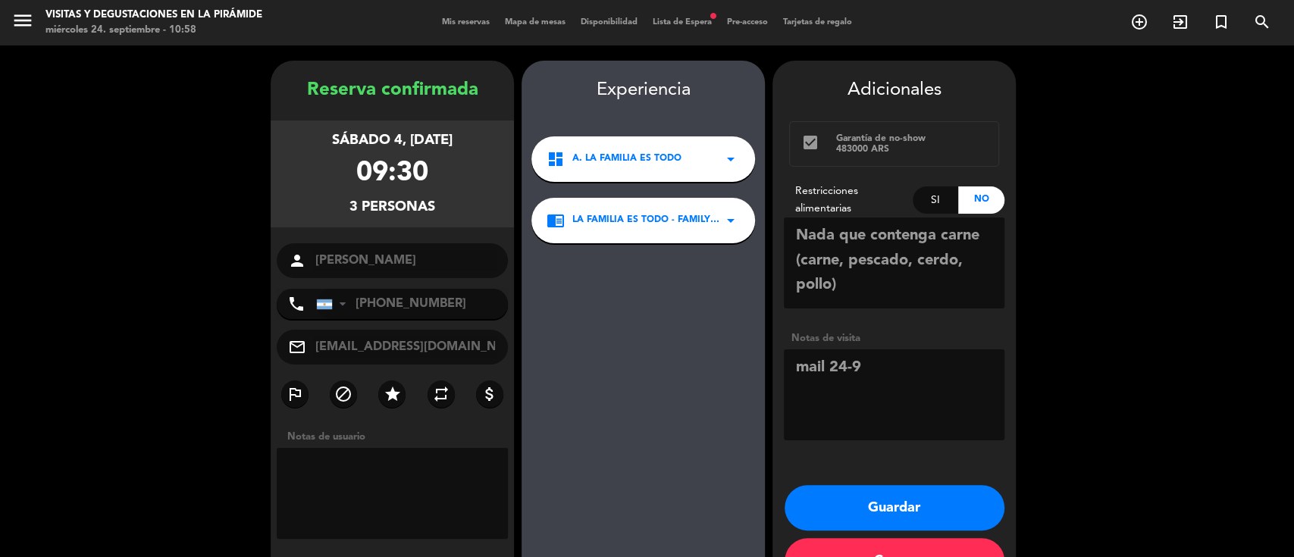
type textarea "mail 24-9"
click at [911, 503] on button "Guardar" at bounding box center [895, 507] width 220 height 45
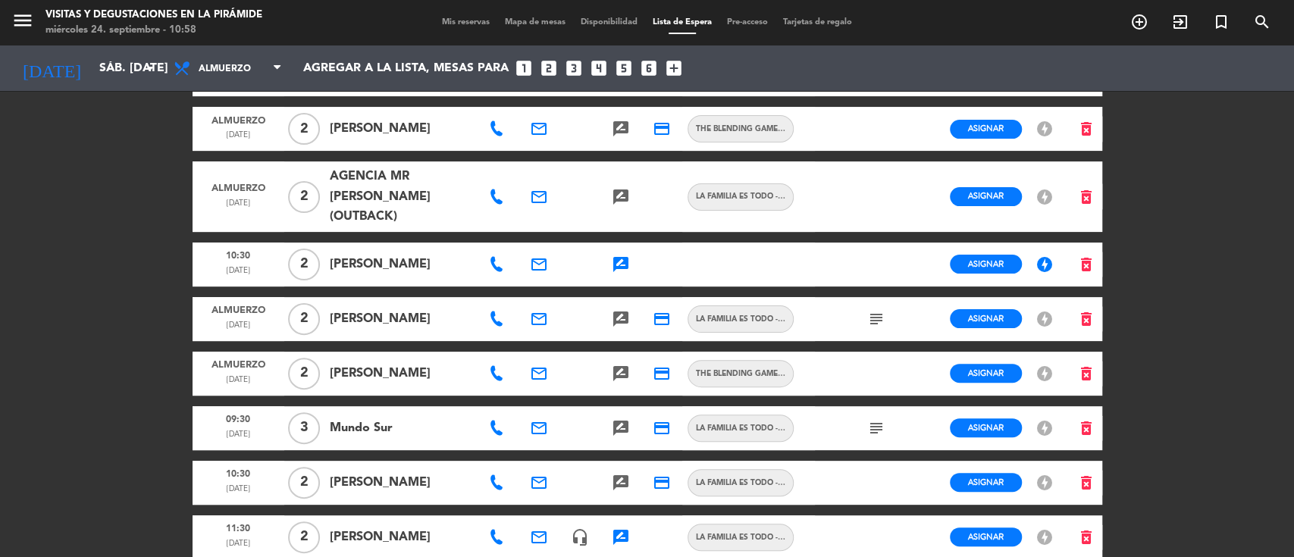
scroll to position [180, 0]
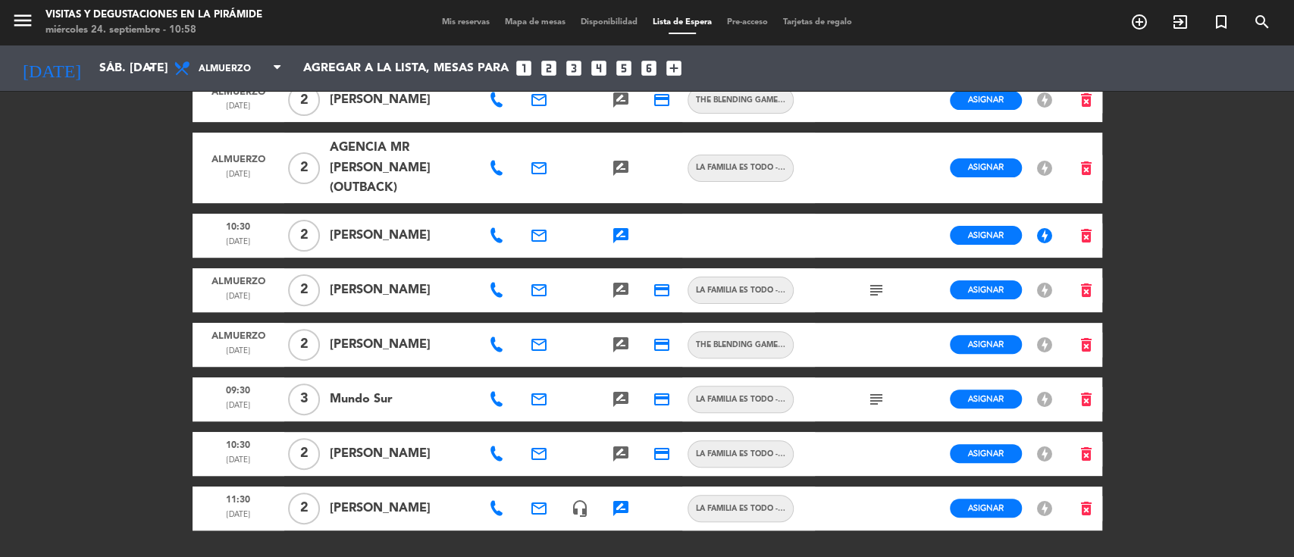
click at [498, 392] on icon at bounding box center [496, 399] width 15 height 15
click at [535, 390] on icon "email" at bounding box center [539, 399] width 18 height 18
click at [873, 390] on icon "subject" at bounding box center [876, 399] width 18 height 18
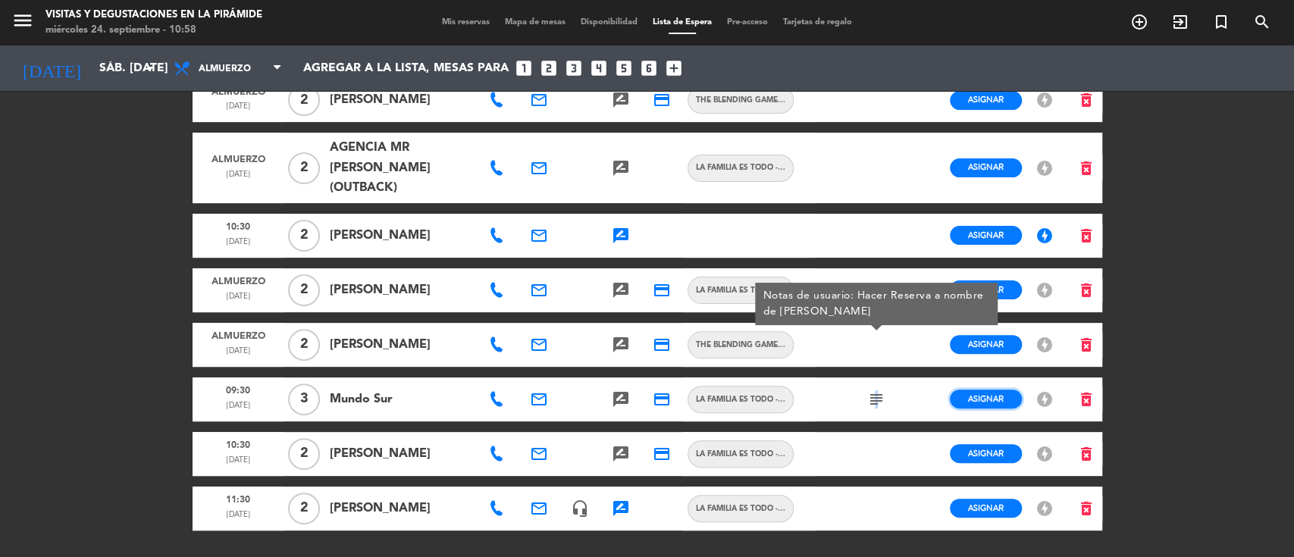
click at [984, 393] on span "Asignar" at bounding box center [986, 398] width 36 height 11
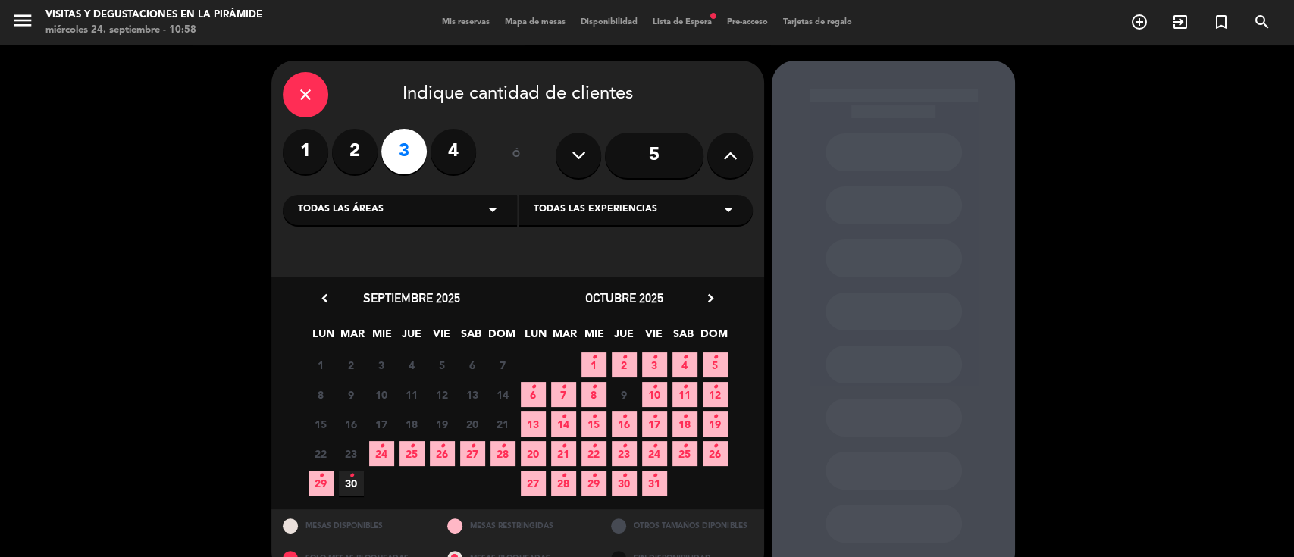
click at [297, 88] on icon "close" at bounding box center [305, 95] width 18 height 18
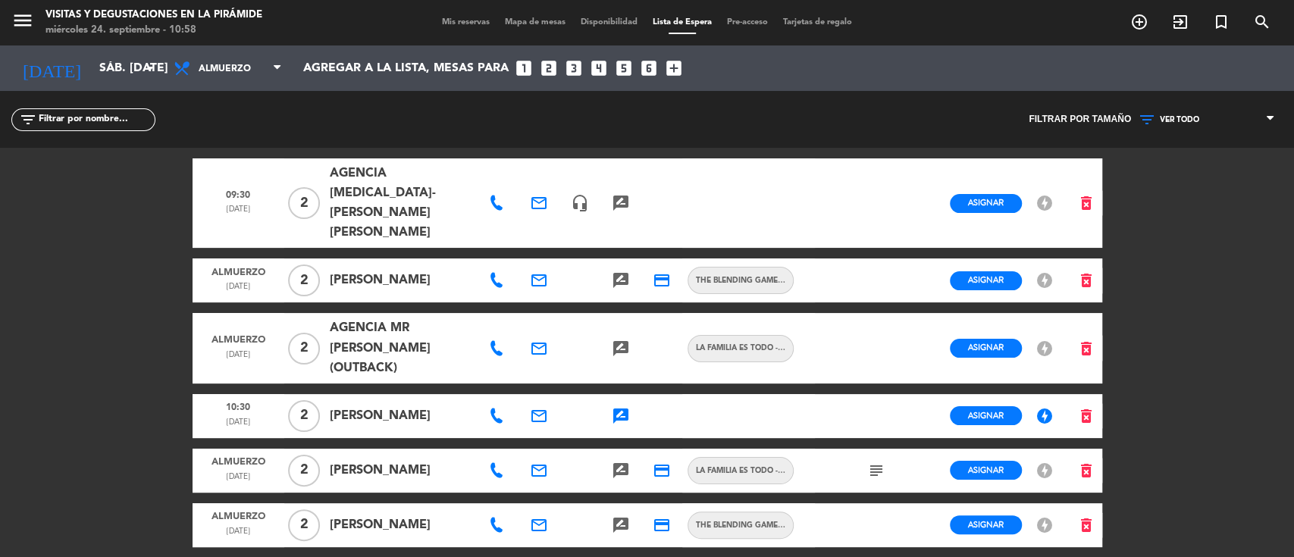
click at [1171, 115] on span "VER TODO" at bounding box center [1179, 119] width 39 height 9
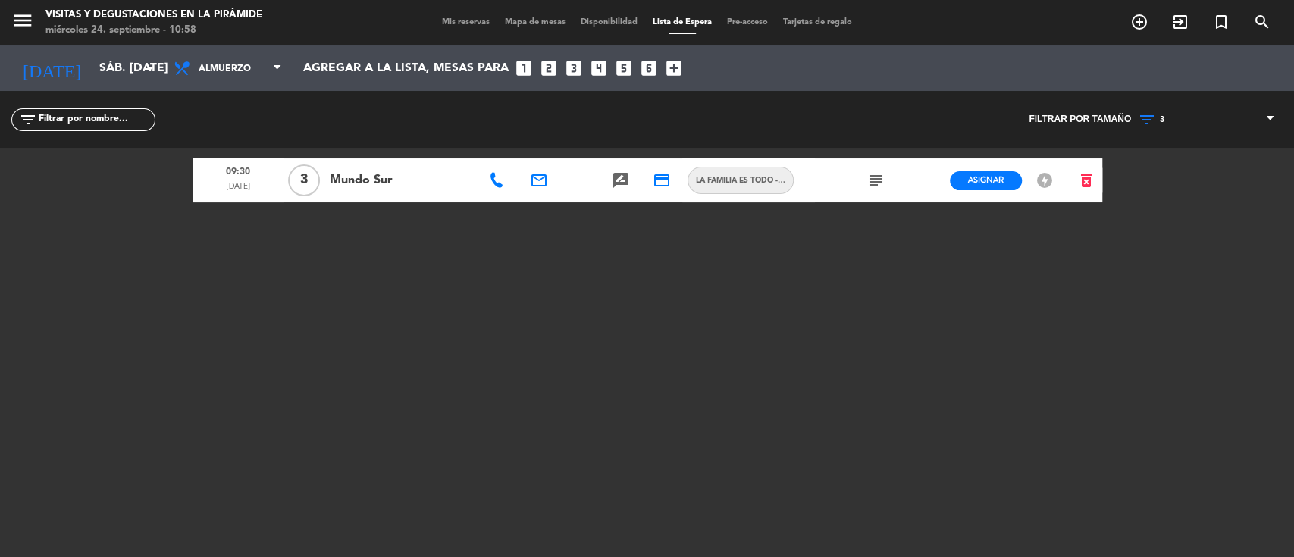
click at [1155, 215] on div "menu Visitas y degustaciones en La Pirámide miércoles 24. septiembre - 10:58 Mi…" at bounding box center [647, 278] width 1294 height 557
click at [873, 178] on icon "subject" at bounding box center [876, 180] width 18 height 18
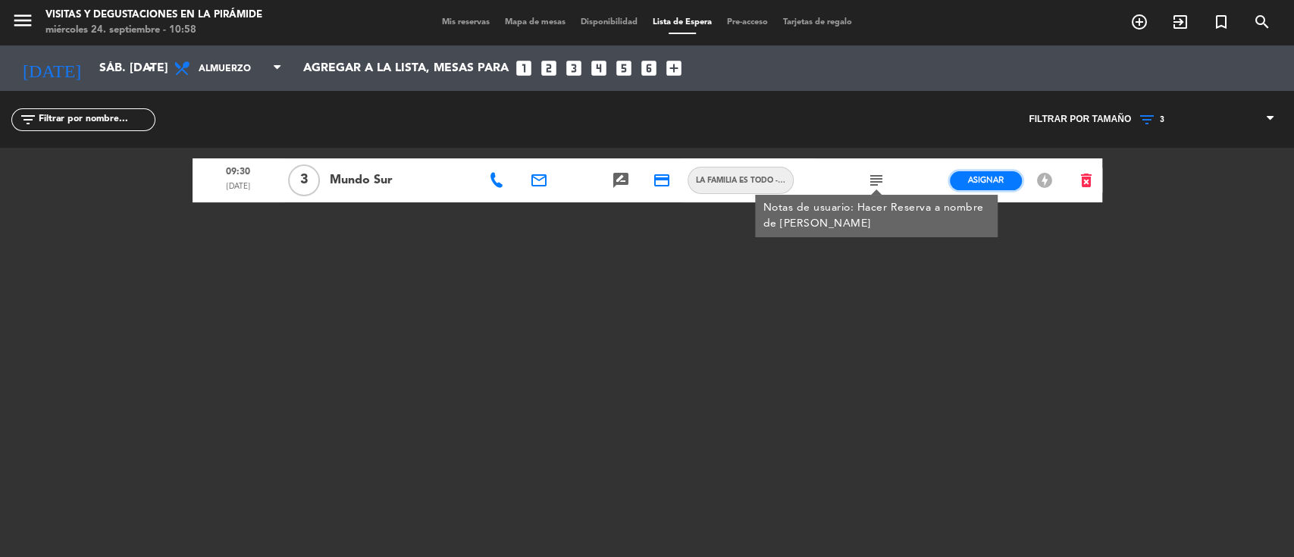
click at [998, 174] on span "Asignar" at bounding box center [986, 179] width 36 height 11
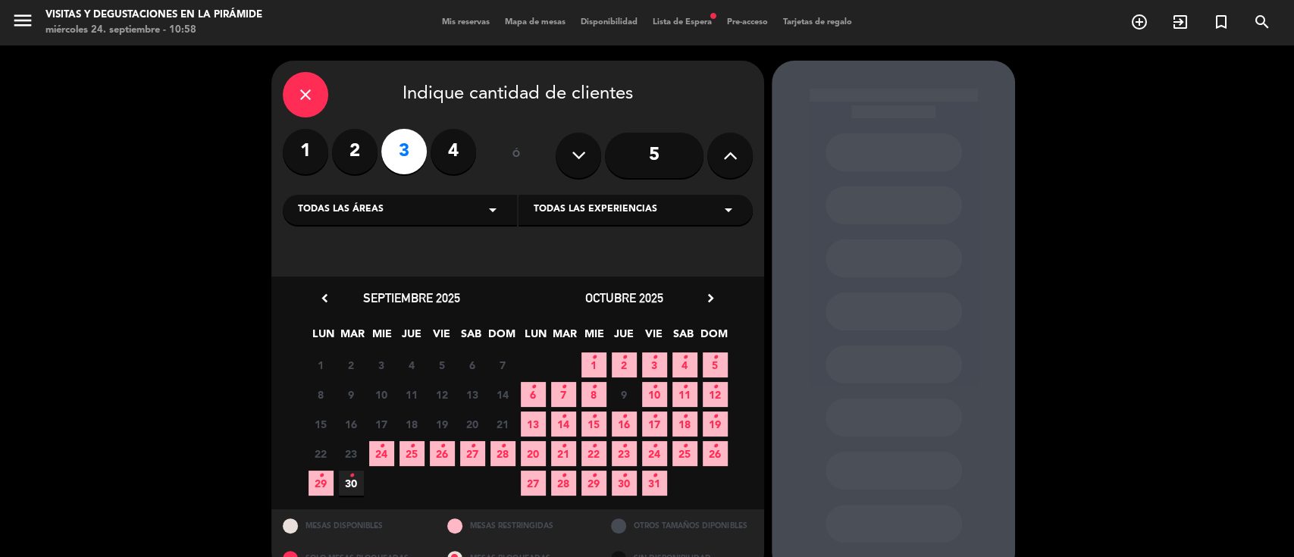
click at [687, 359] on span "4 •" at bounding box center [684, 365] width 25 height 25
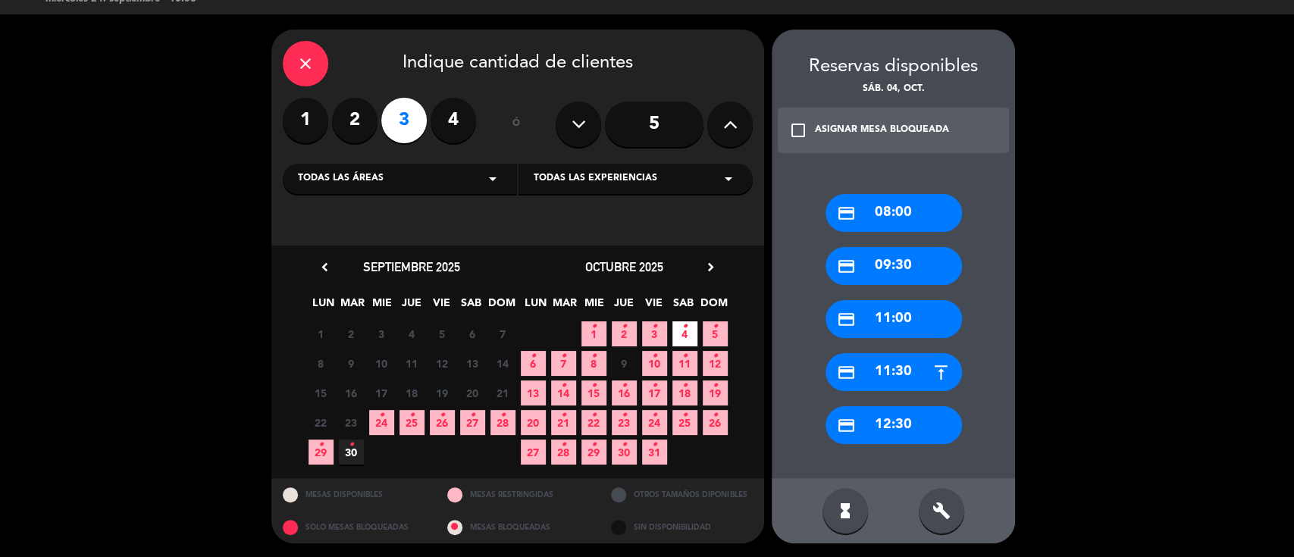
click at [893, 261] on div "credit_card 09:30" at bounding box center [894, 266] width 136 height 38
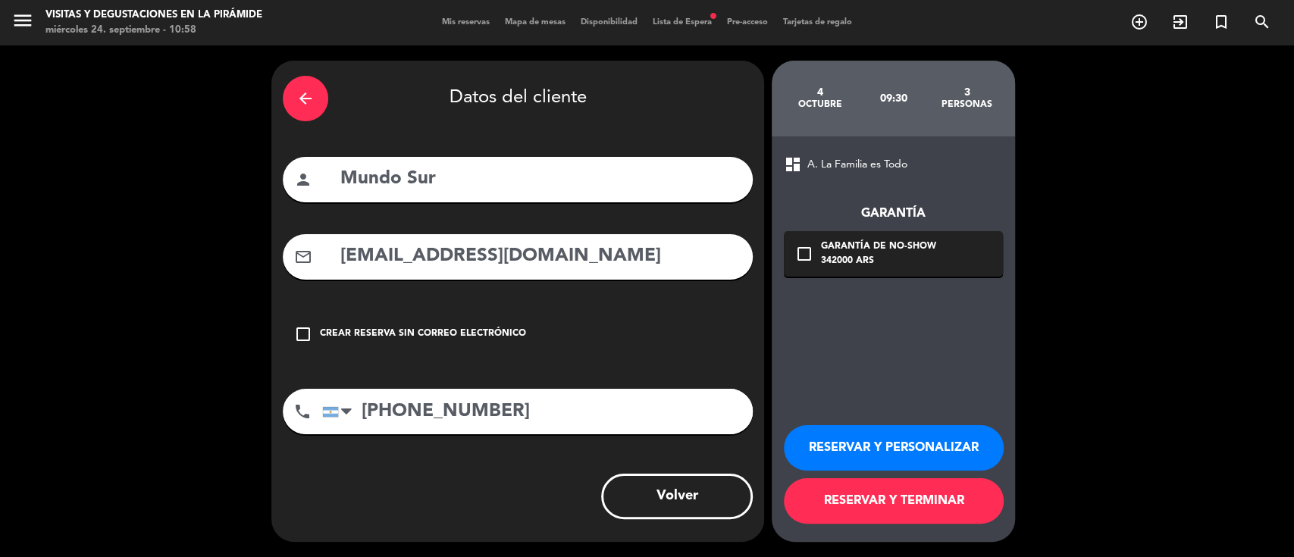
click at [491, 174] on input "Mundo Sur" at bounding box center [540, 179] width 403 height 31
type input "Mundo Sur- [PERSON_NAME]"
click at [975, 455] on button "RESERVAR Y PERSONALIZAR" at bounding box center [894, 447] width 220 height 45
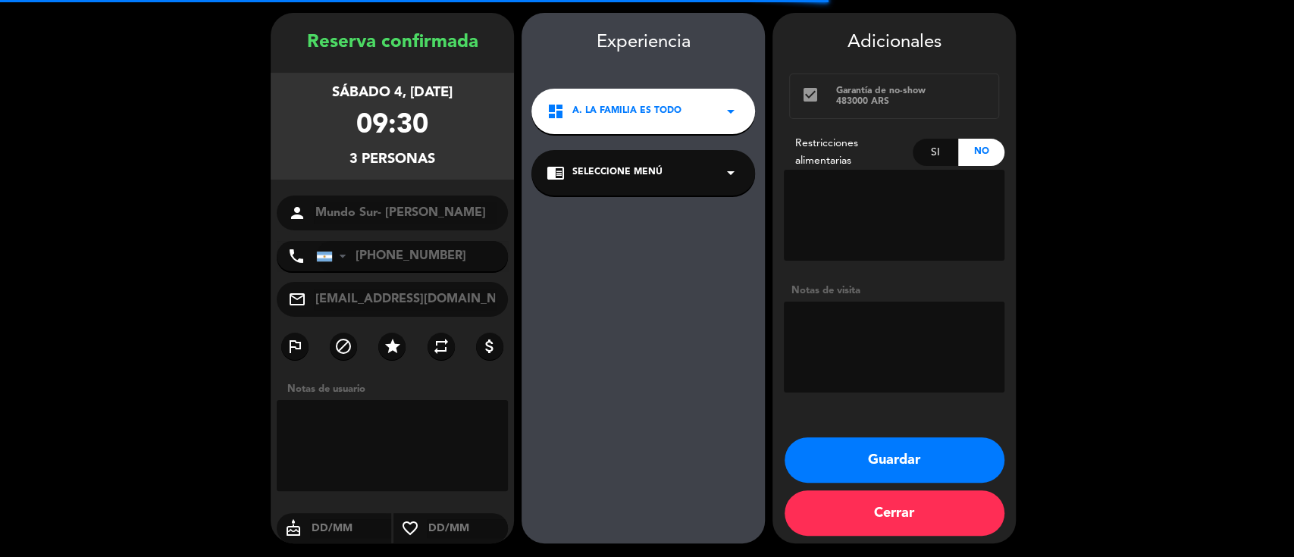
scroll to position [49, 0]
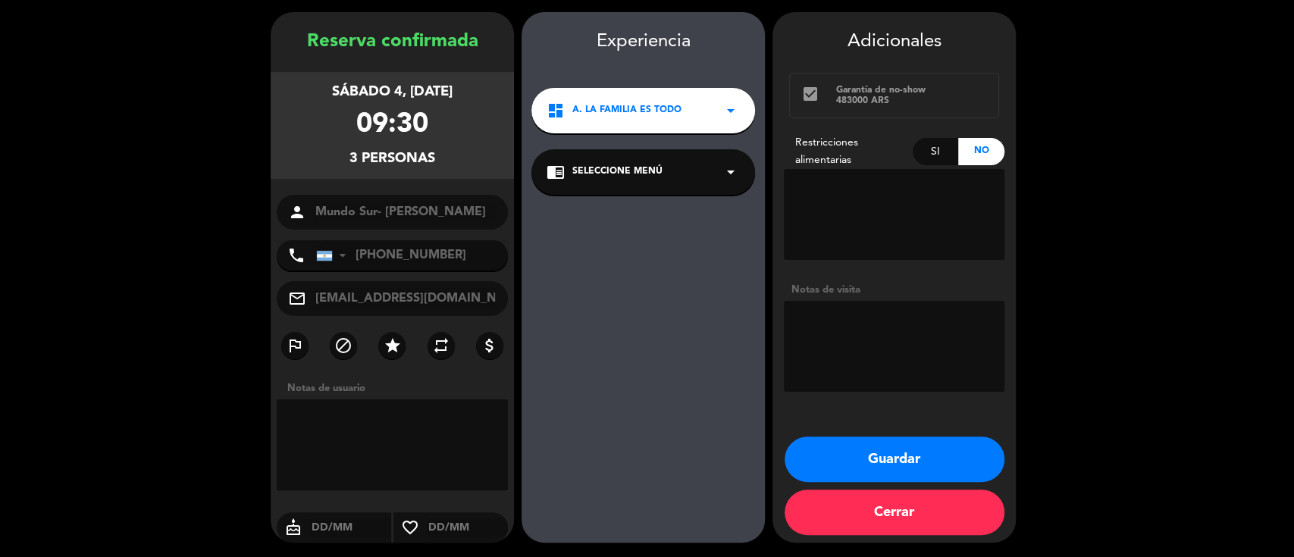
click at [685, 183] on div "chrome_reader_mode Seleccione Menú arrow_drop_down" at bounding box center [643, 171] width 224 height 45
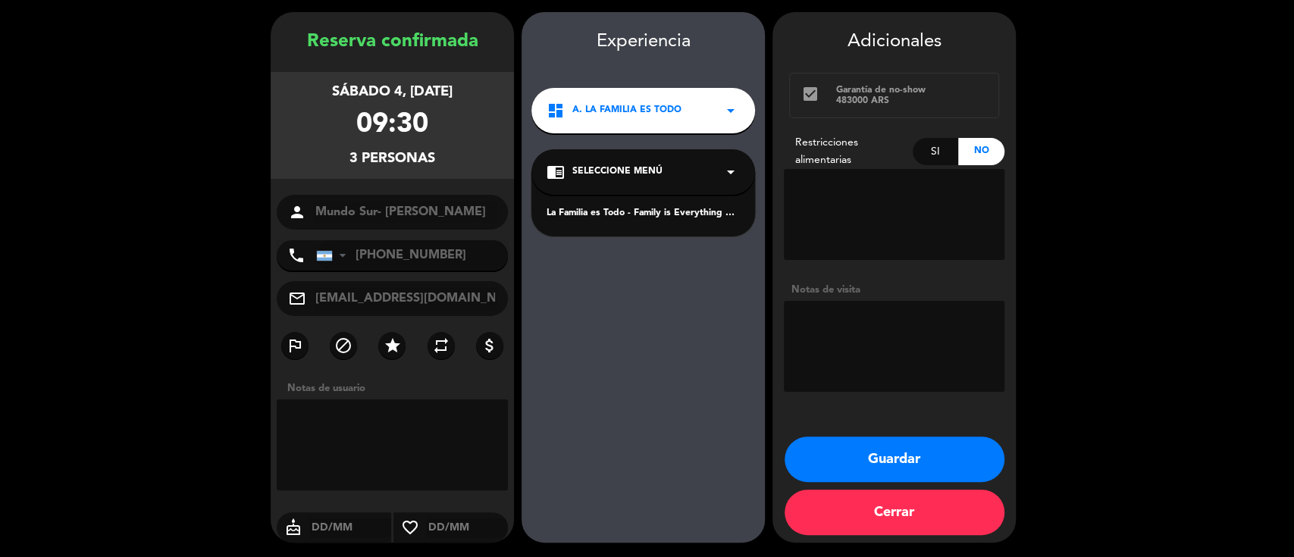
click at [663, 221] on div "La Familia es Todo - Family is Everything Español" at bounding box center [643, 204] width 224 height 64
click at [717, 213] on div "La Familia es Todo - Family is Everything Español" at bounding box center [643, 213] width 193 height 15
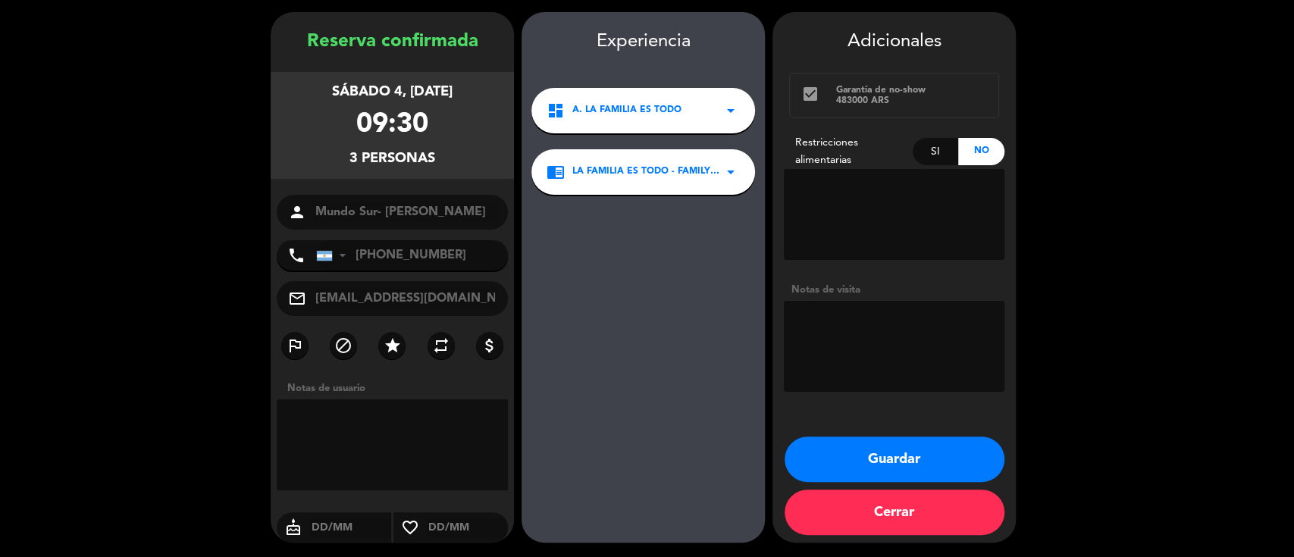
click at [823, 324] on textarea at bounding box center [894, 346] width 221 height 91
type textarea "MAIL 24-9"
click at [914, 454] on button "Guardar" at bounding box center [895, 459] width 220 height 45
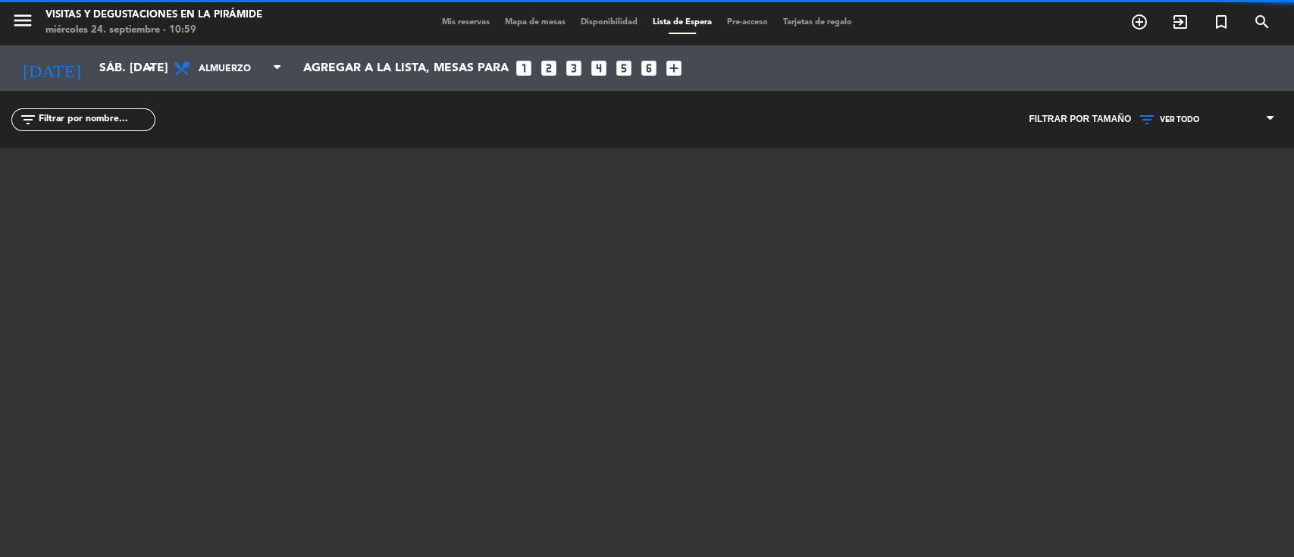
click at [1195, 115] on span "VER TODO" at bounding box center [1179, 119] width 39 height 9
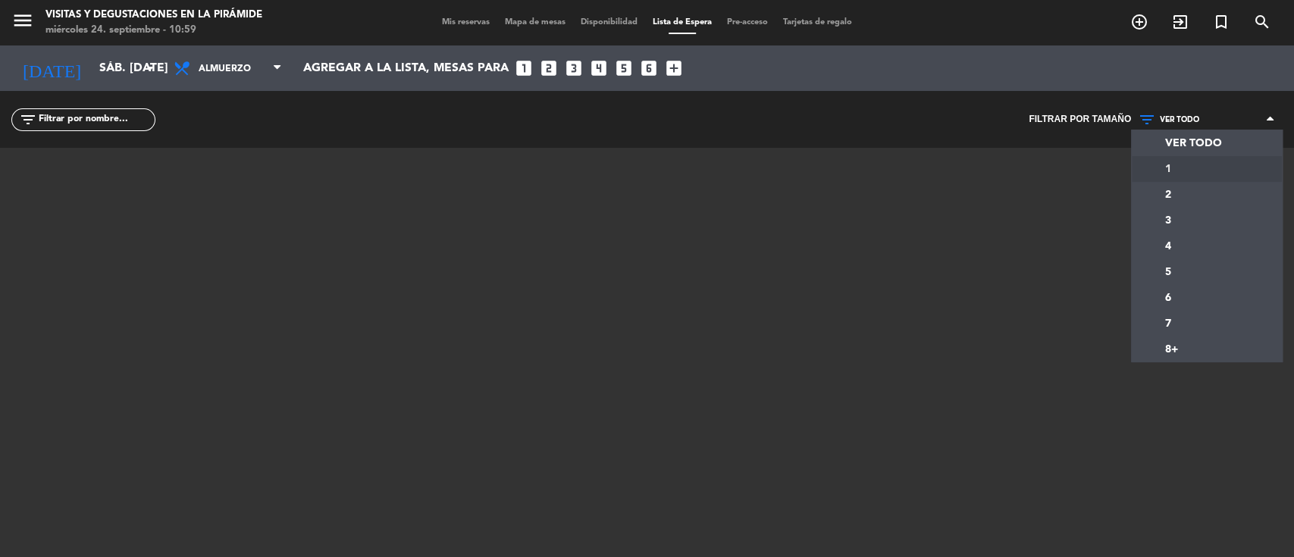
click at [1171, 180] on div "menu Visitas y degustaciones en La Pirámide miércoles 24. septiembre - 10:59 Mi…" at bounding box center [647, 278] width 1294 height 557
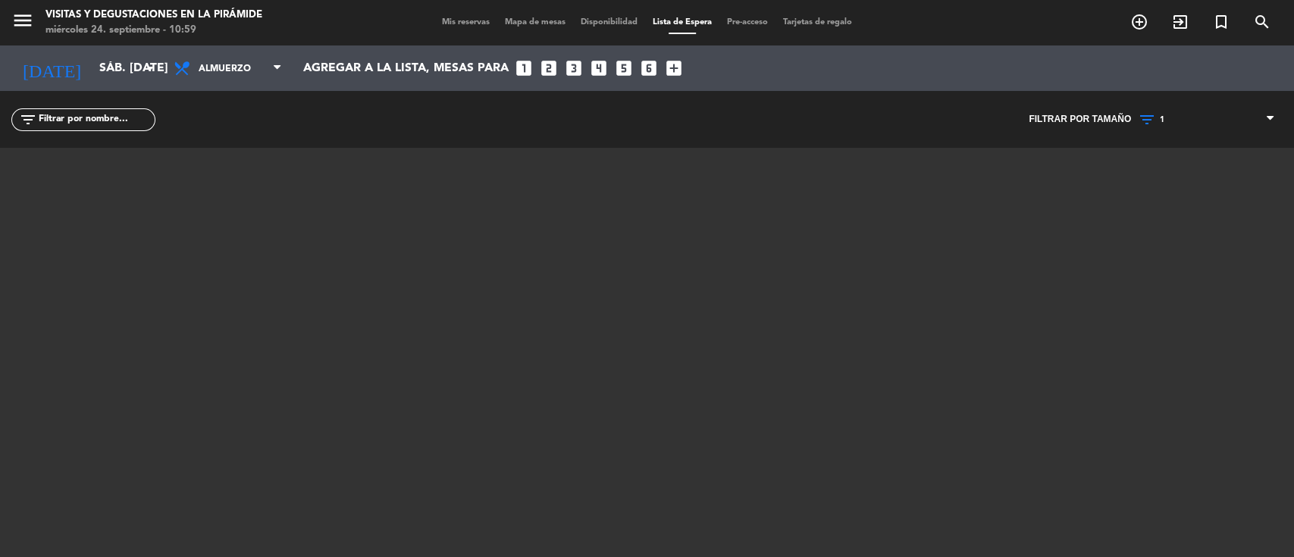
click at [1171, 120] on span "1" at bounding box center [1207, 120] width 152 height 20
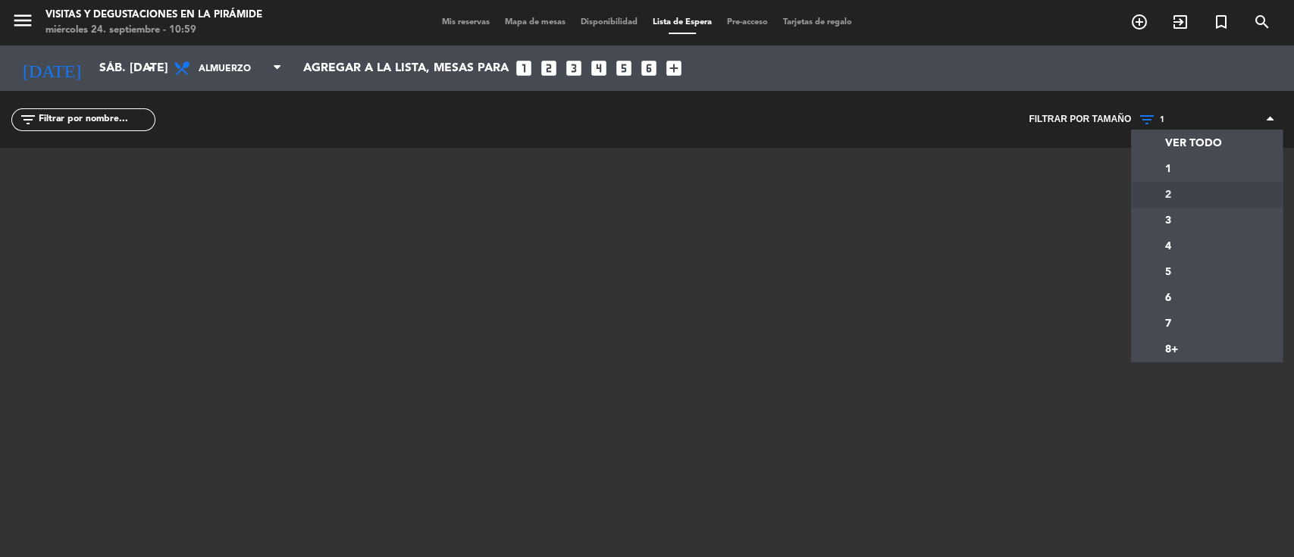
drag, startPoint x: 1166, startPoint y: 190, endPoint x: 1141, endPoint y: 191, distance: 25.0
click at [1166, 191] on div "menu Visitas y degustaciones en La Pirámide miércoles 24. septiembre - 10:59 Mi…" at bounding box center [647, 278] width 1294 height 557
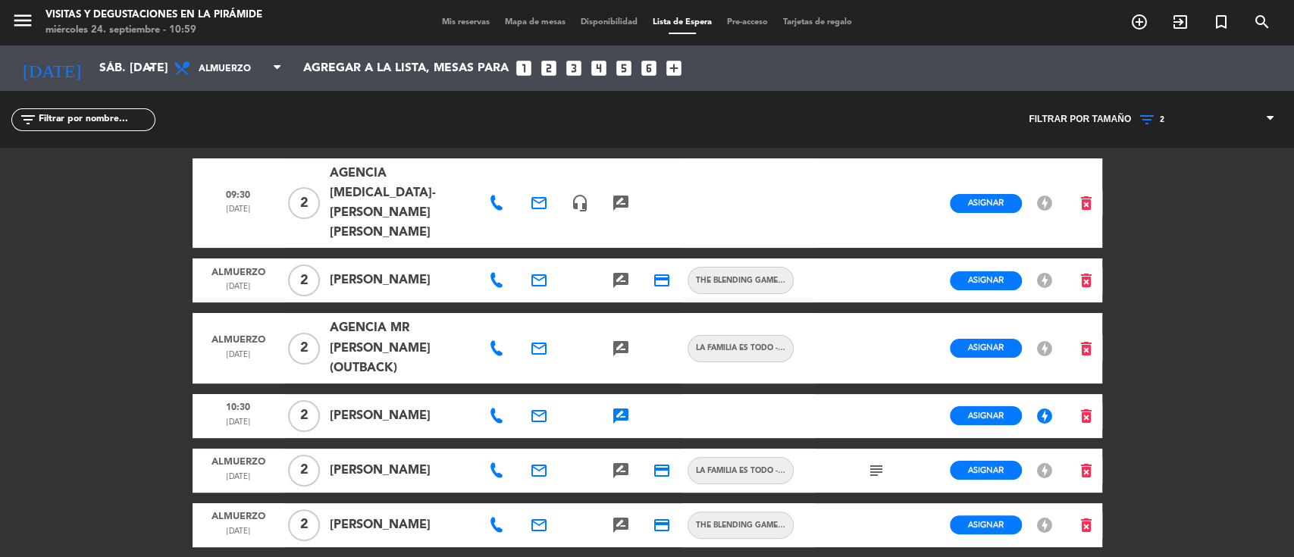
scroll to position [101, 0]
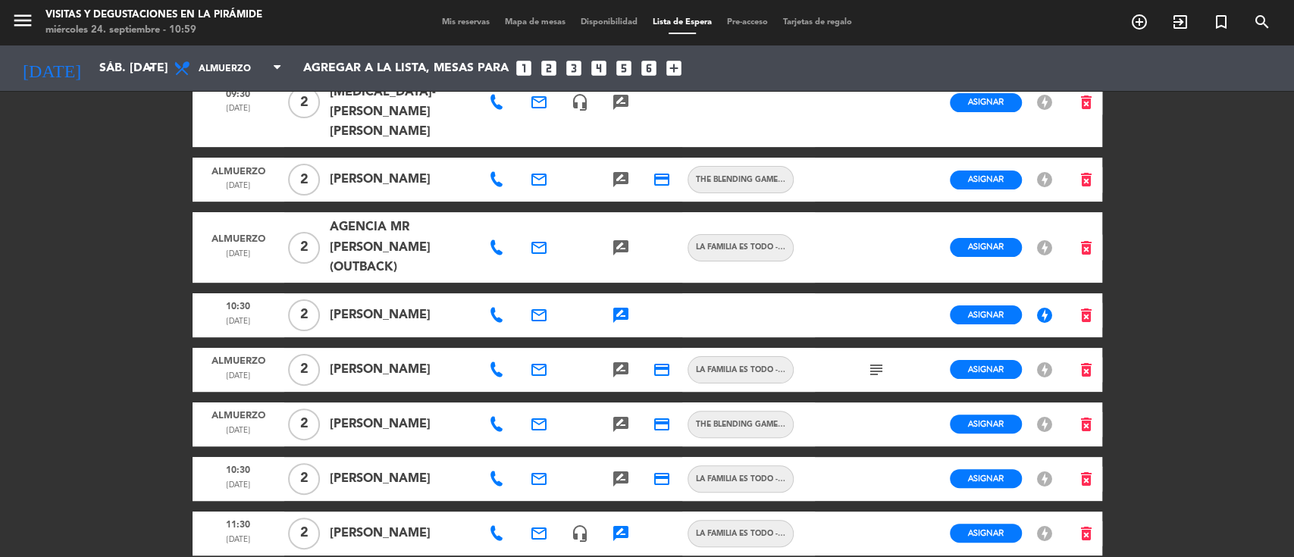
click at [625, 525] on icon "rate_review" at bounding box center [621, 534] width 18 height 18
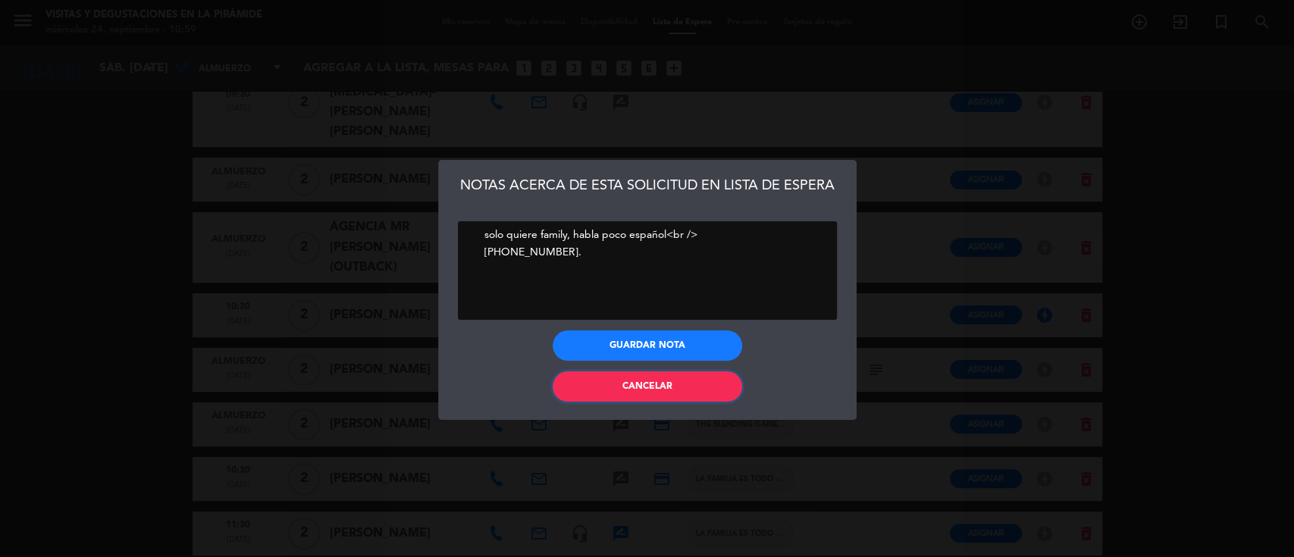
click at [610, 383] on button "Cancelar" at bounding box center [648, 386] width 190 height 30
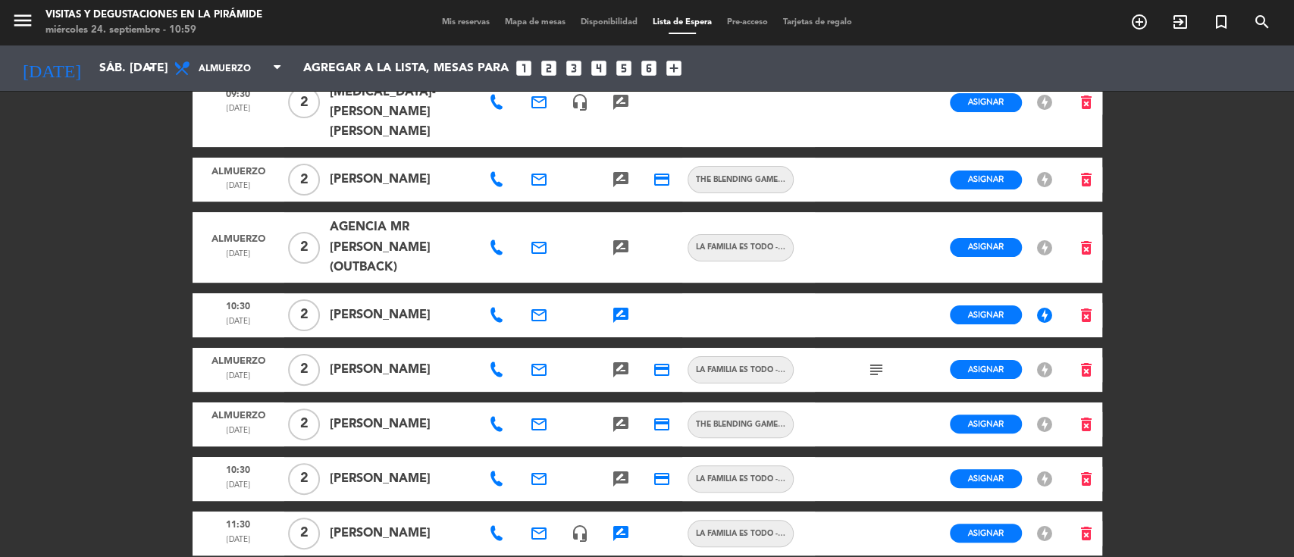
scroll to position [0, 0]
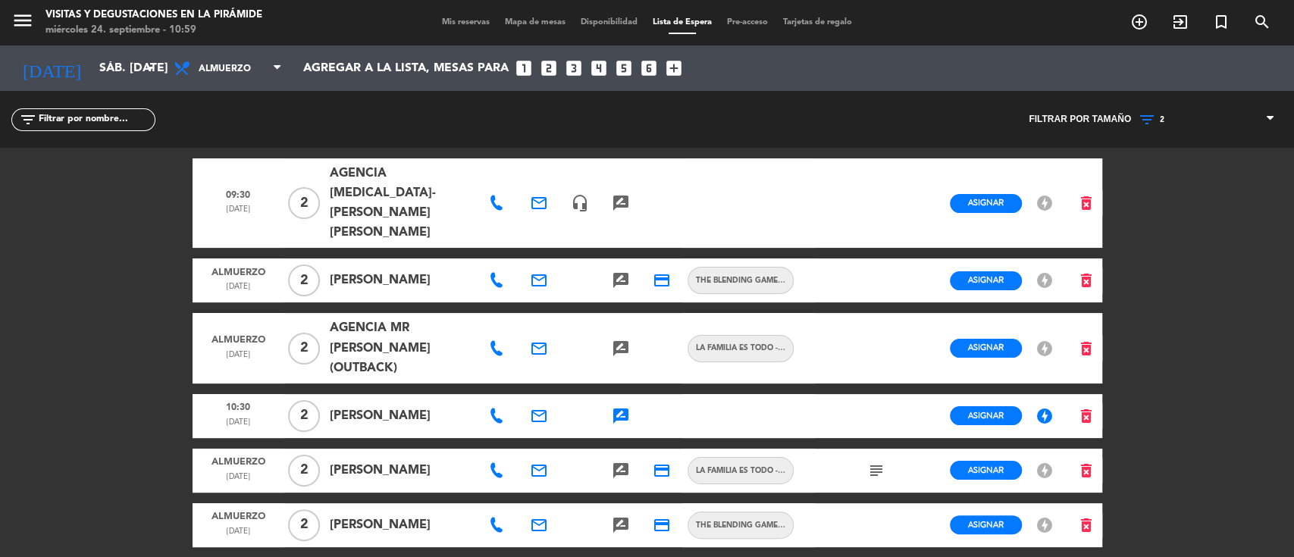
click at [453, 97] on div "filter_list" at bounding box center [323, 119] width 647 height 57
click at [622, 407] on icon "rate_review" at bounding box center [621, 416] width 18 height 18
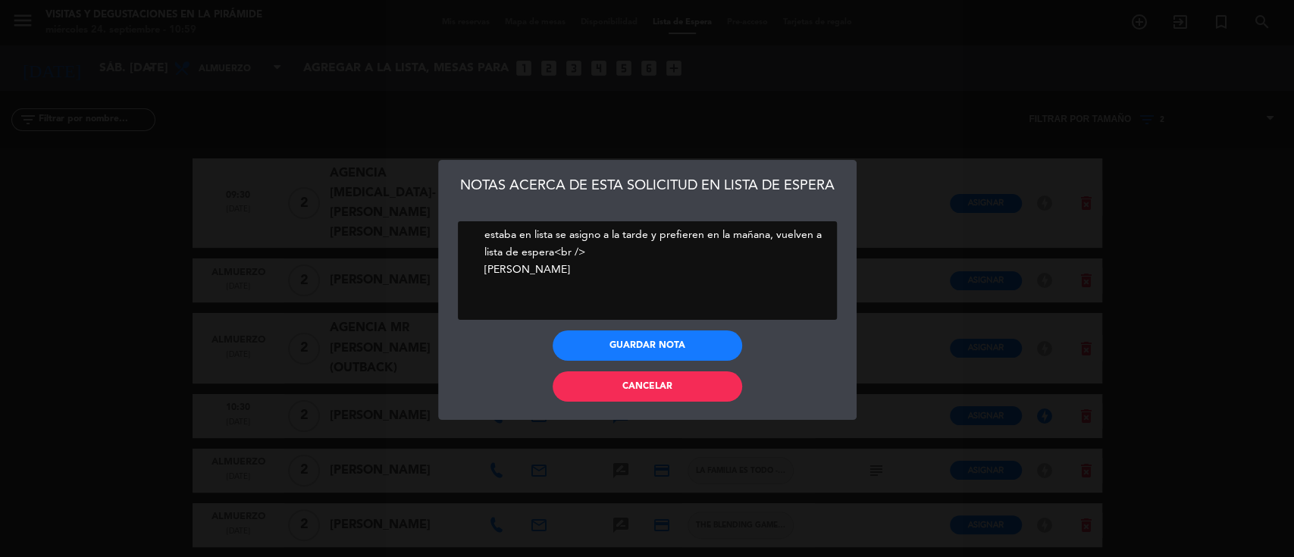
drag, startPoint x: 579, startPoint y: 272, endPoint x: 487, endPoint y: 271, distance: 91.7
click at [467, 267] on textarea at bounding box center [647, 270] width 379 height 99
click at [638, 390] on span "Cancelar" at bounding box center [647, 386] width 50 height 9
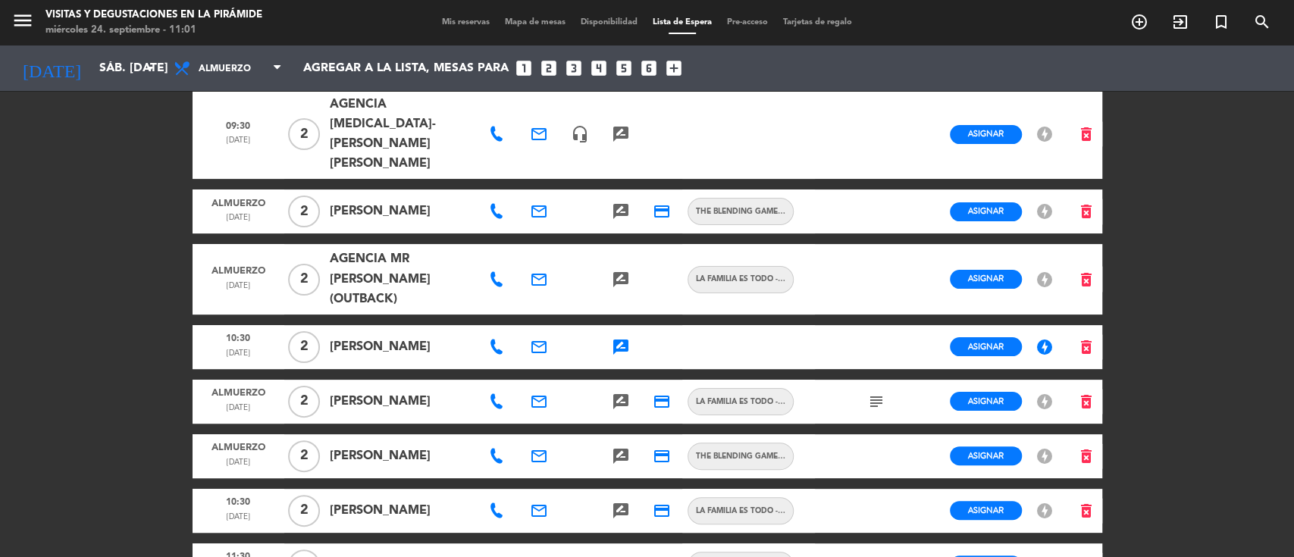
scroll to position [101, 0]
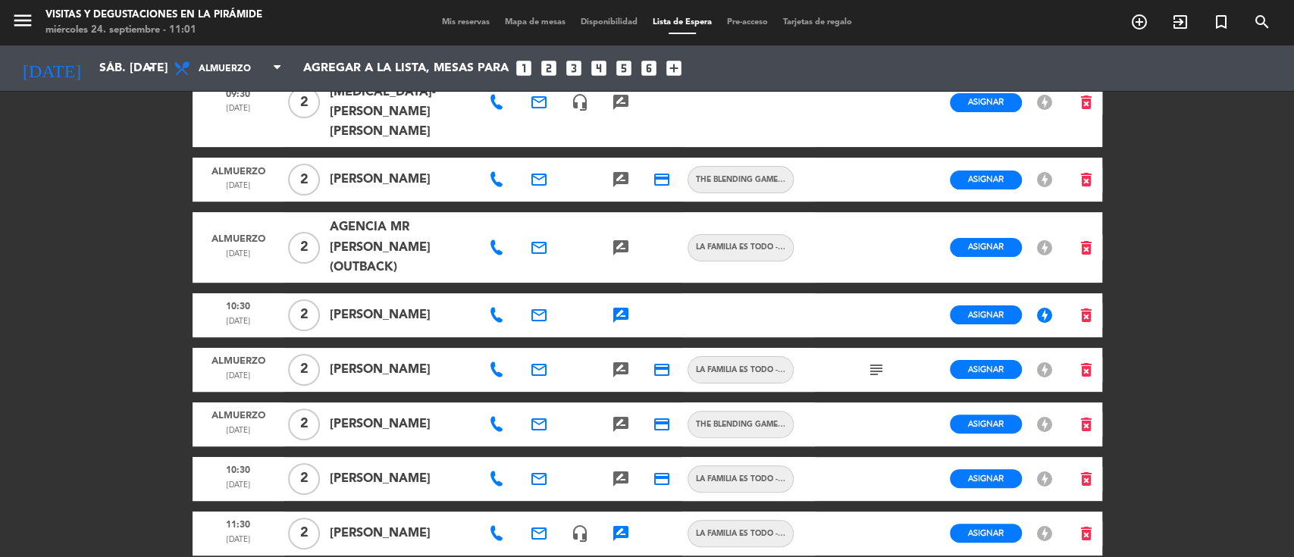
click at [870, 361] on icon "subject" at bounding box center [876, 370] width 18 height 18
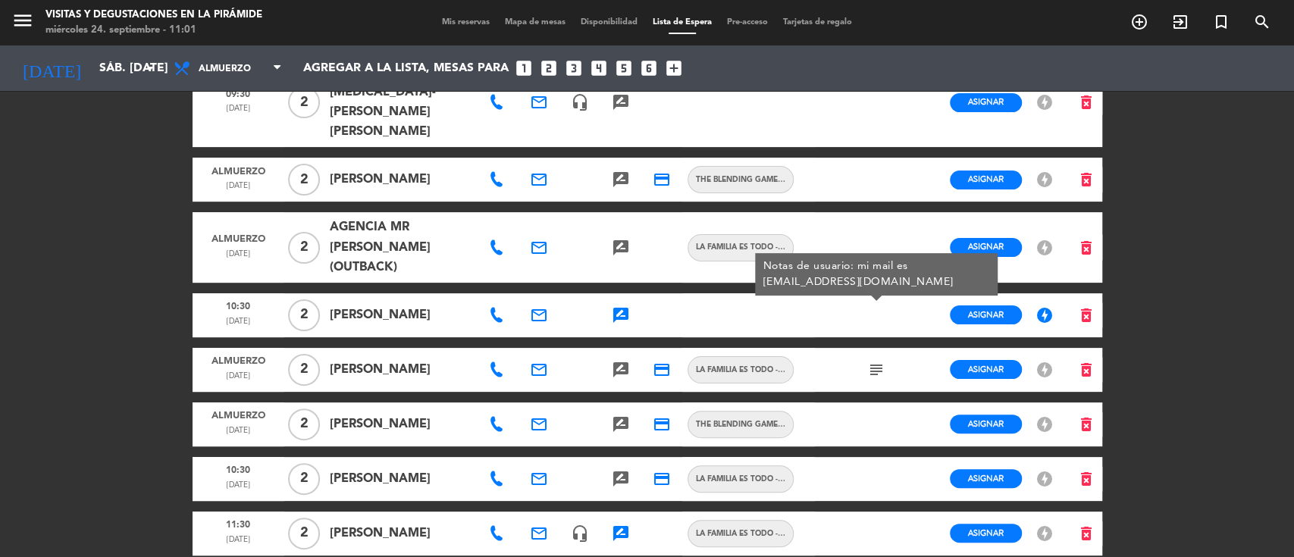
click at [0, 303] on div "menu Visitas y degustaciones en La Pirámide miércoles 24. septiembre - 11:01 Mi…" at bounding box center [647, 278] width 1294 height 557
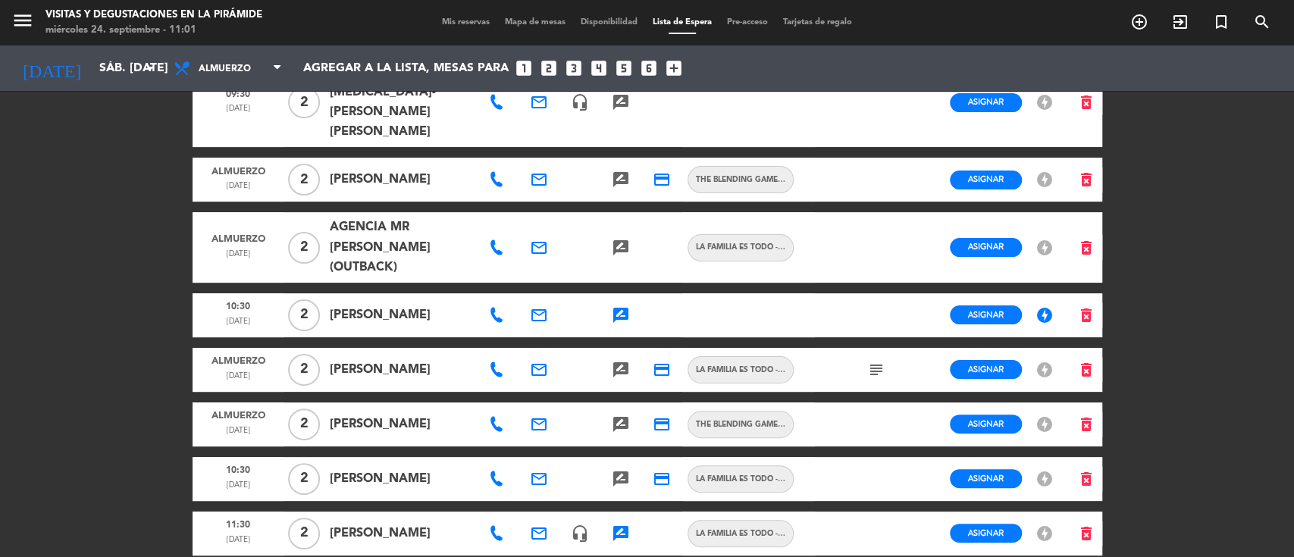
scroll to position [0, 0]
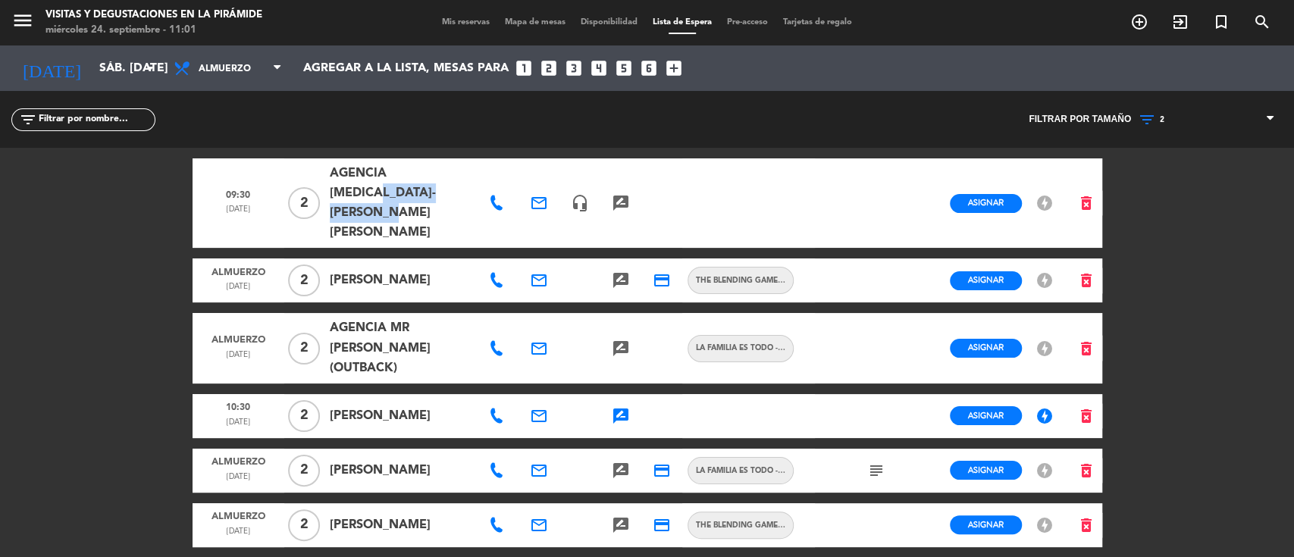
drag, startPoint x: 468, startPoint y: 190, endPoint x: 331, endPoint y: 193, distance: 136.5
click at [331, 193] on span "AGENCIA [MEDICAL_DATA]-[PERSON_NAME] [PERSON_NAME]" at bounding box center [401, 203] width 142 height 79
copy span "[PERSON_NAME] [PERSON_NAME]"
click at [109, 58] on input "sáb. [DATE]" at bounding box center [172, 69] width 160 height 30
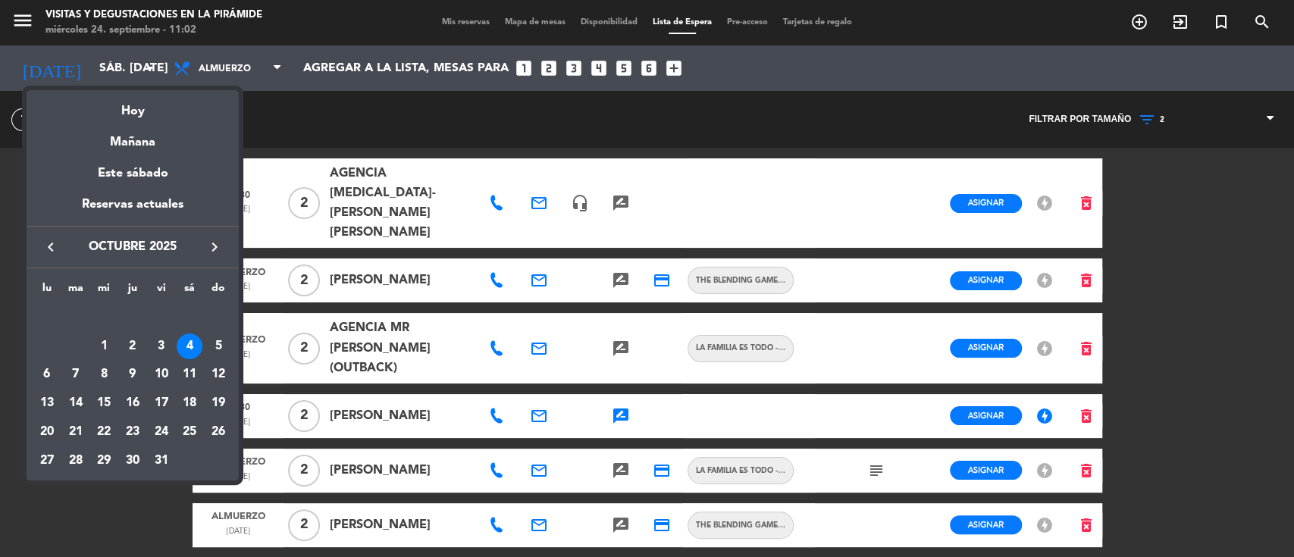
click at [49, 243] on icon "keyboard_arrow_left" at bounding box center [51, 247] width 18 height 18
drag, startPoint x: 77, startPoint y: 349, endPoint x: 140, endPoint y: 318, distance: 70.5
click at [77, 350] on div "2" at bounding box center [76, 347] width 26 height 26
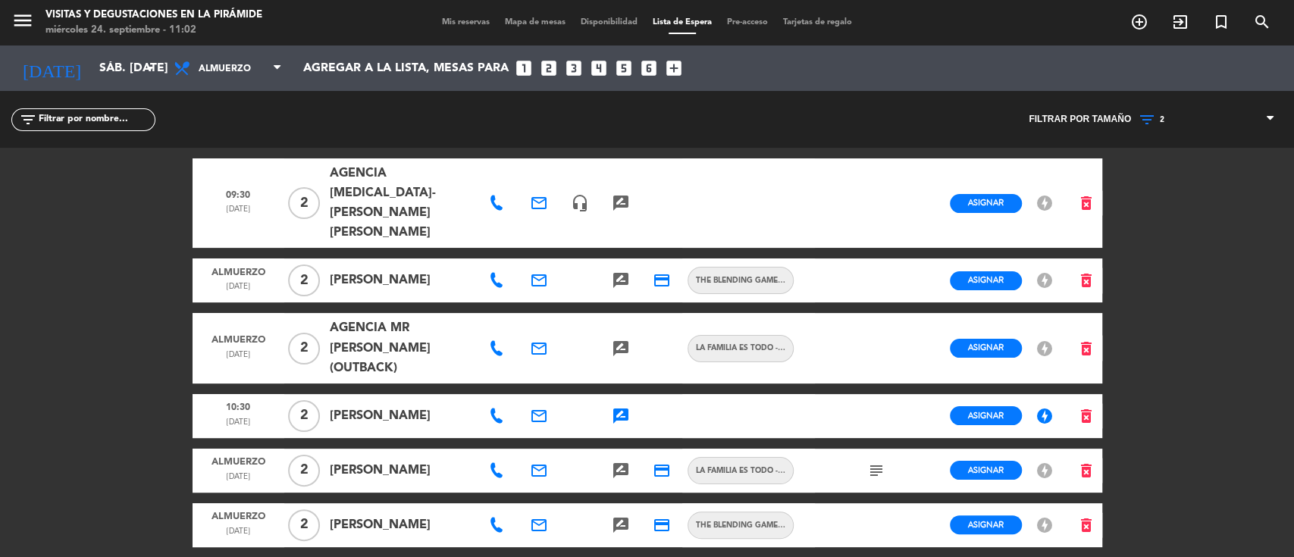
type input "[DATE] sep."
click at [445, 20] on span "Mis reservas" at bounding box center [465, 22] width 63 height 8
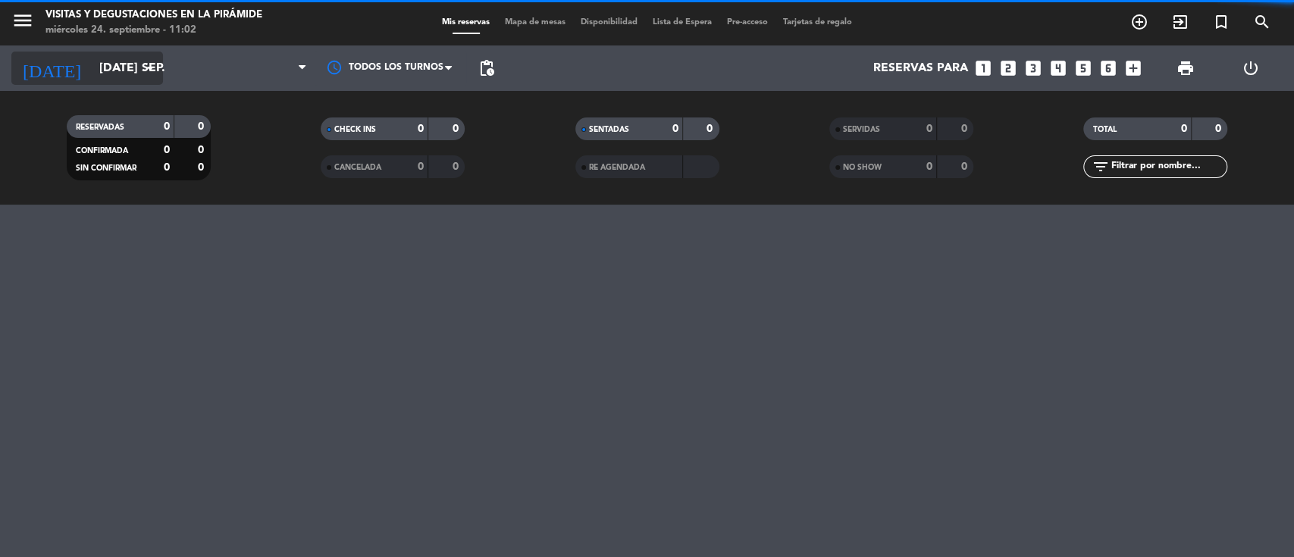
click at [95, 76] on input "[DATE] sep." at bounding box center [172, 69] width 160 height 30
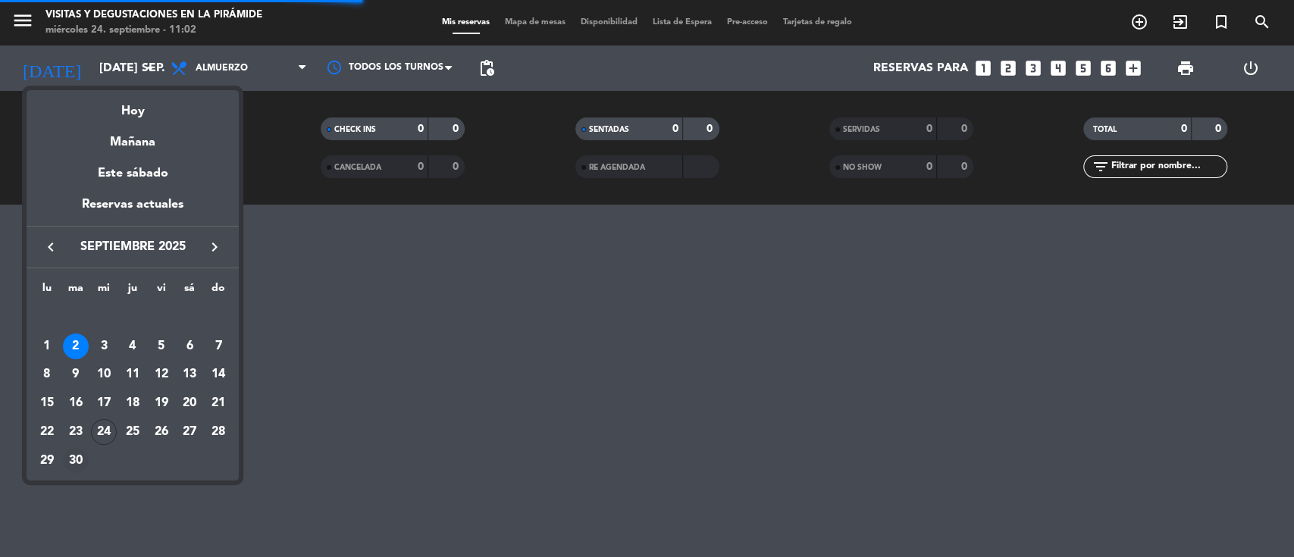
click at [84, 461] on div "30" at bounding box center [76, 461] width 26 height 26
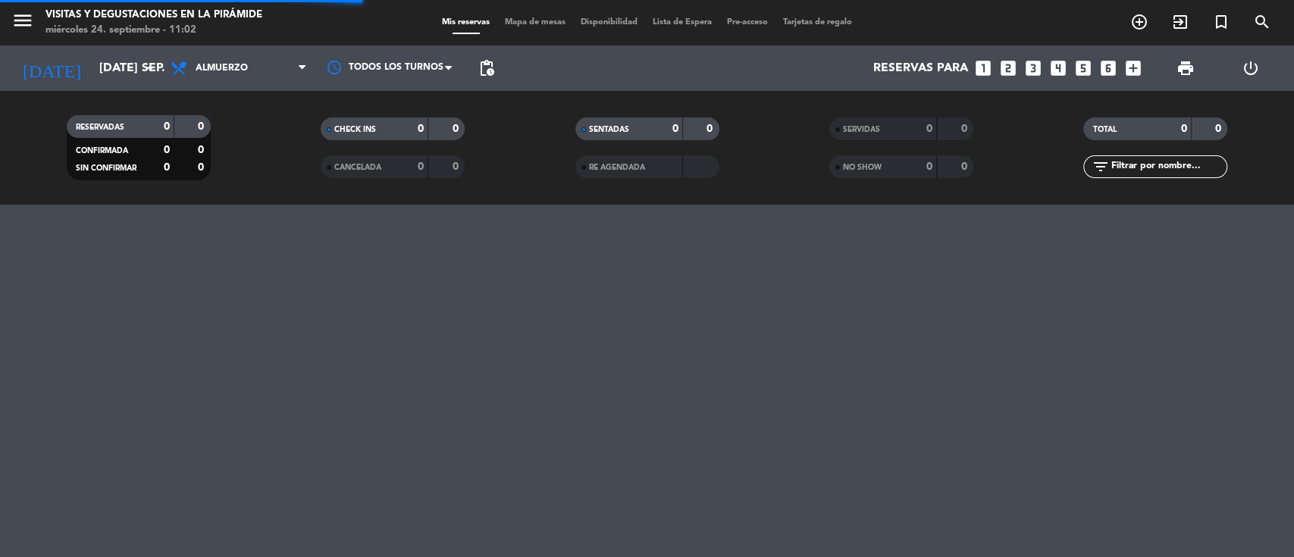
type input "[DATE] sep."
